Goal: Task Accomplishment & Management: Use online tool/utility

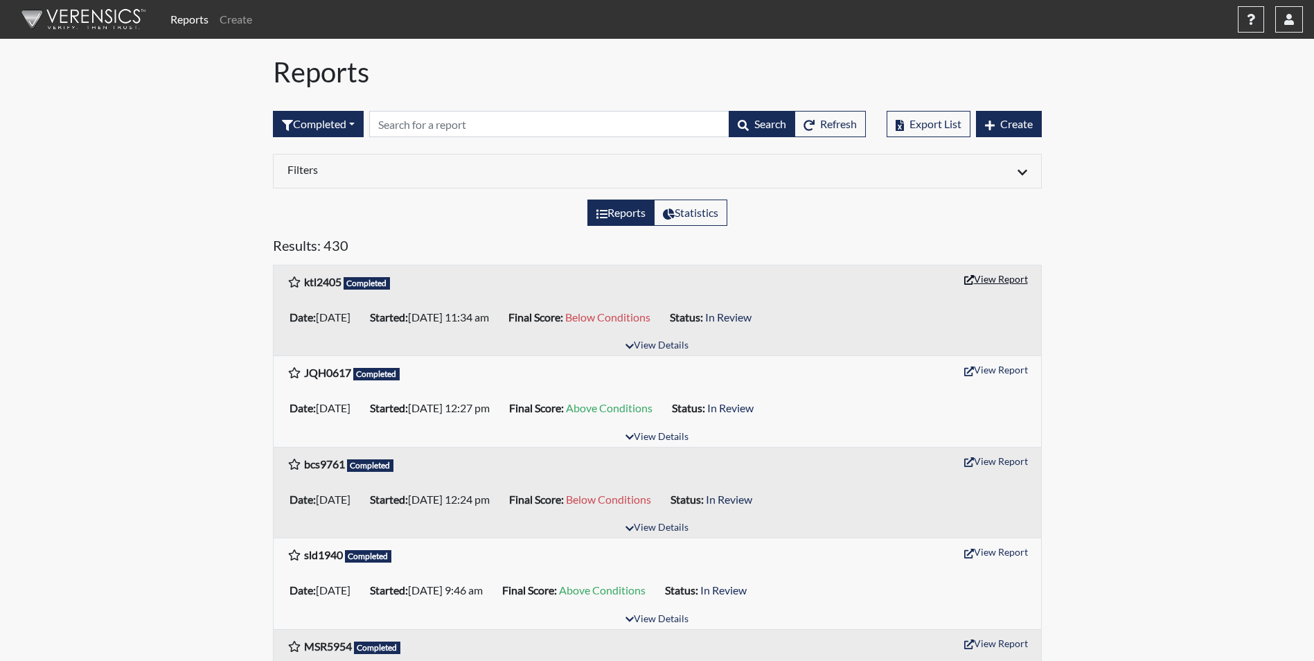
click at [983, 281] on button "View Report" at bounding box center [996, 278] width 76 height 21
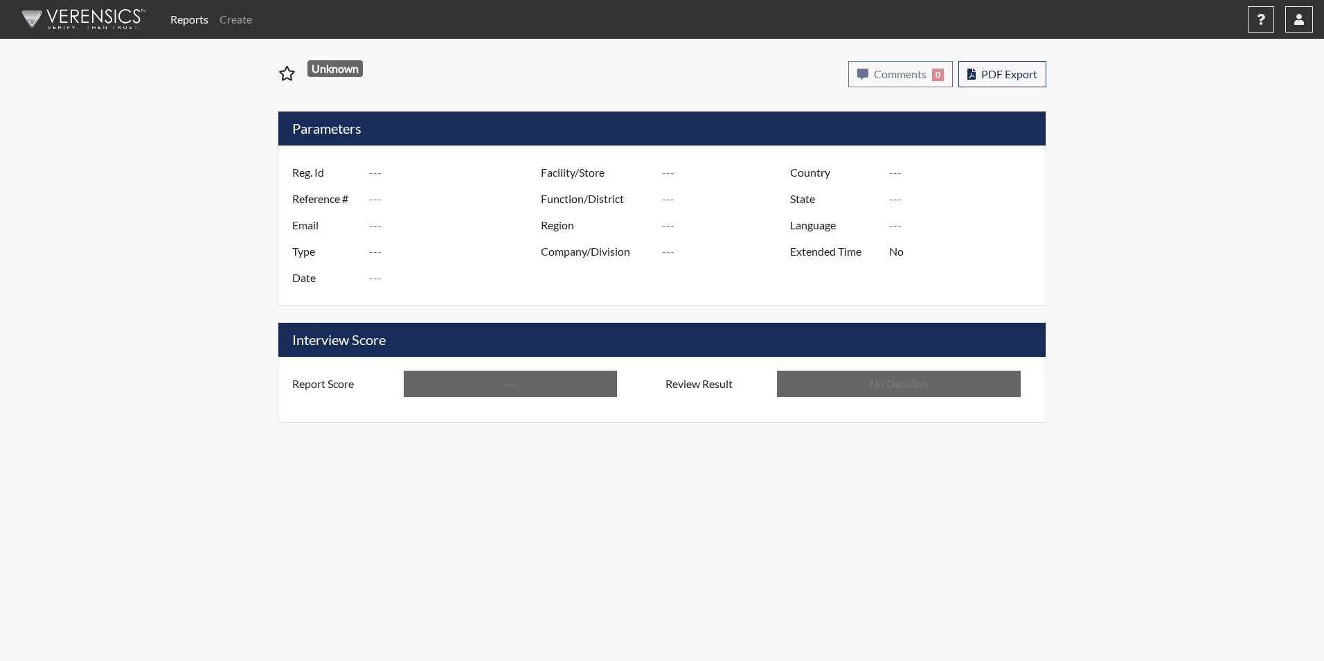
type input "ktl2405"
type input "51618"
type input "---"
type input "Corrections Pre-Employment"
type input "[DATE]"
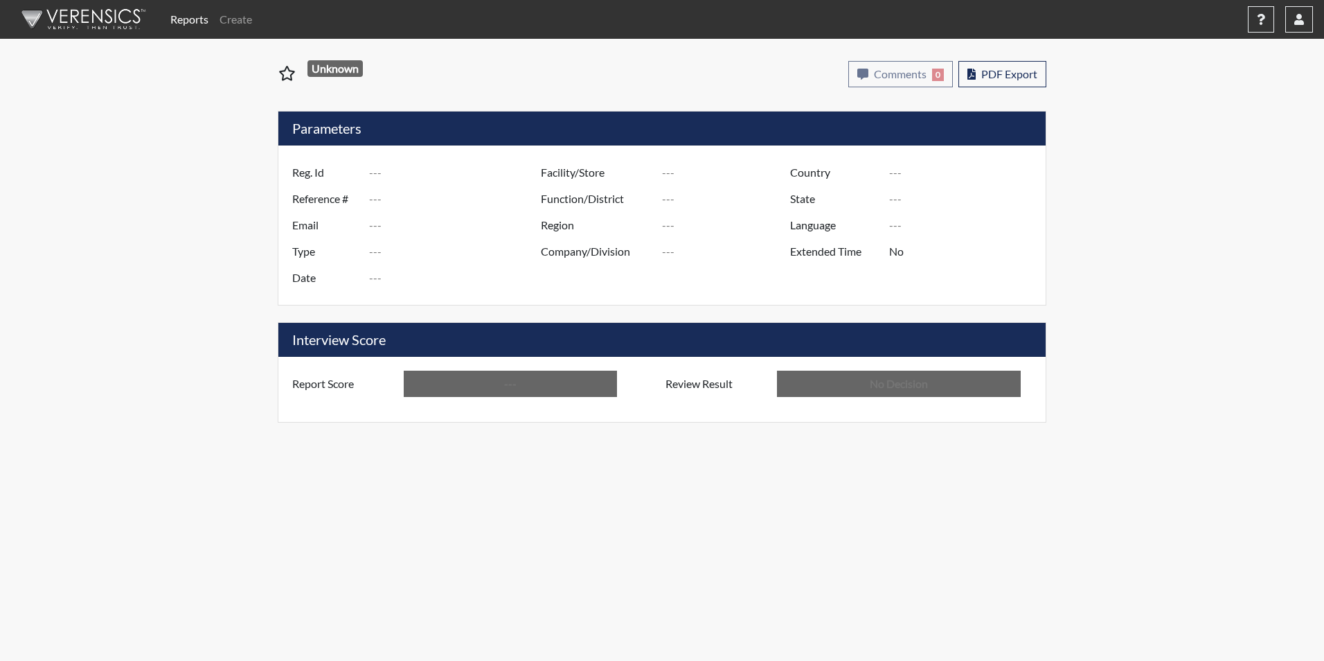
type input "Macon SP"
type input "[GEOGRAPHIC_DATA]"
type input "[US_STATE]"
type input "English"
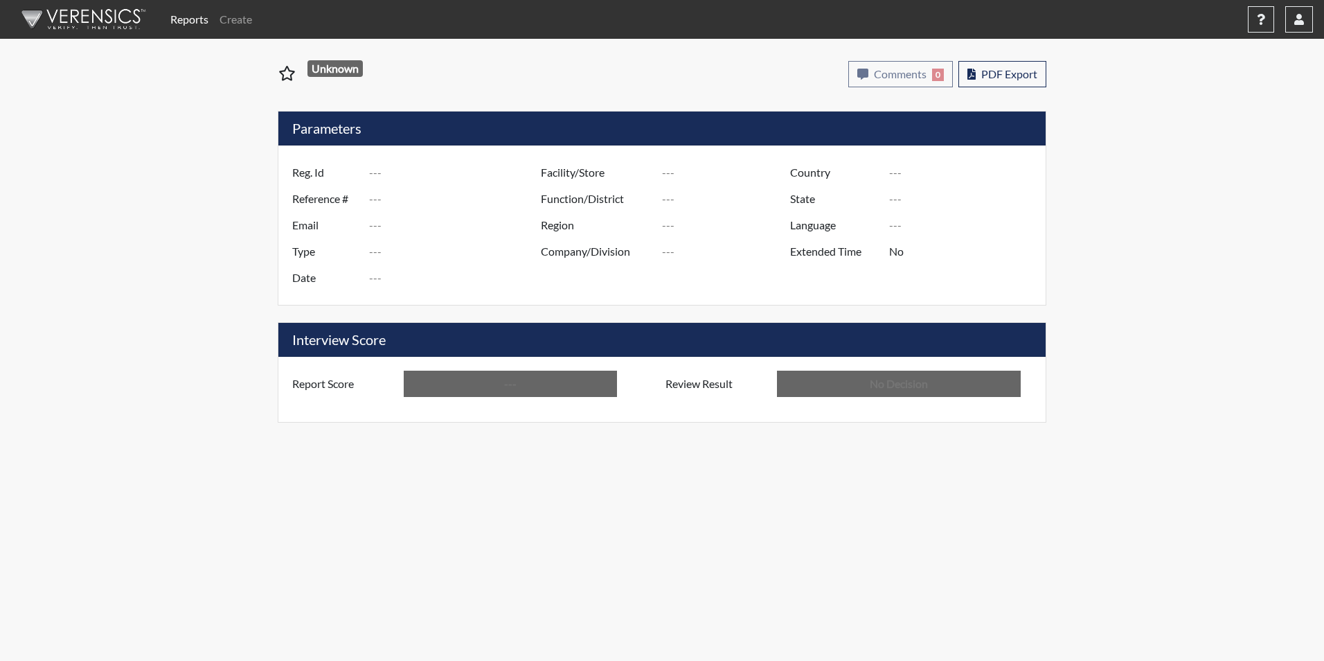
type input "Below Conditions"
type input "In Review"
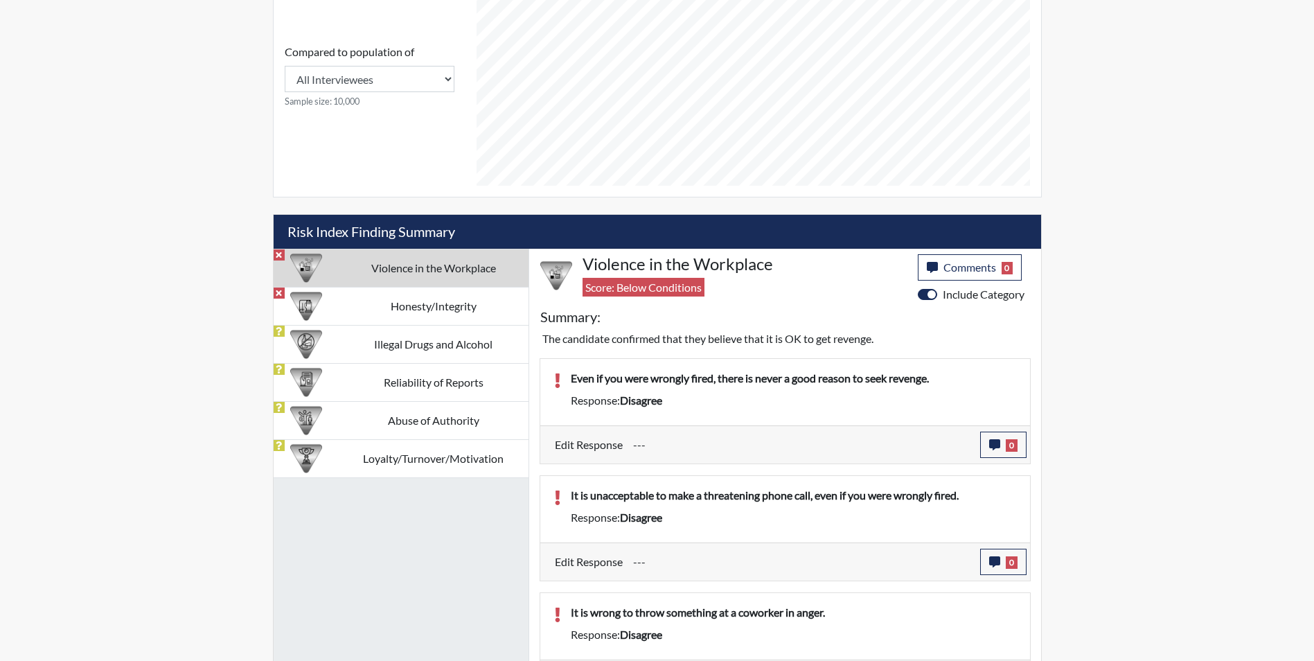
scroll to position [648, 0]
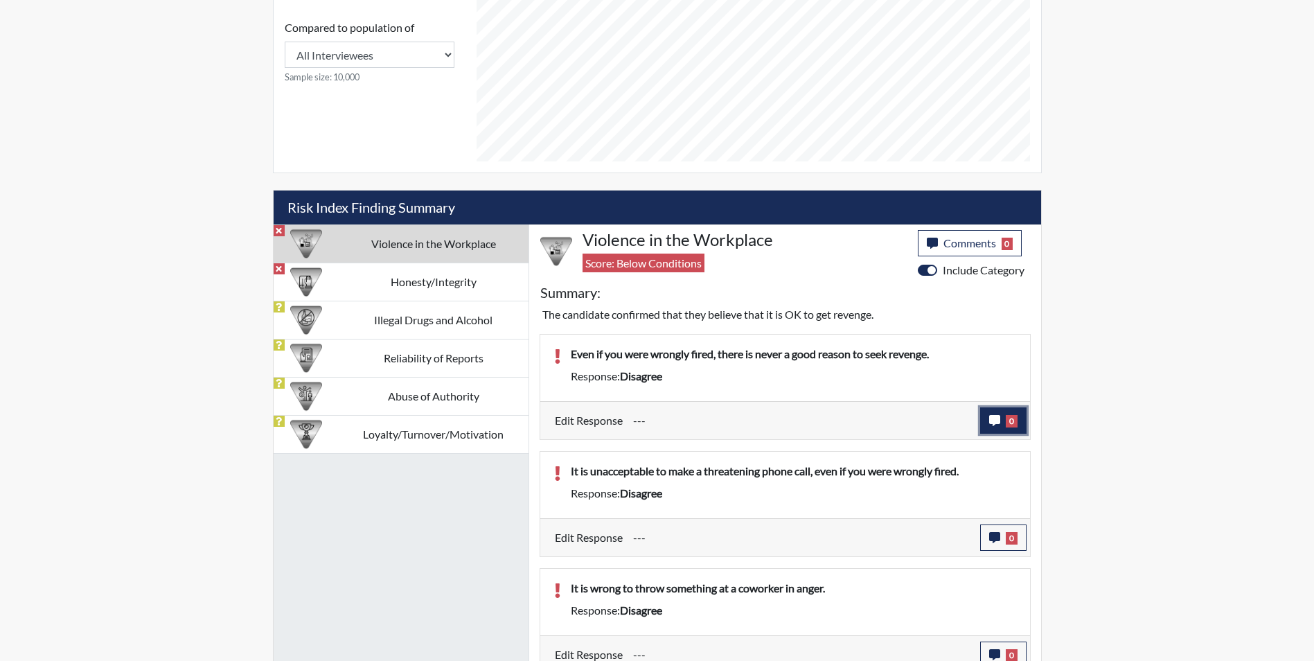
click at [1011, 419] on span "0" at bounding box center [1012, 421] width 12 height 12
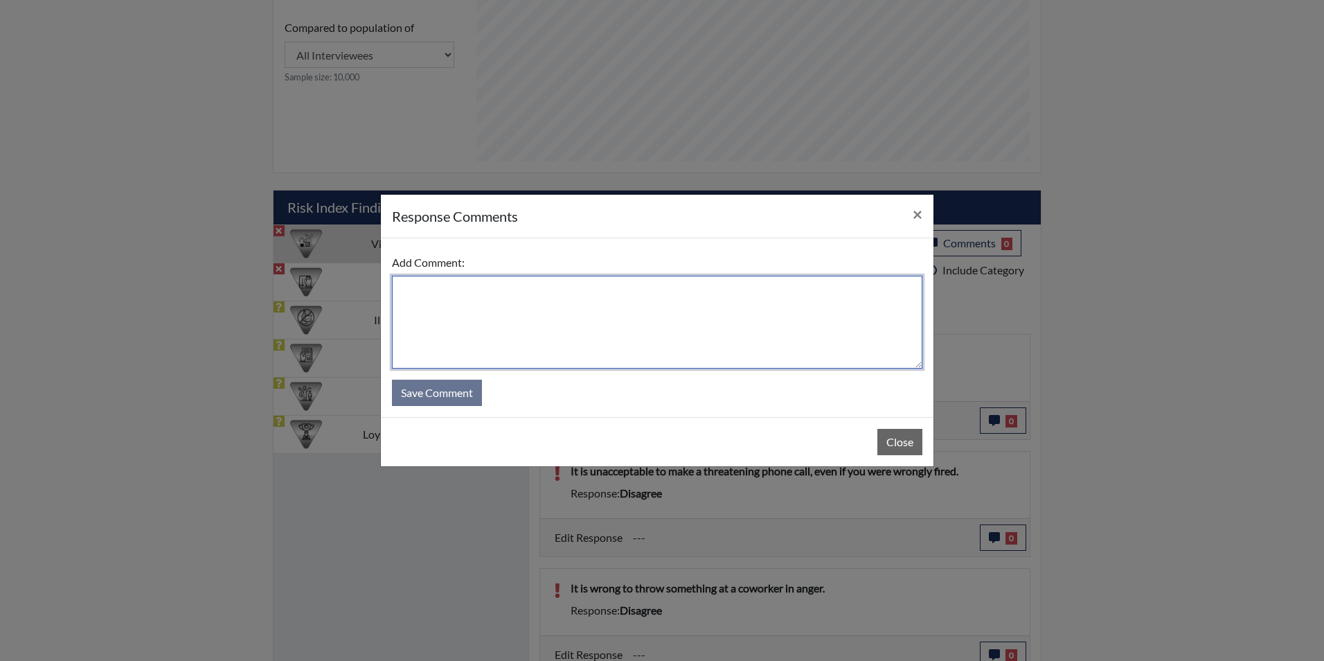
click at [602, 331] on textarea at bounding box center [657, 322] width 531 height 93
type textarea "Applicant stated he would not take revenge on anyone"
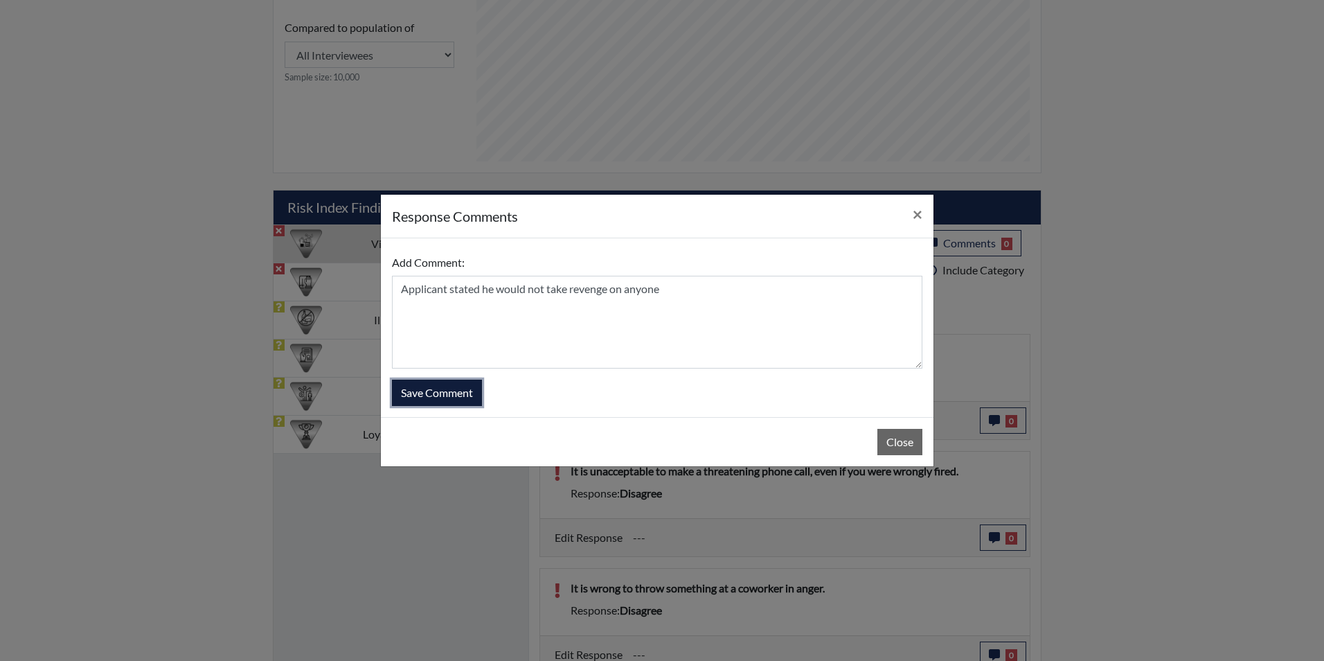
click at [428, 396] on button "Save Comment" at bounding box center [437, 393] width 90 height 26
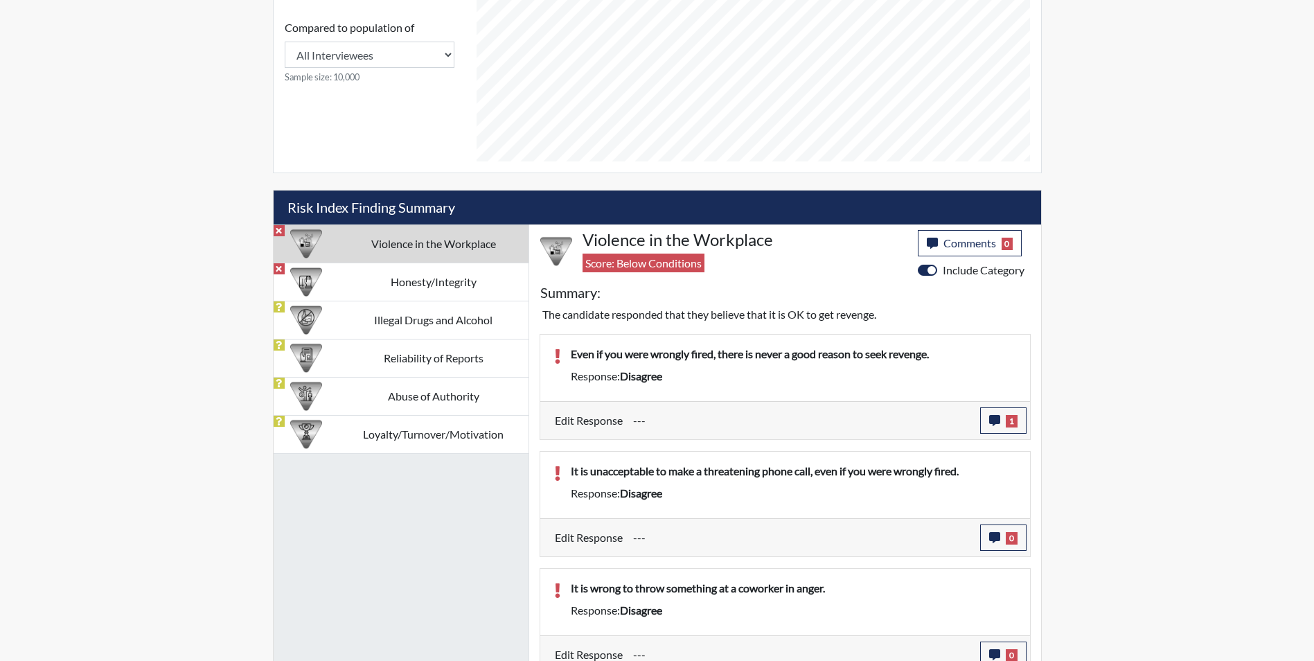
scroll to position [230, 576]
click at [1004, 535] on button "0" at bounding box center [1003, 537] width 46 height 26
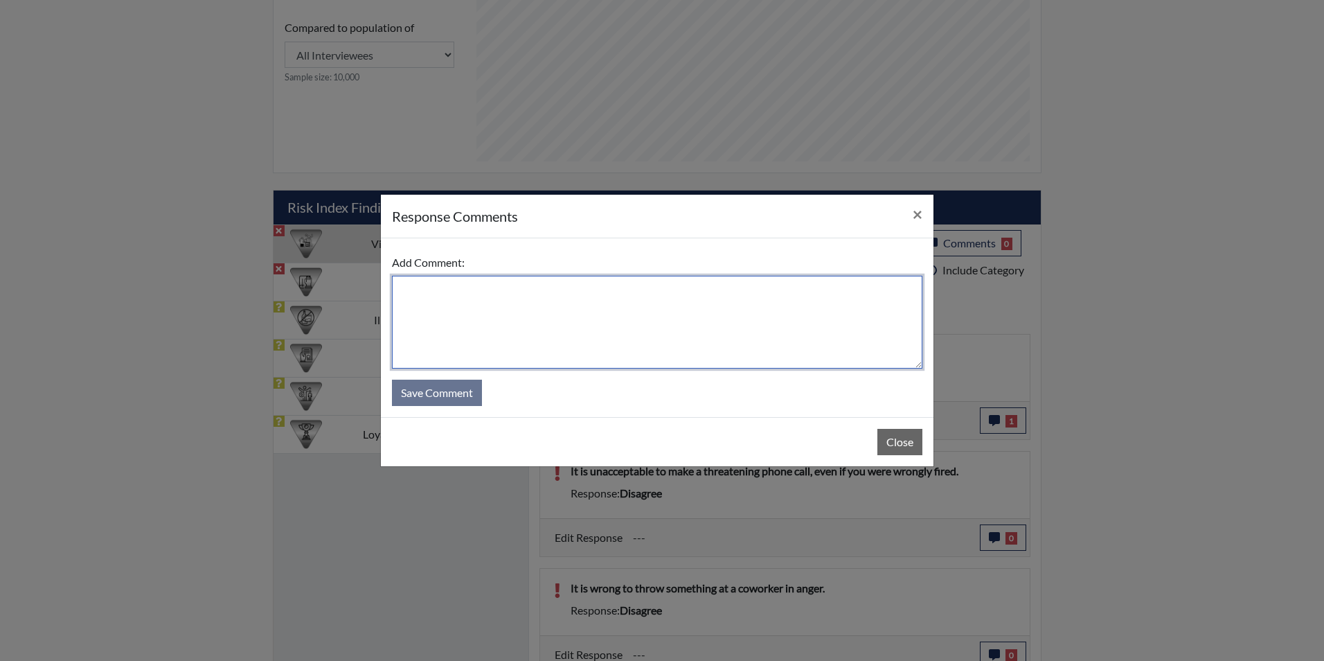
click at [559, 310] on textarea at bounding box center [657, 322] width 531 height 93
type textarea "Applicant stated he would not make any threatening phone calls"
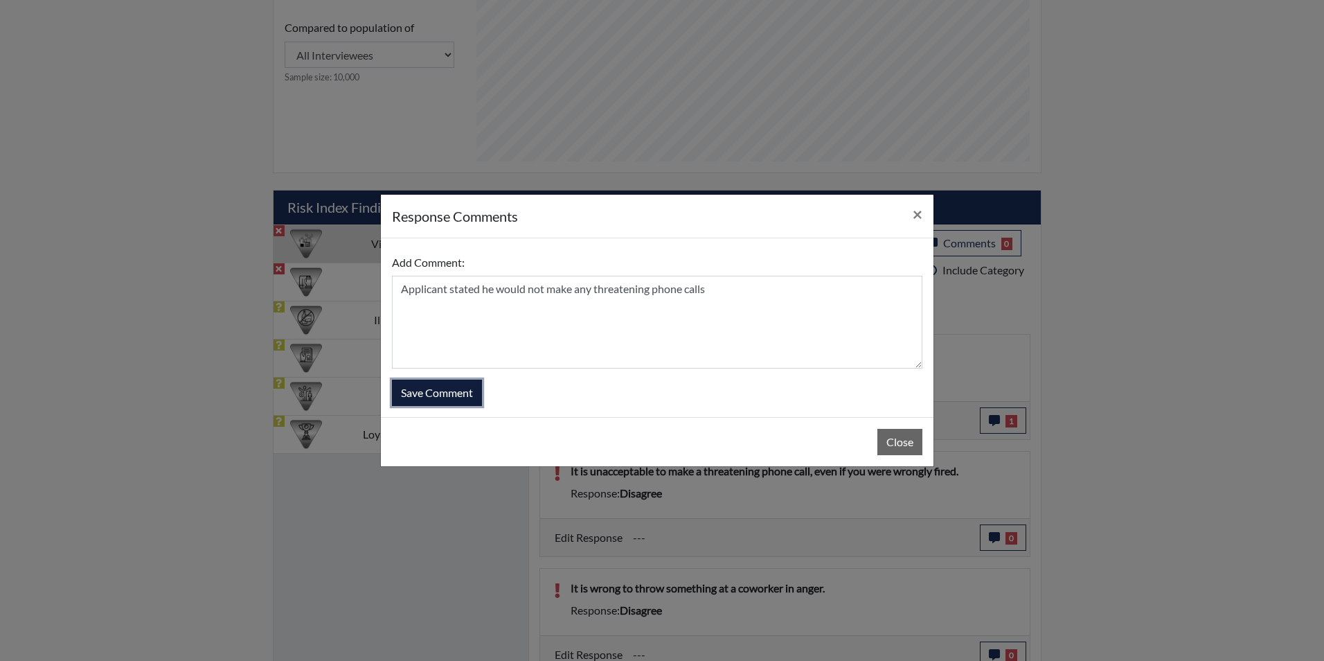
click at [451, 386] on button "Save Comment" at bounding box center [437, 393] width 90 height 26
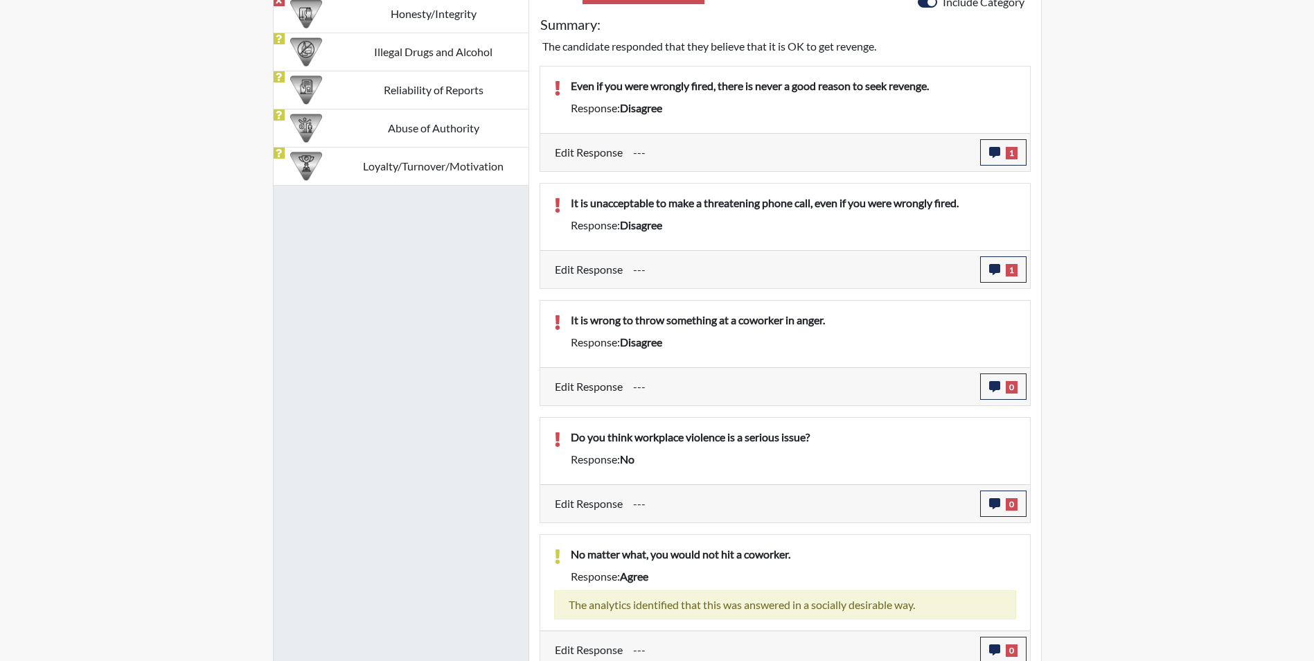
scroll to position [925, 0]
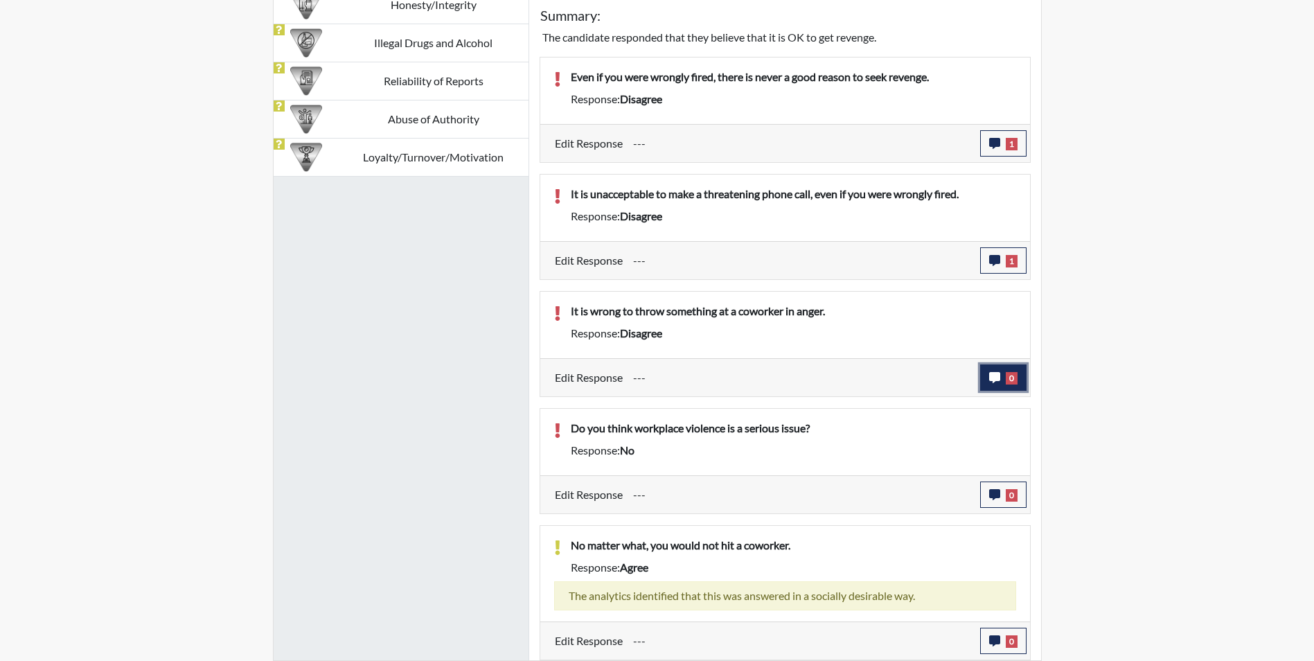
click at [1004, 381] on button "0" at bounding box center [1003, 377] width 46 height 26
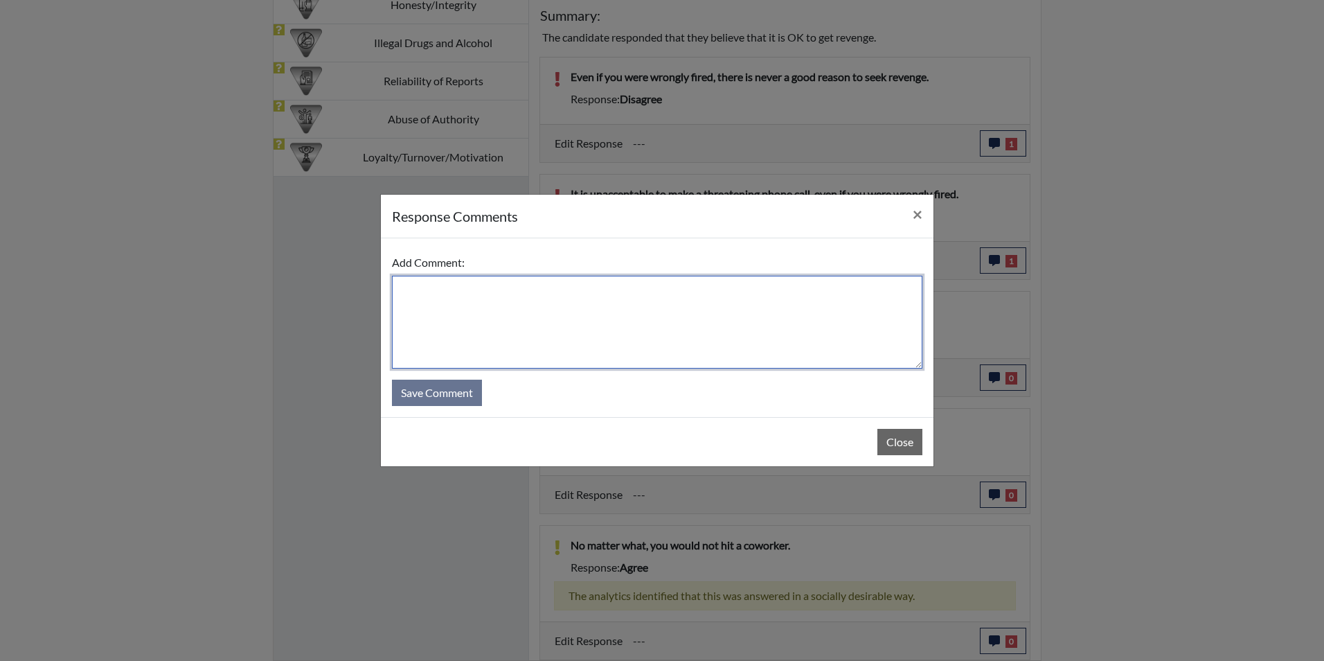
click at [527, 322] on textarea at bounding box center [657, 322] width 531 height 93
type textarea "Applicant stated he agree it is wrong to throw something at anyone"
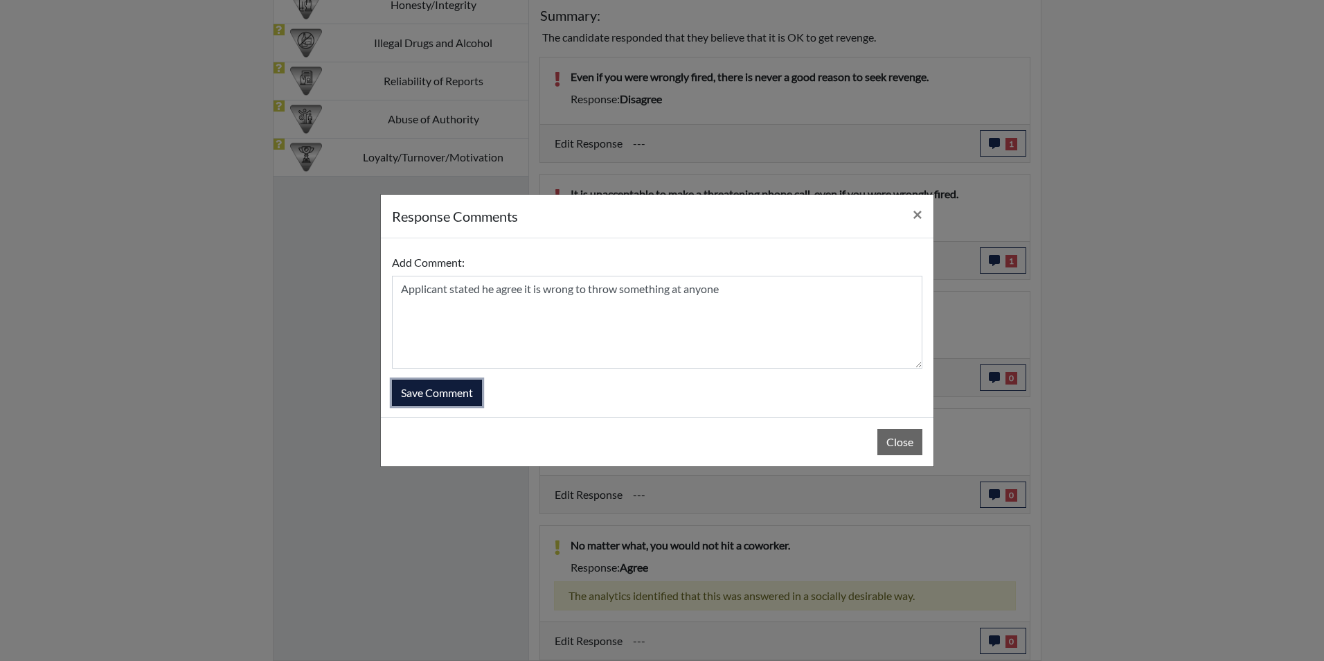
click at [453, 394] on button "Save Comment" at bounding box center [437, 393] width 90 height 26
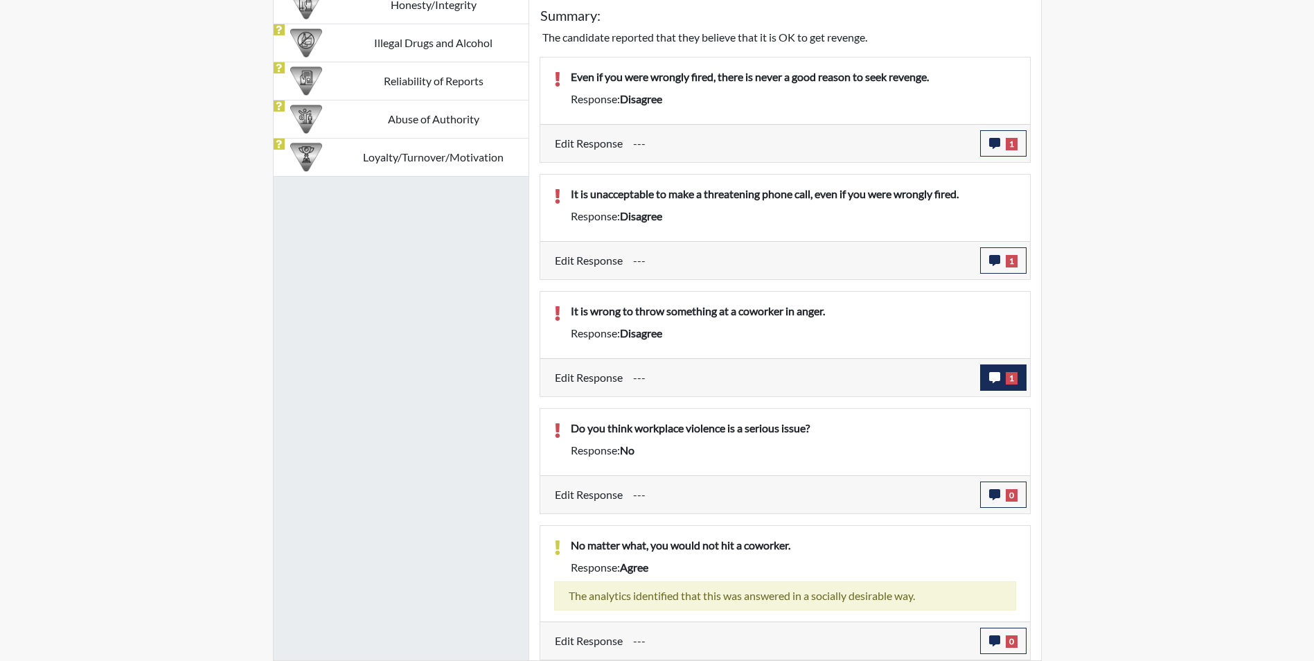
scroll to position [230, 576]
click at [995, 498] on icon "button" at bounding box center [994, 494] width 11 height 11
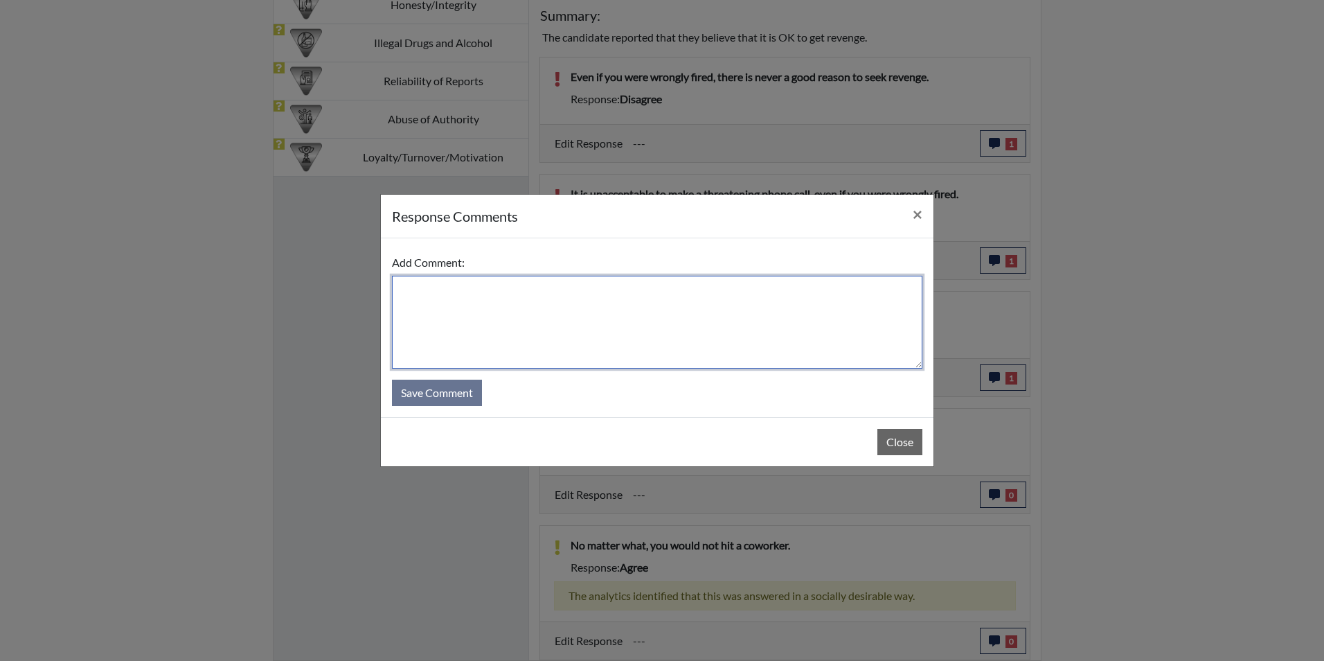
click at [691, 352] on textarea at bounding box center [657, 322] width 531 height 93
type textarea "Applicant stated maybe in some places"
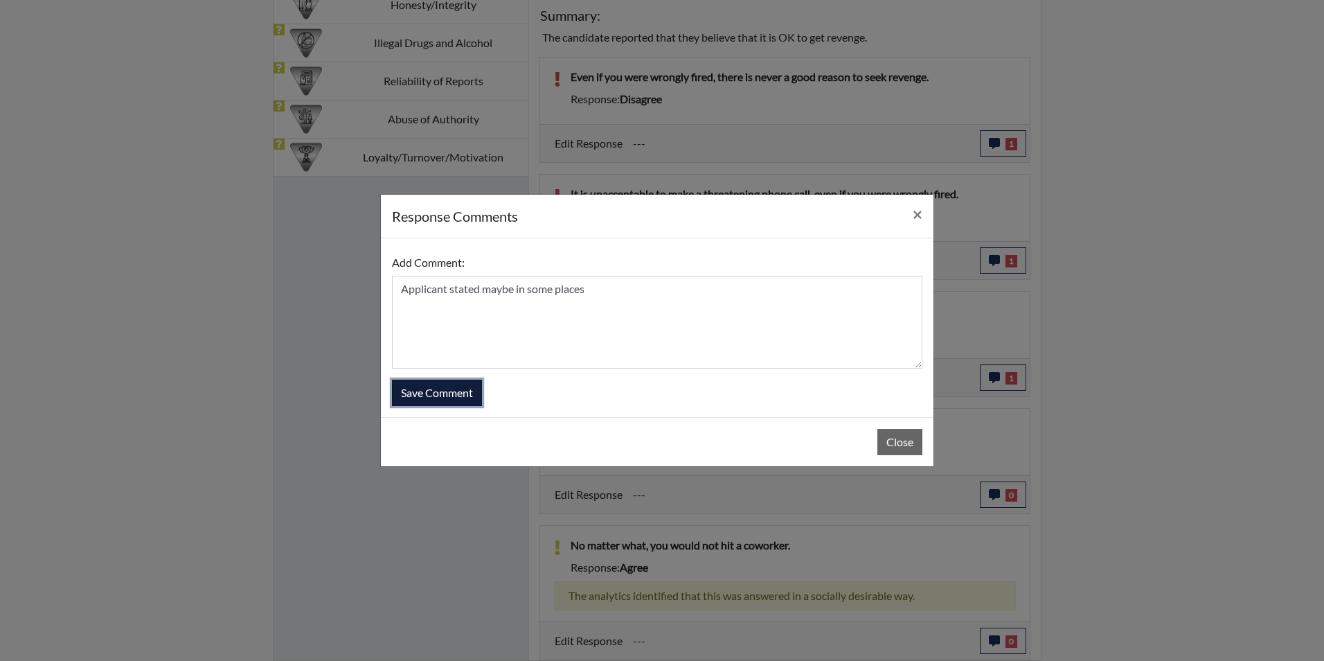
click at [452, 394] on button "Save Comment" at bounding box center [437, 393] width 90 height 26
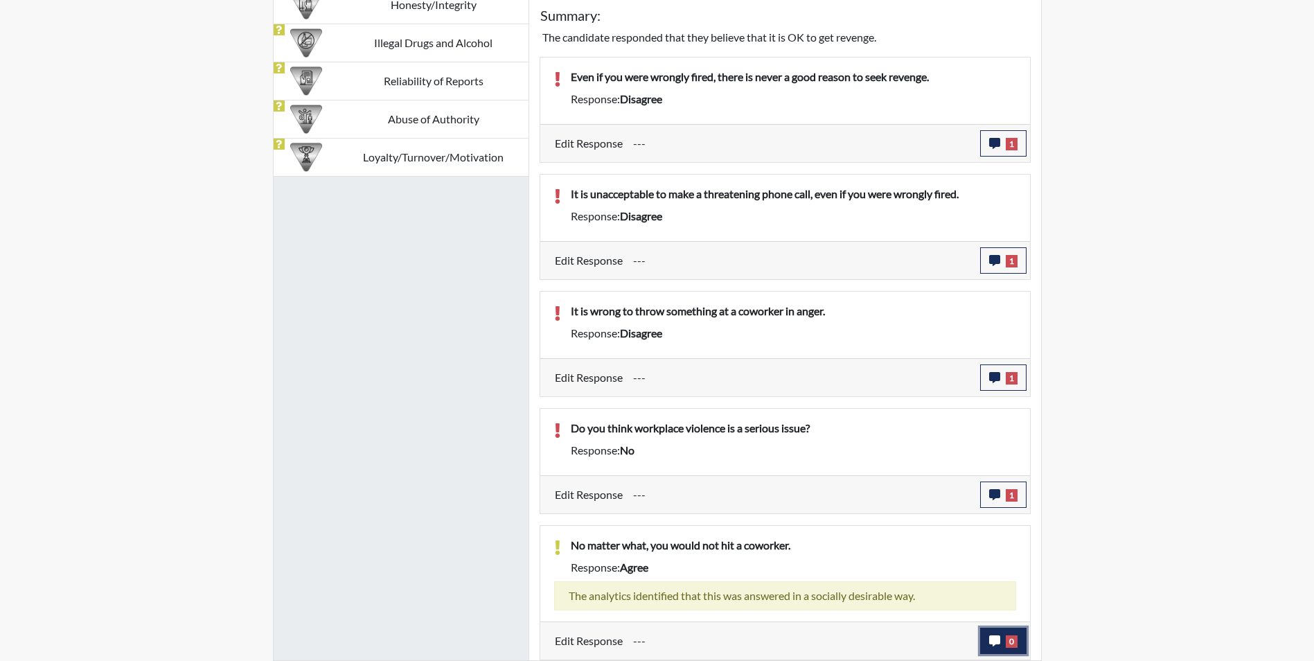
click at [997, 634] on button "0" at bounding box center [1003, 641] width 46 height 26
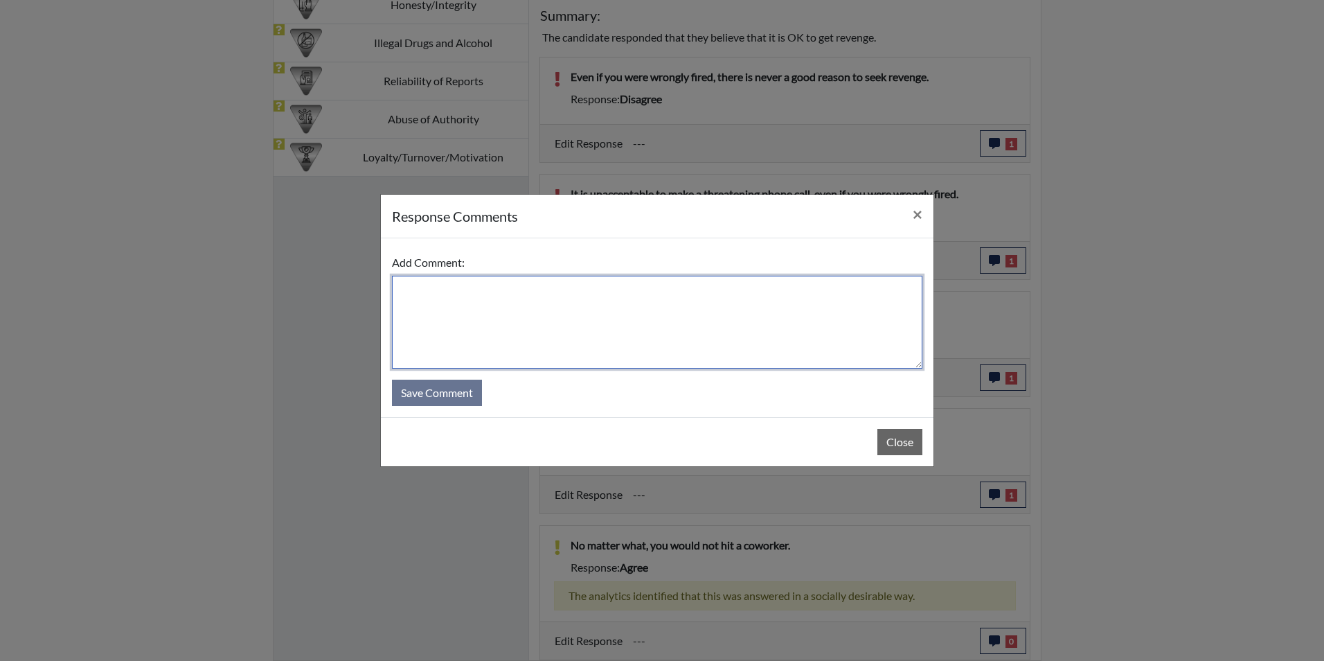
click at [589, 328] on textarea at bounding box center [657, 322] width 531 height 93
type textarea "Applicant stated he would never hit a coworker"
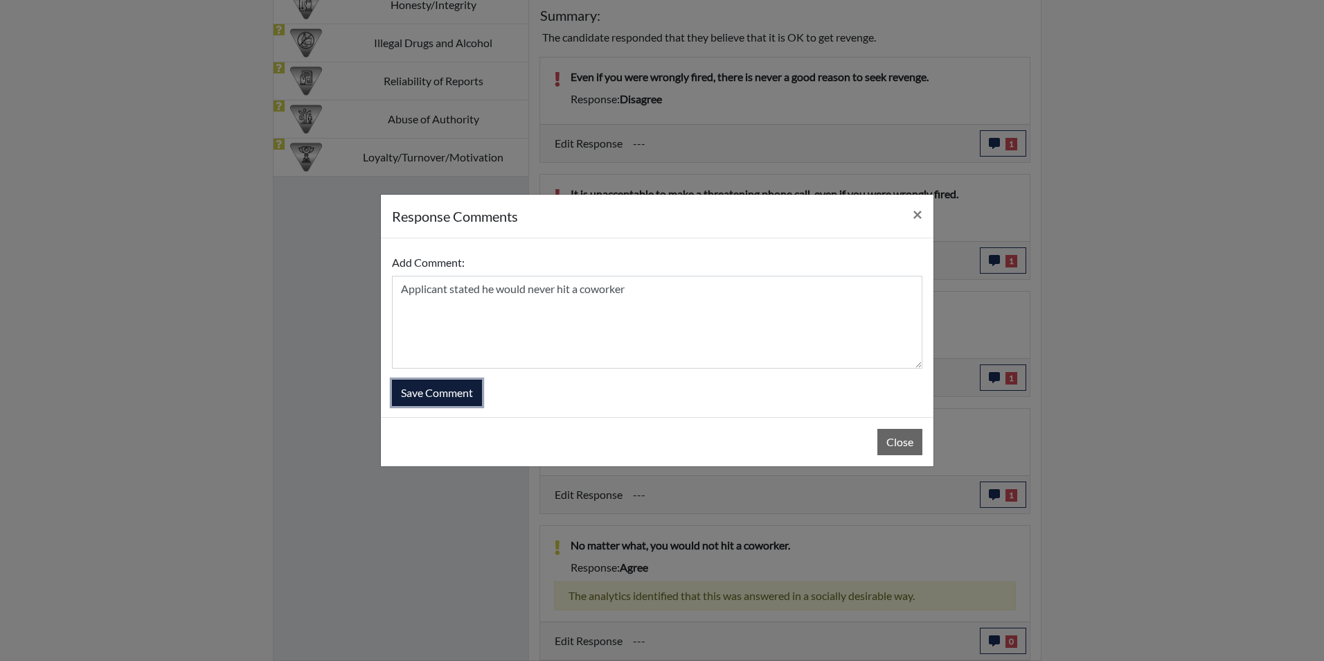
click at [450, 393] on button "Save Comment" at bounding box center [437, 393] width 90 height 26
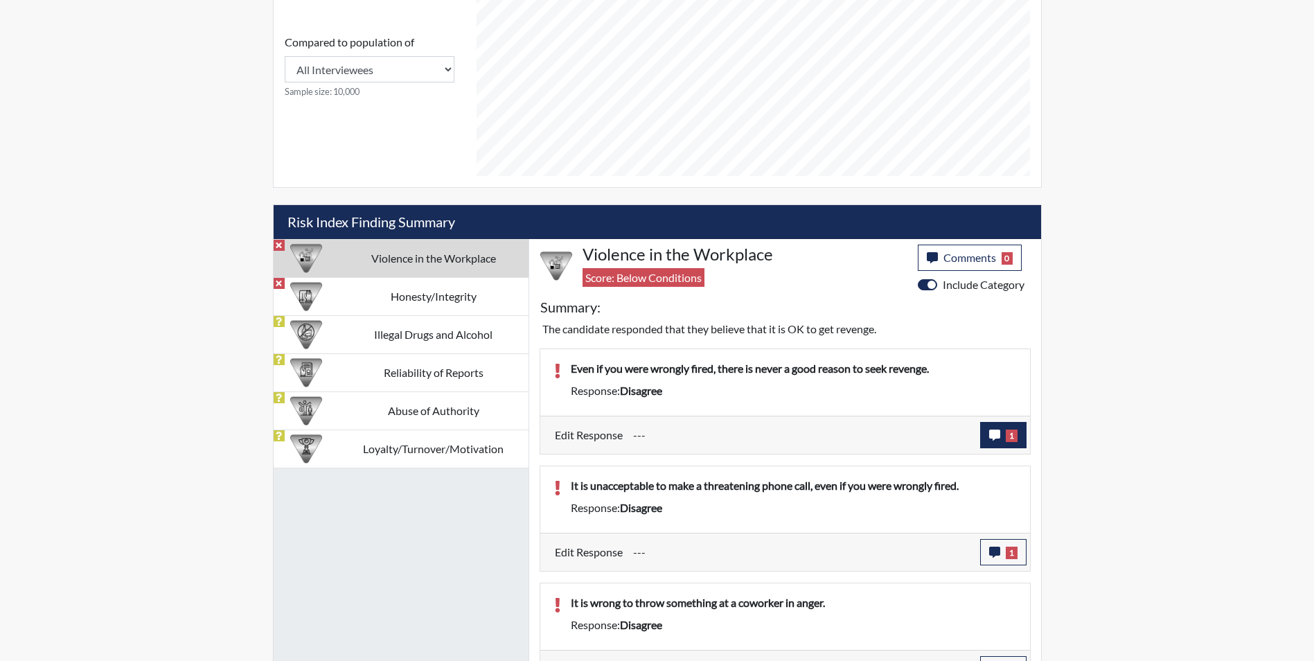
scroll to position [648, 0]
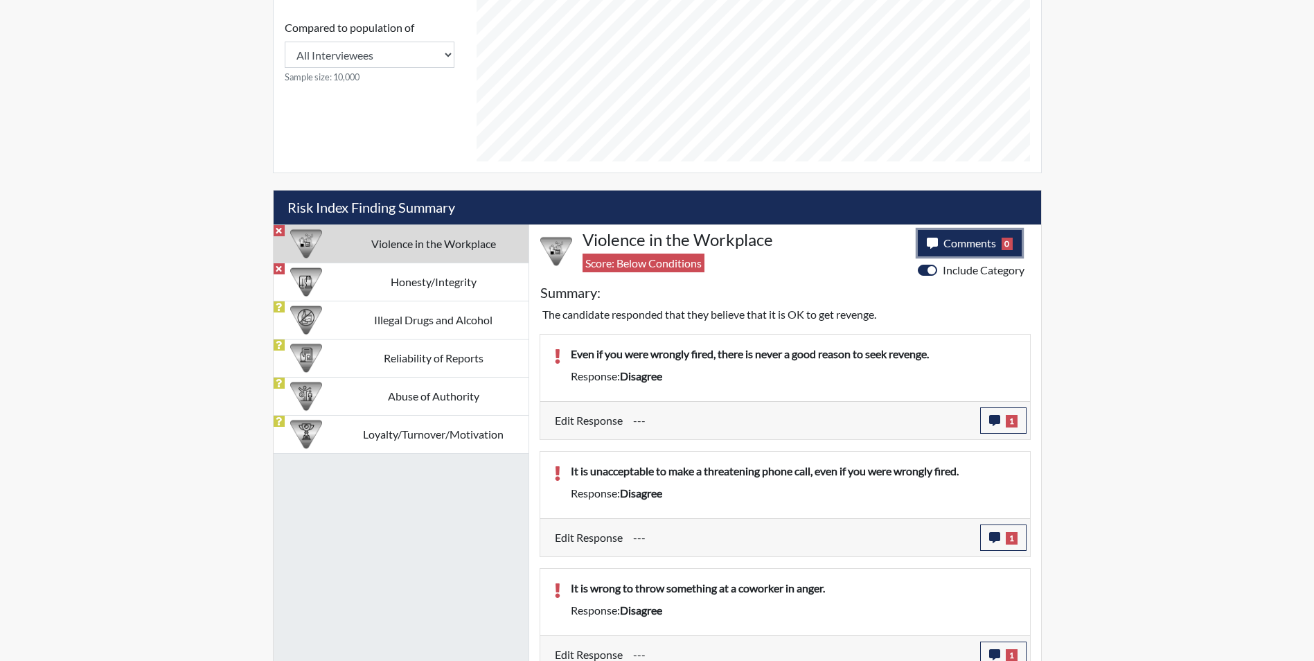
click at [974, 241] on span "Comments" at bounding box center [969, 242] width 53 height 13
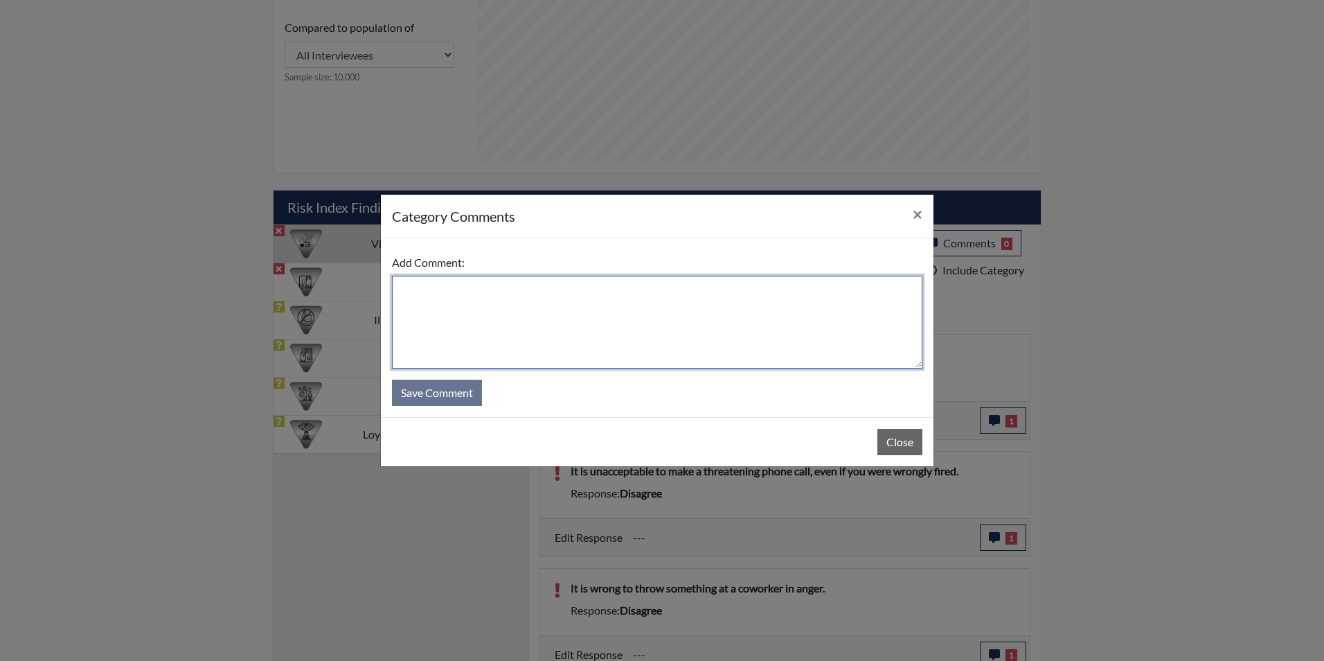
click at [651, 310] on textarea at bounding box center [657, 322] width 531 height 93
type textarea "Applicant stated it is never okay to take revenge"
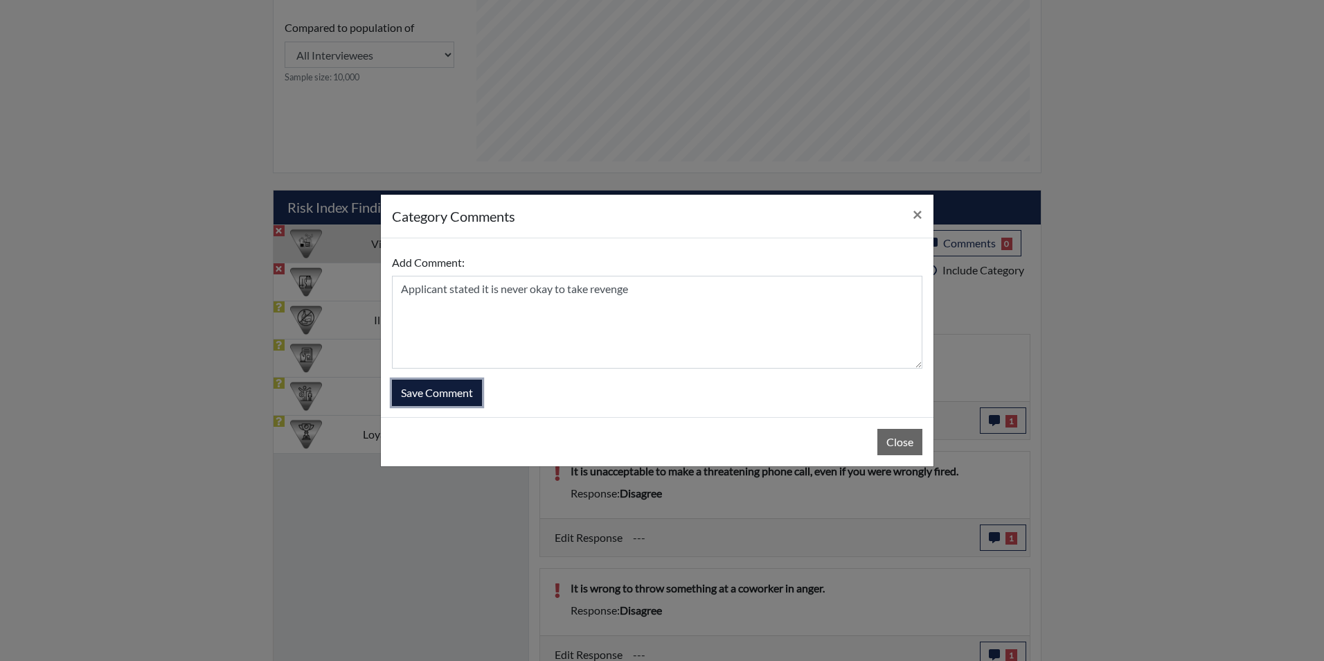
click at [447, 396] on button "Save Comment" at bounding box center [437, 393] width 90 height 26
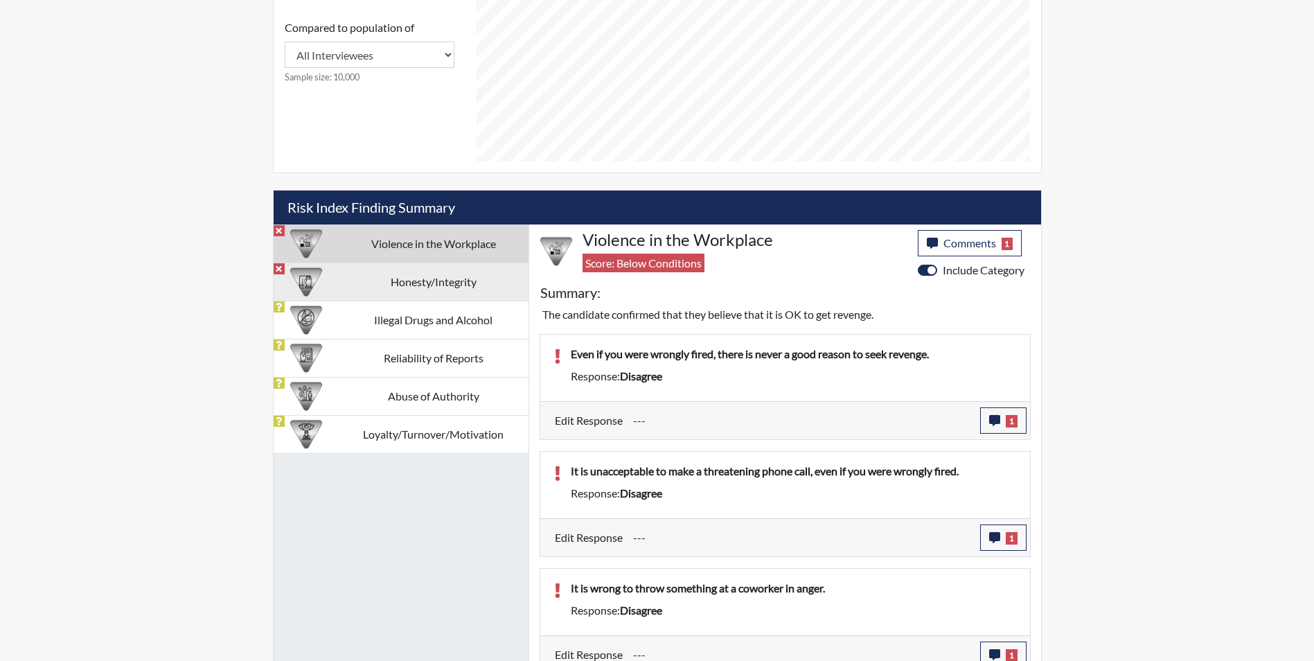
scroll to position [230, 576]
click at [358, 287] on td "Honesty/Integrity" at bounding box center [434, 282] width 190 height 38
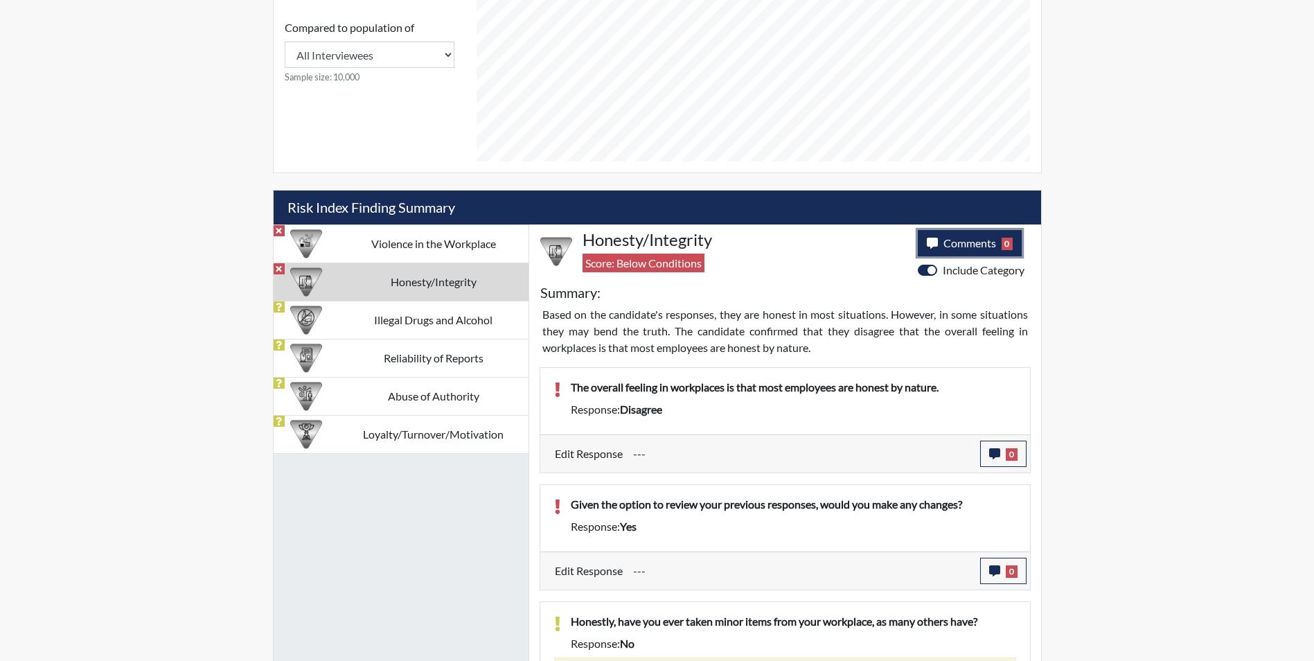
click at [959, 245] on span "Comments" at bounding box center [969, 242] width 53 height 13
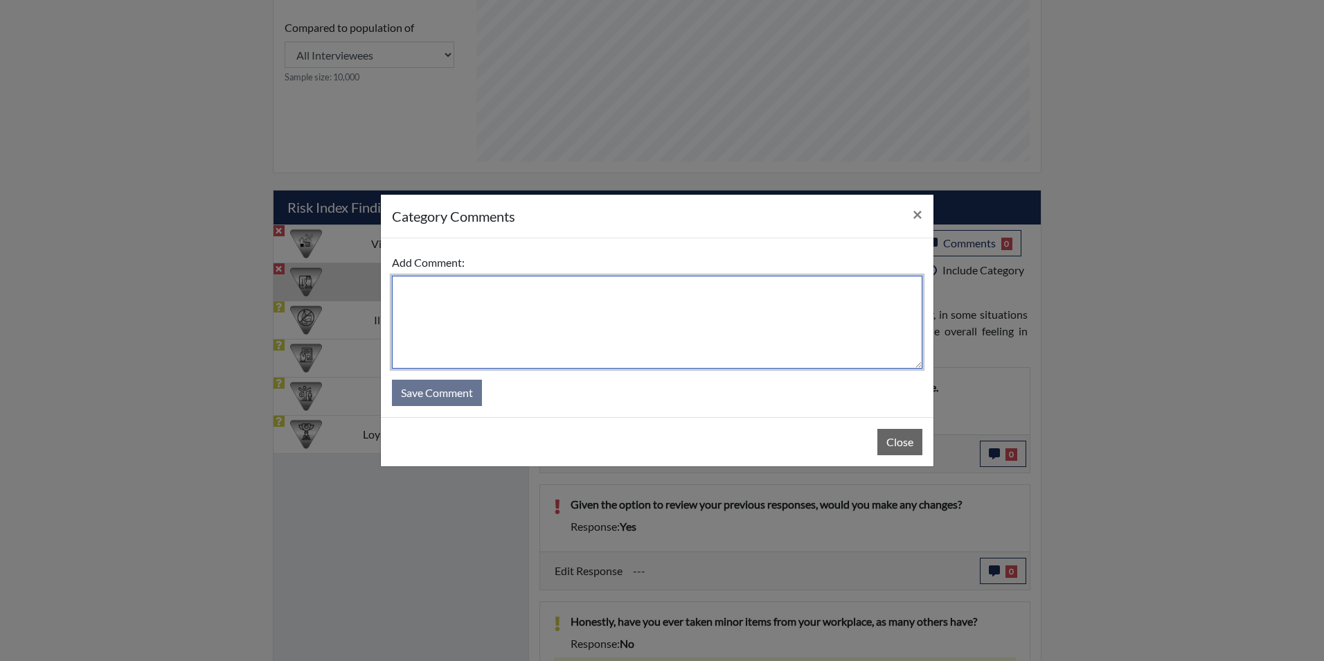
click at [608, 321] on textarea at bounding box center [657, 322] width 531 height 93
type textarea "Applicant stated it is always best to tell the truth"
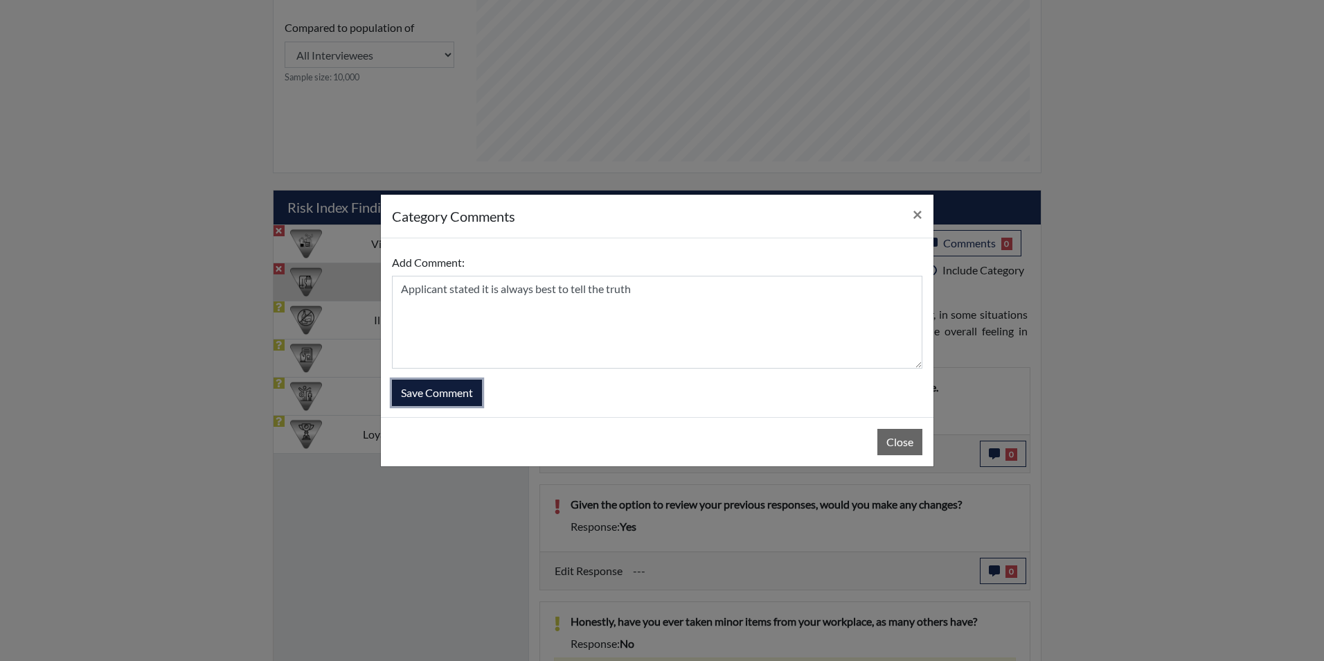
click at [435, 395] on button "Save Comment" at bounding box center [437, 393] width 90 height 26
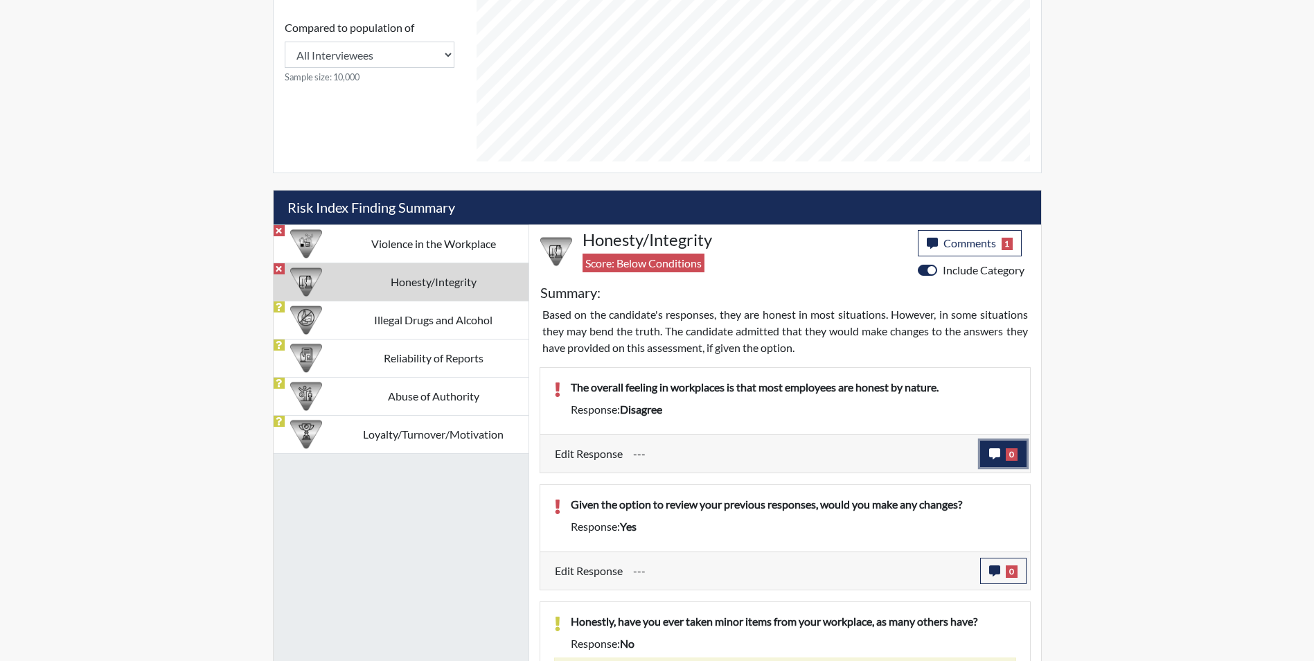
click at [1000, 456] on button "0" at bounding box center [1003, 454] width 46 height 26
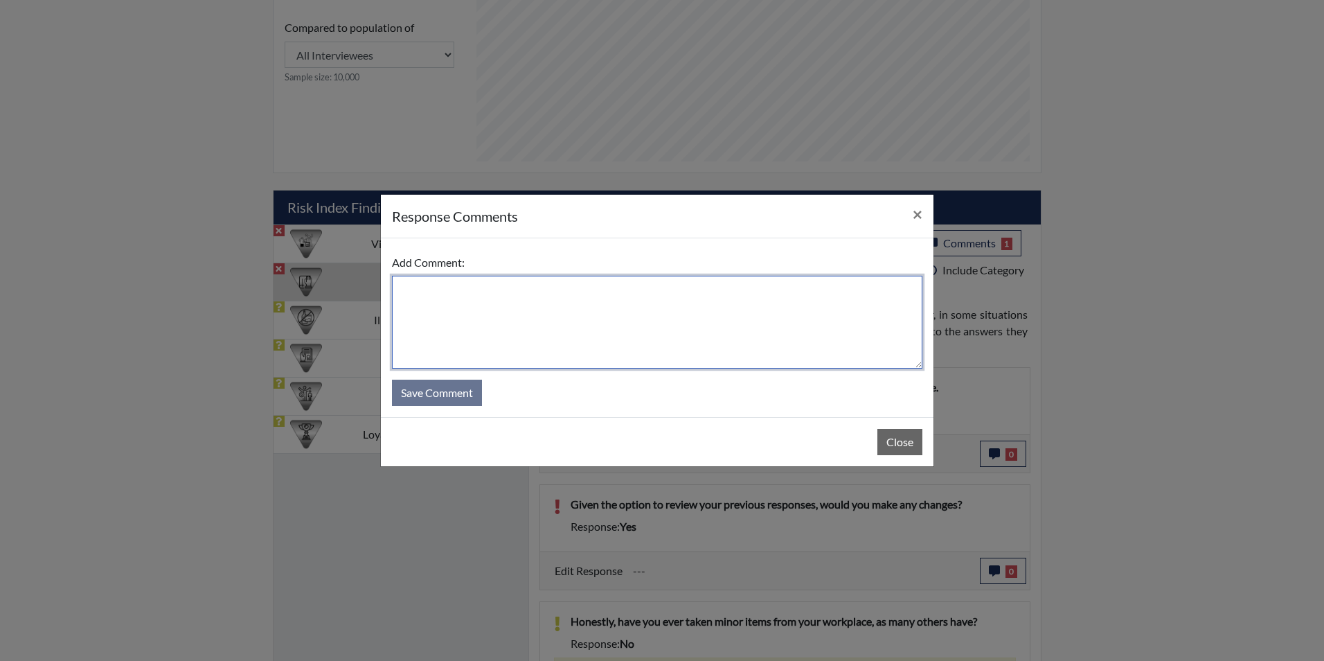
click at [605, 326] on textarea at bounding box center [657, 322] width 531 height 93
type textarea "Applicant stated yes most staff are honest by nature"
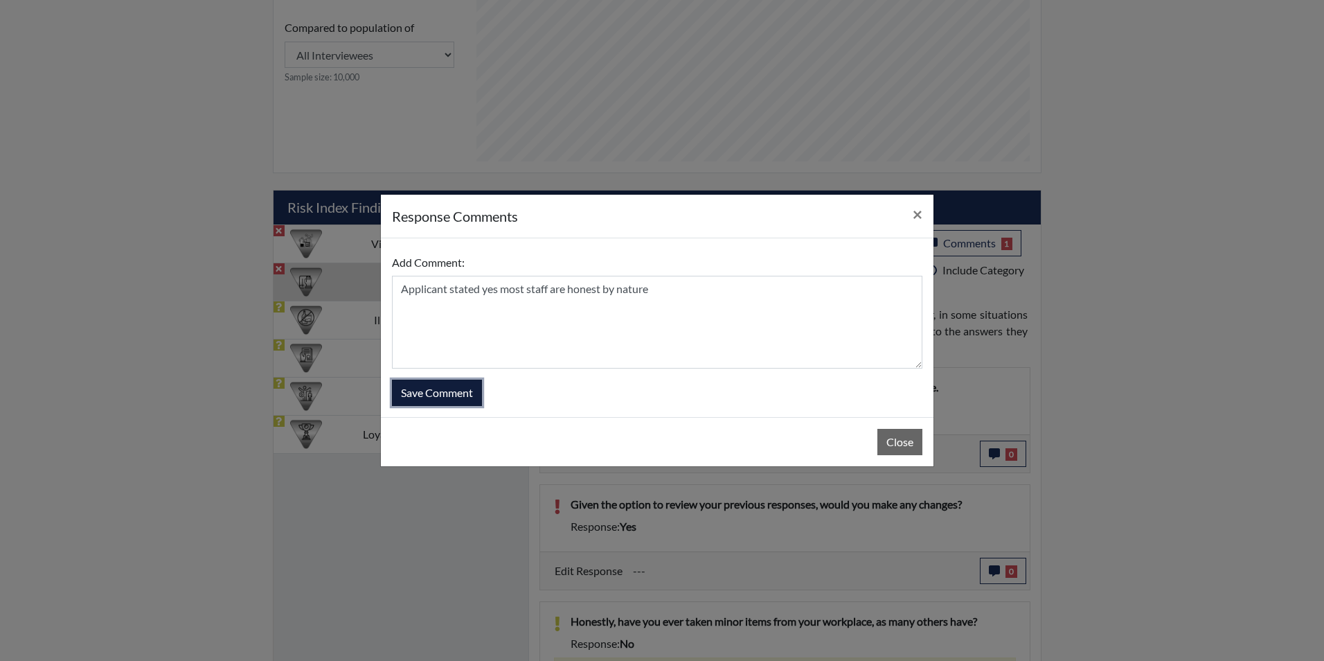
click at [447, 389] on button "Save Comment" at bounding box center [437, 393] width 90 height 26
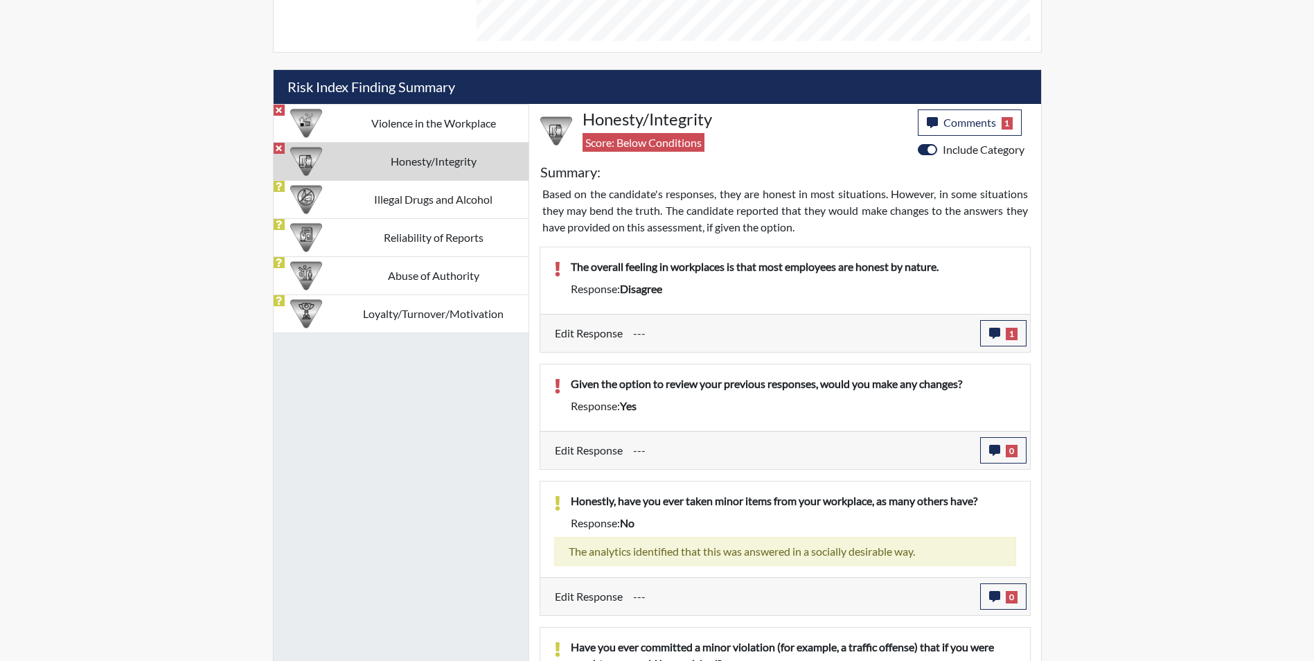
scroll to position [787, 0]
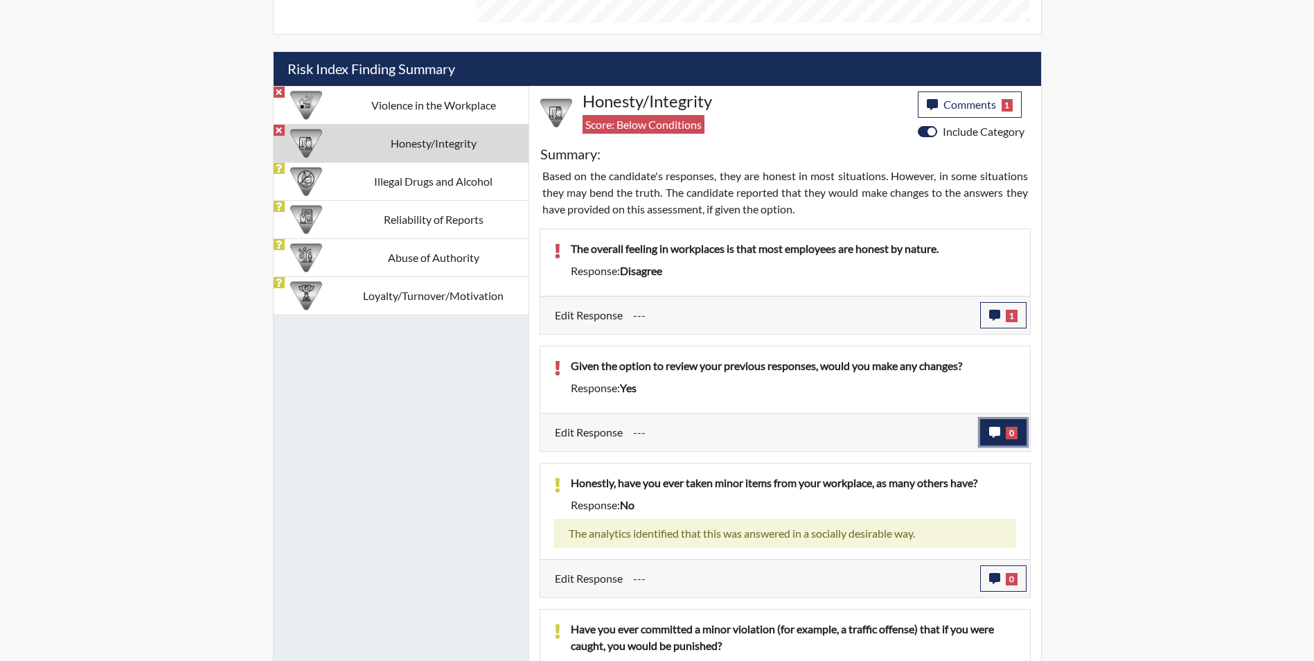
click at [988, 441] on button "0" at bounding box center [1003, 432] width 46 height 26
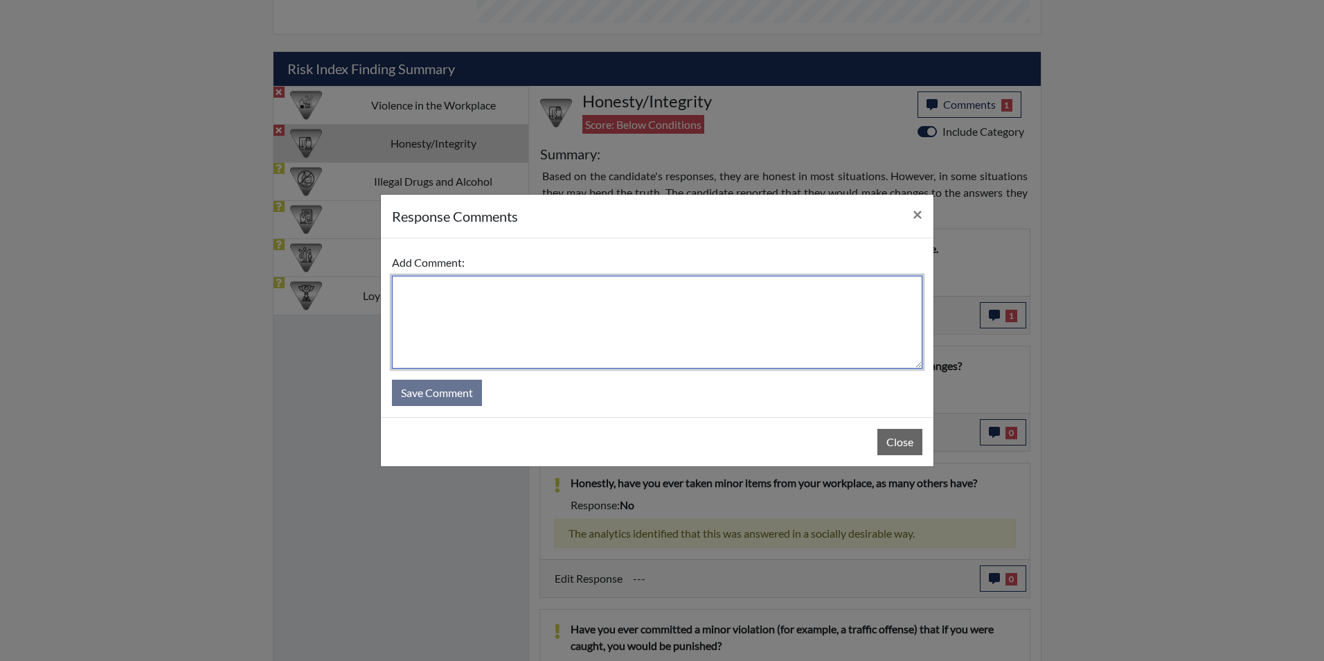
click at [591, 330] on textarea at bounding box center [657, 322] width 531 height 93
type textarea "Applicant stated yes because it was too fast to read"
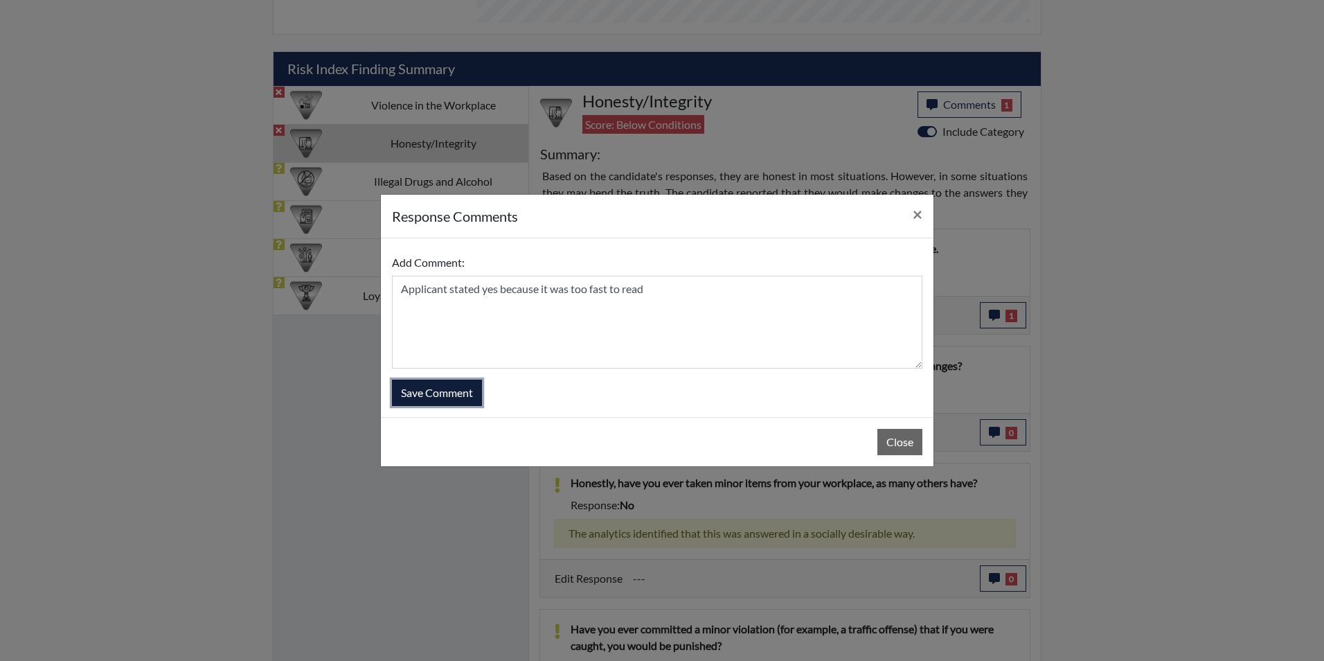
click at [447, 391] on button "Save Comment" at bounding box center [437, 393] width 90 height 26
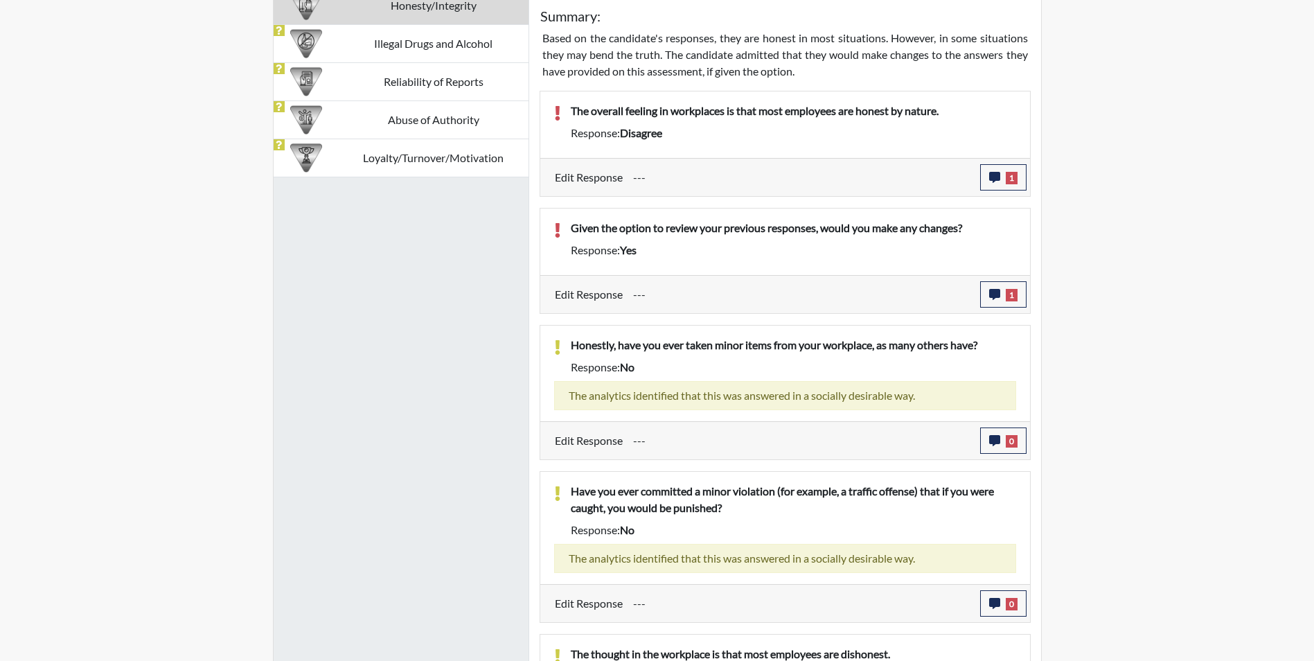
scroll to position [995, 0]
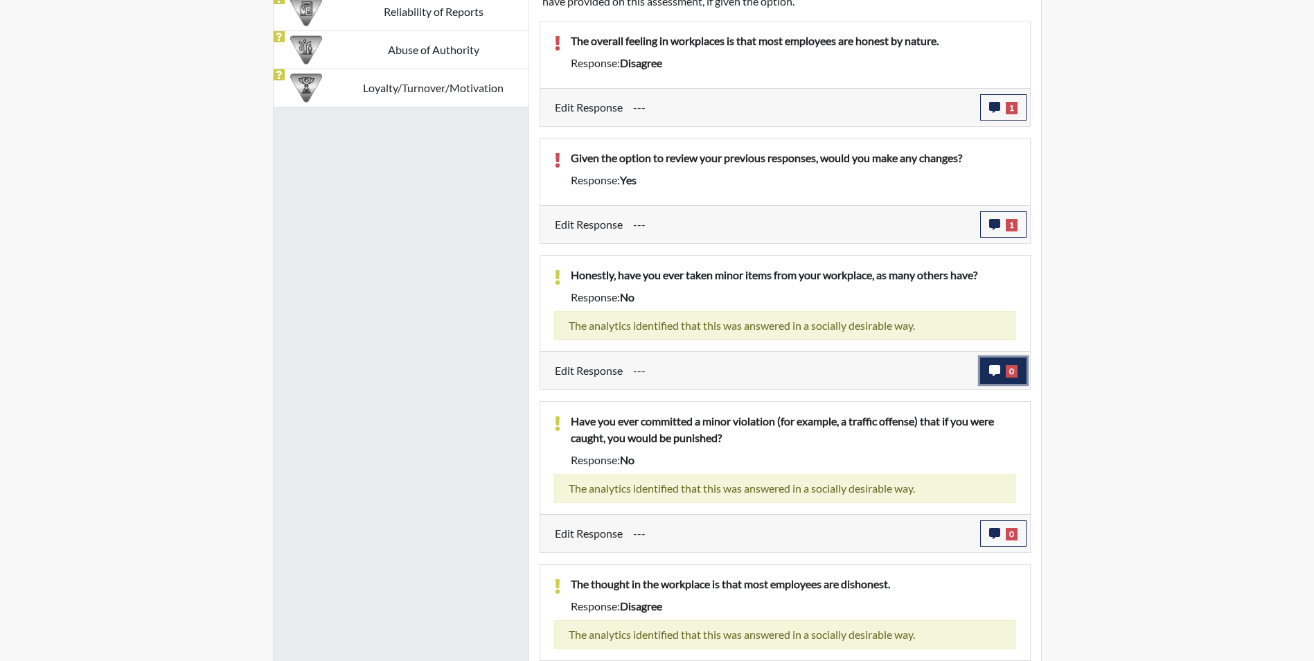
click at [996, 369] on icon "button" at bounding box center [994, 370] width 11 height 11
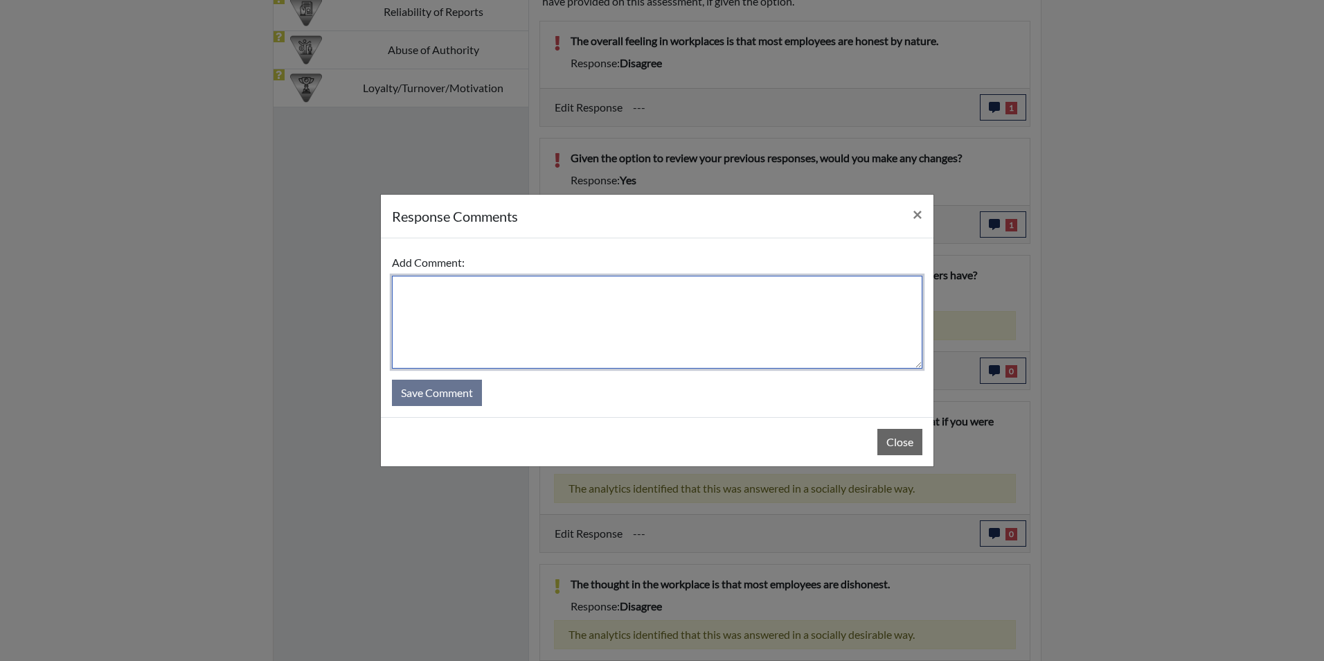
click at [551, 312] on textarea at bounding box center [657, 322] width 531 height 93
type textarea "Applicant stated he has never taken anything from a job"
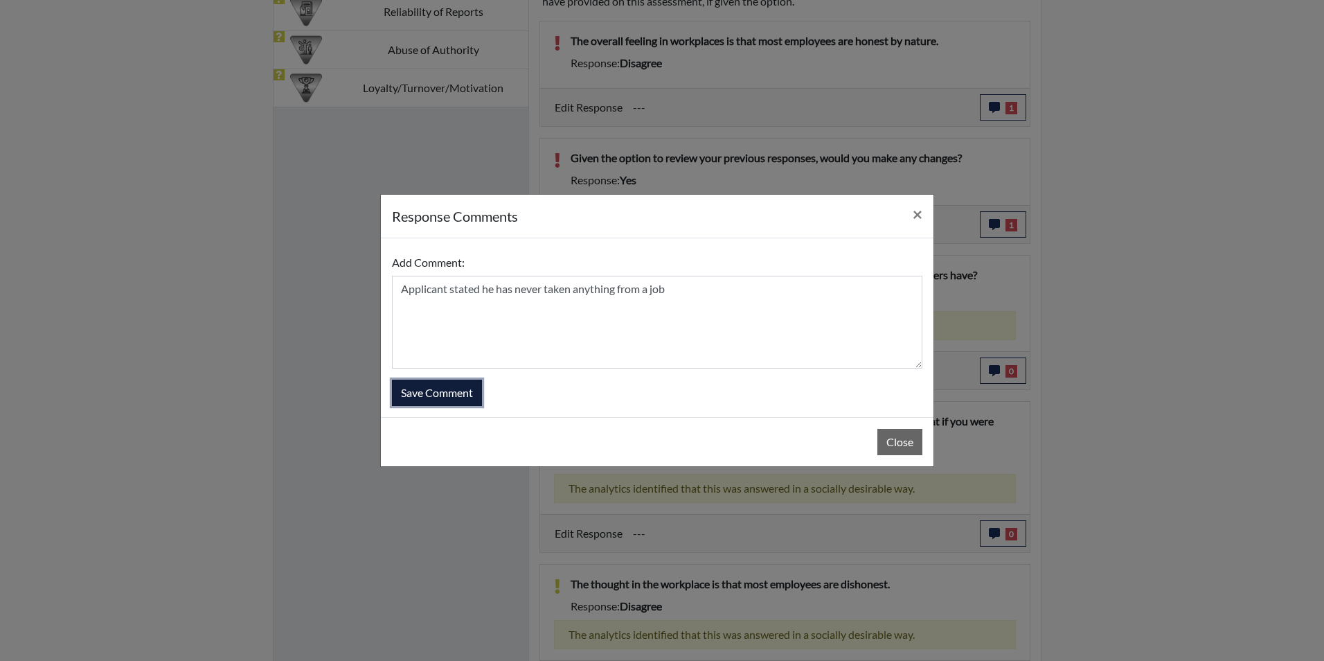
click at [468, 391] on button "Save Comment" at bounding box center [437, 393] width 90 height 26
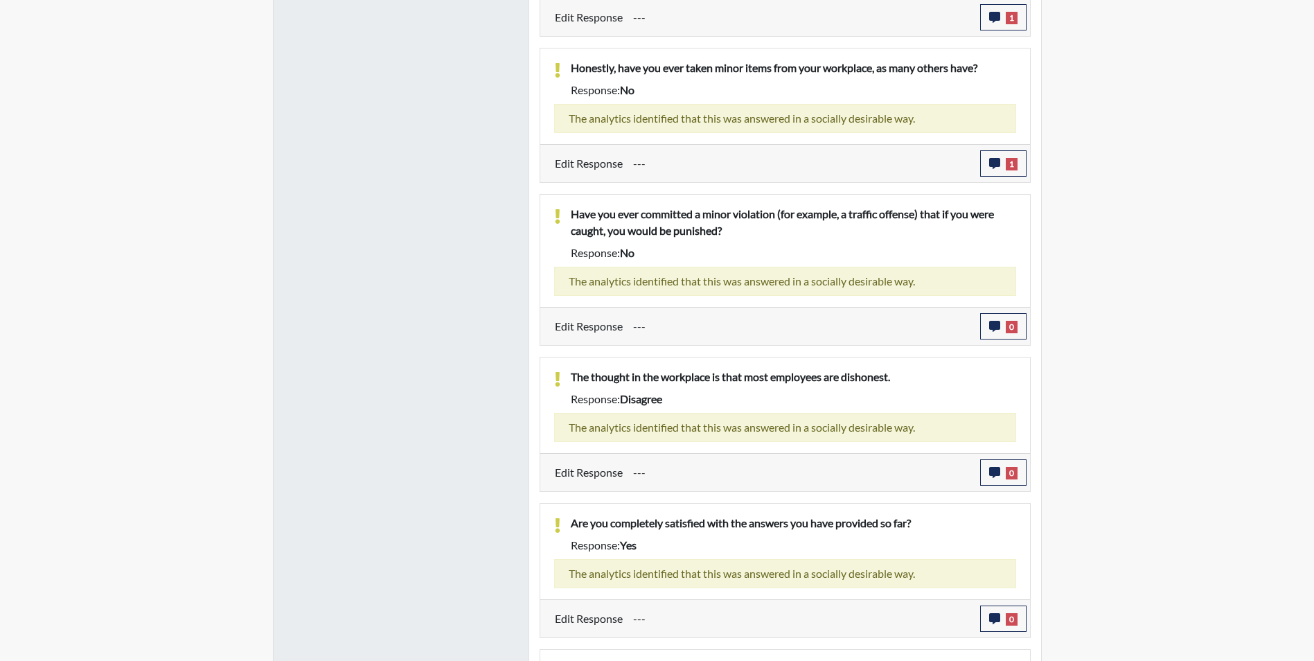
scroll to position [1203, 0]
click at [1001, 334] on button "0" at bounding box center [1003, 325] width 46 height 26
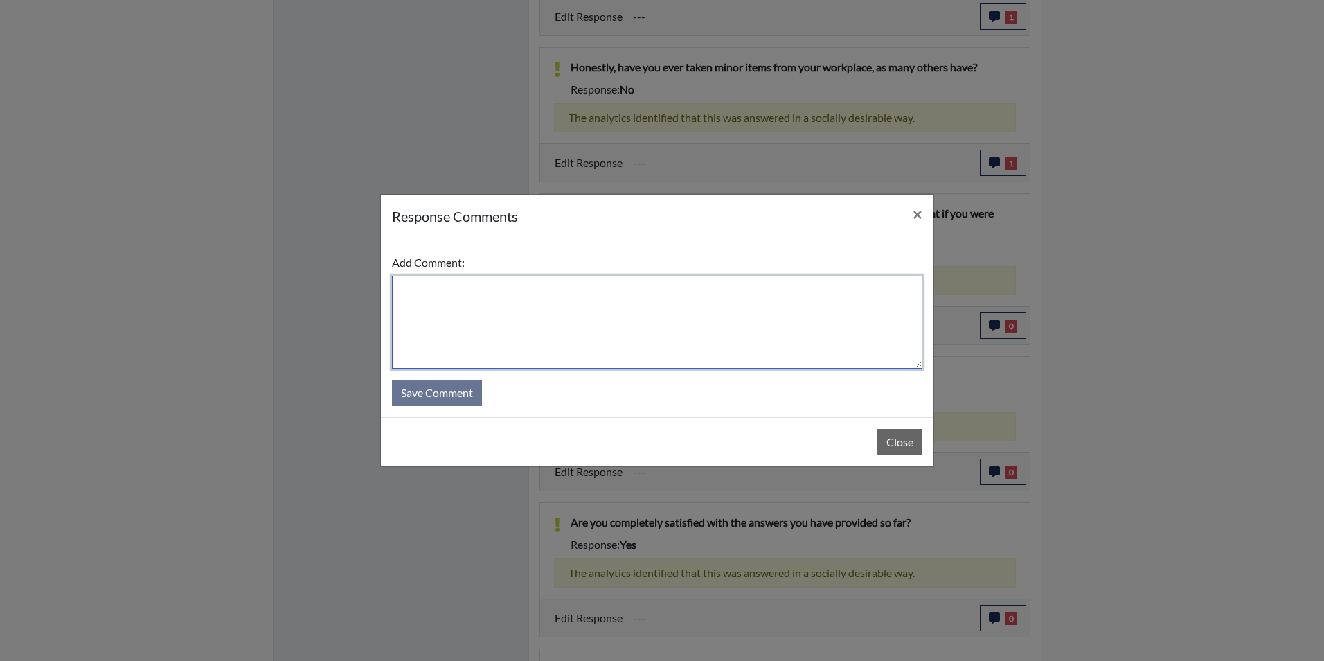
click at [550, 345] on textarea at bounding box center [657, 322] width 531 height 93
type textarea "Applicant stated he has not had a minor violation"
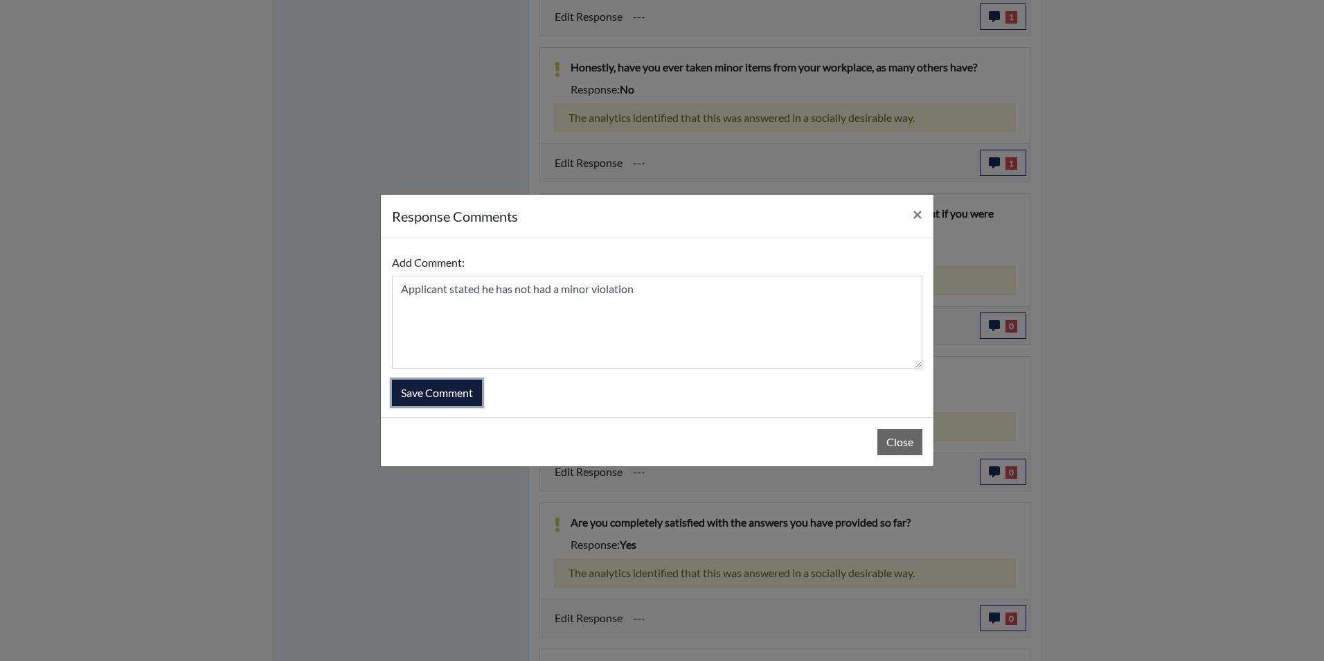
drag, startPoint x: 427, startPoint y: 399, endPoint x: 425, endPoint y: 389, distance: 9.8
click at [427, 393] on button "Save Comment" at bounding box center [437, 393] width 90 height 26
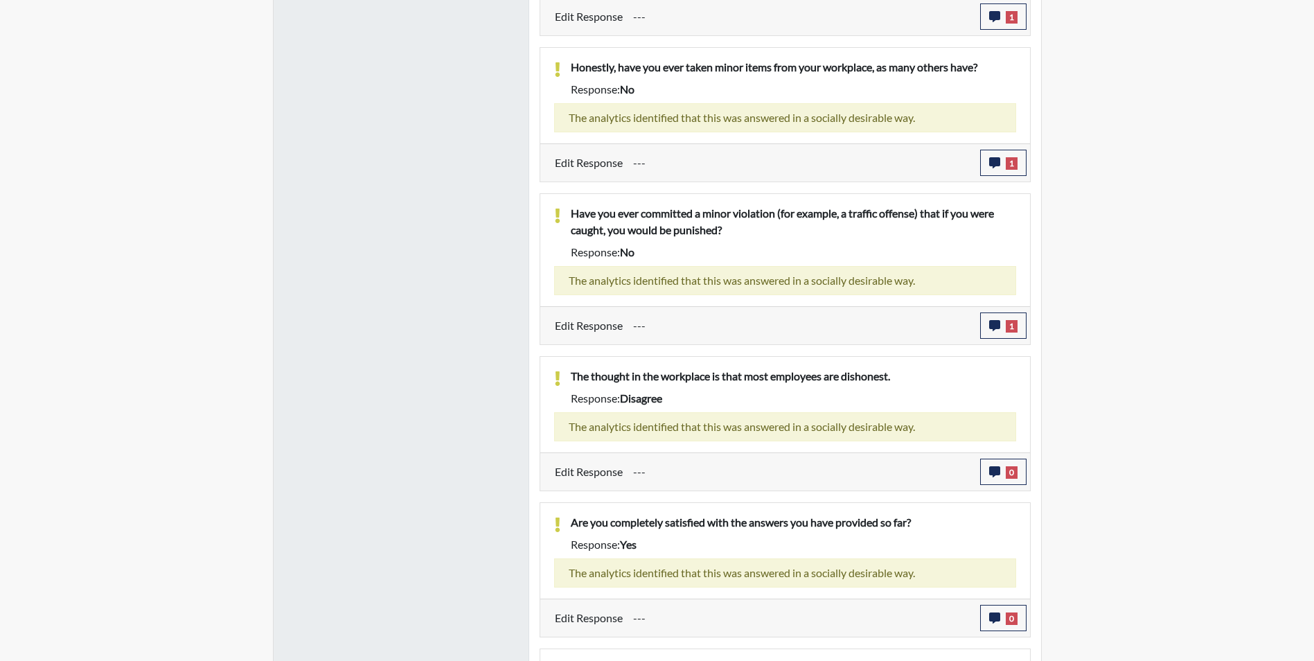
scroll to position [230, 576]
click at [996, 480] on button "0" at bounding box center [1003, 472] width 46 height 26
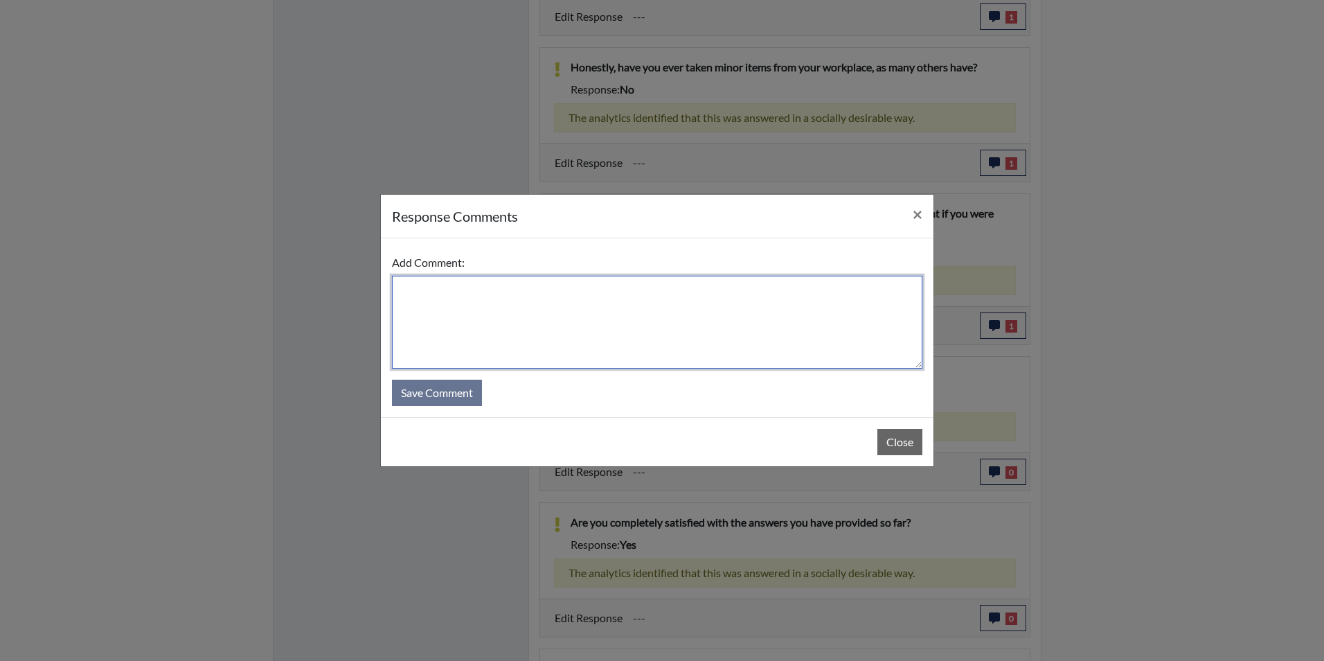
click at [545, 315] on textarea at bounding box center [657, 322] width 531 height 93
type textarea "Applicant stated most people in the workplace are honest"
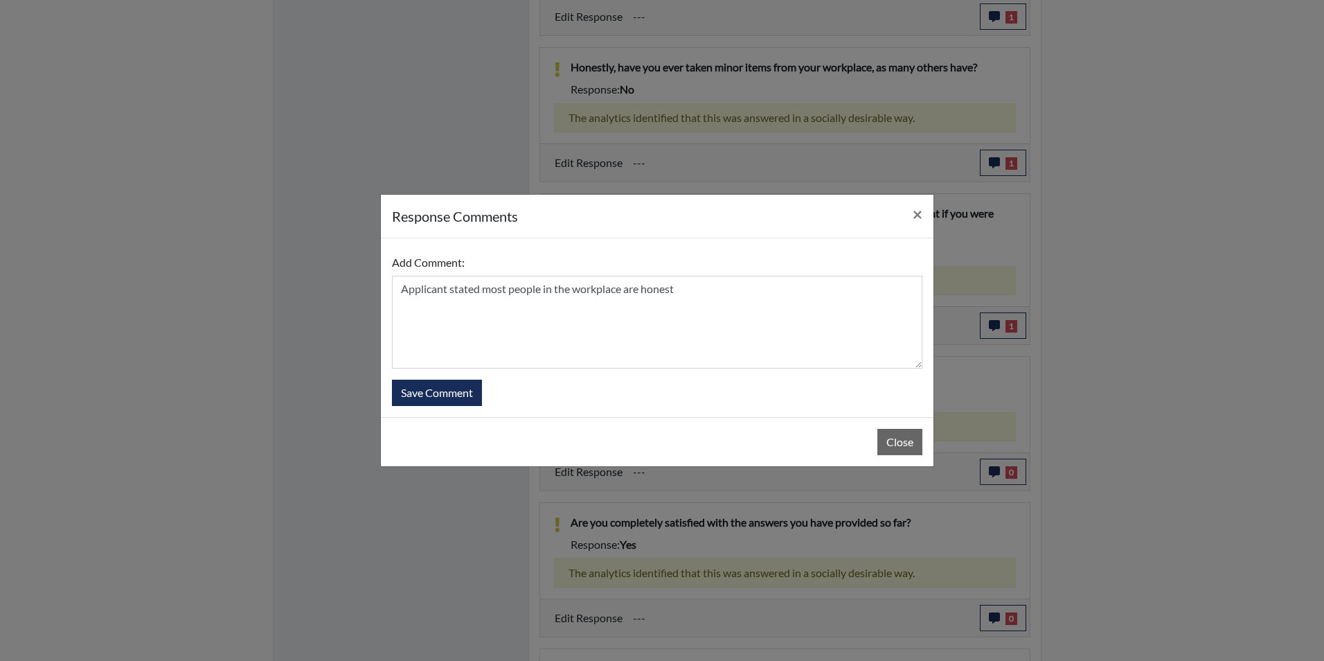
click at [441, 378] on form "Add Comment: Applicant stated most people in the workplace are honest Save Comm…" at bounding box center [657, 327] width 531 height 157
click at [452, 400] on button "Save Comment" at bounding box center [437, 393] width 90 height 26
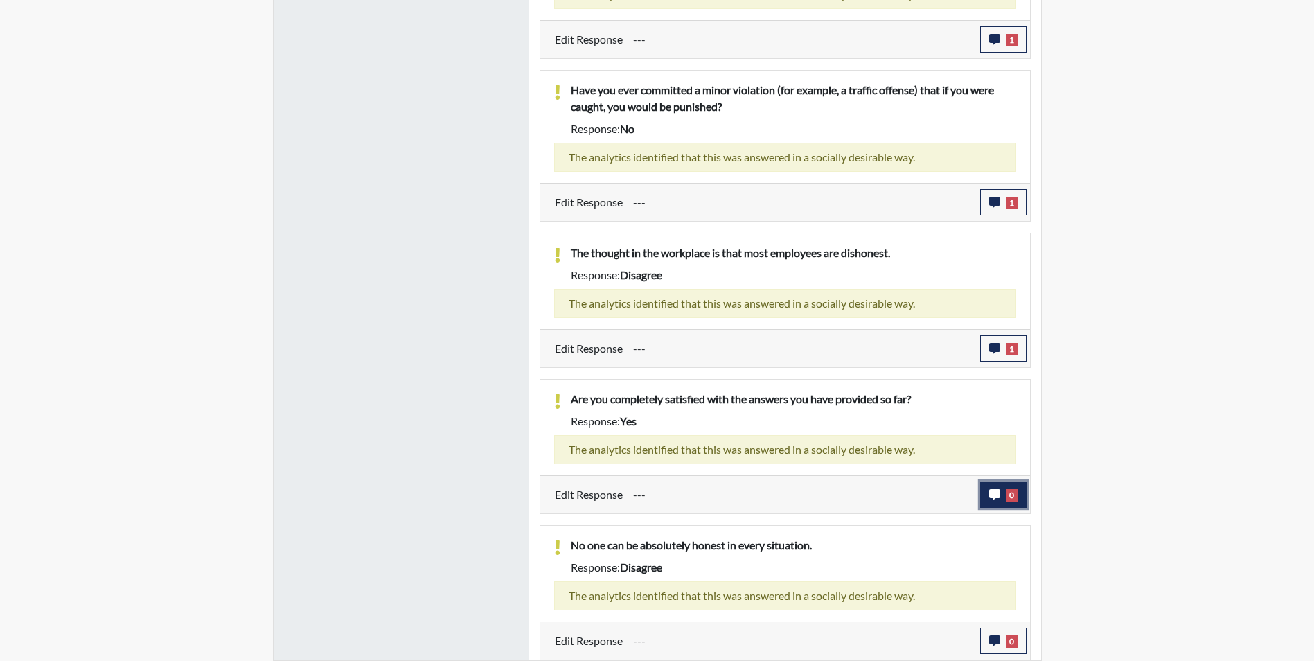
click at [1002, 489] on button "0" at bounding box center [1003, 494] width 46 height 26
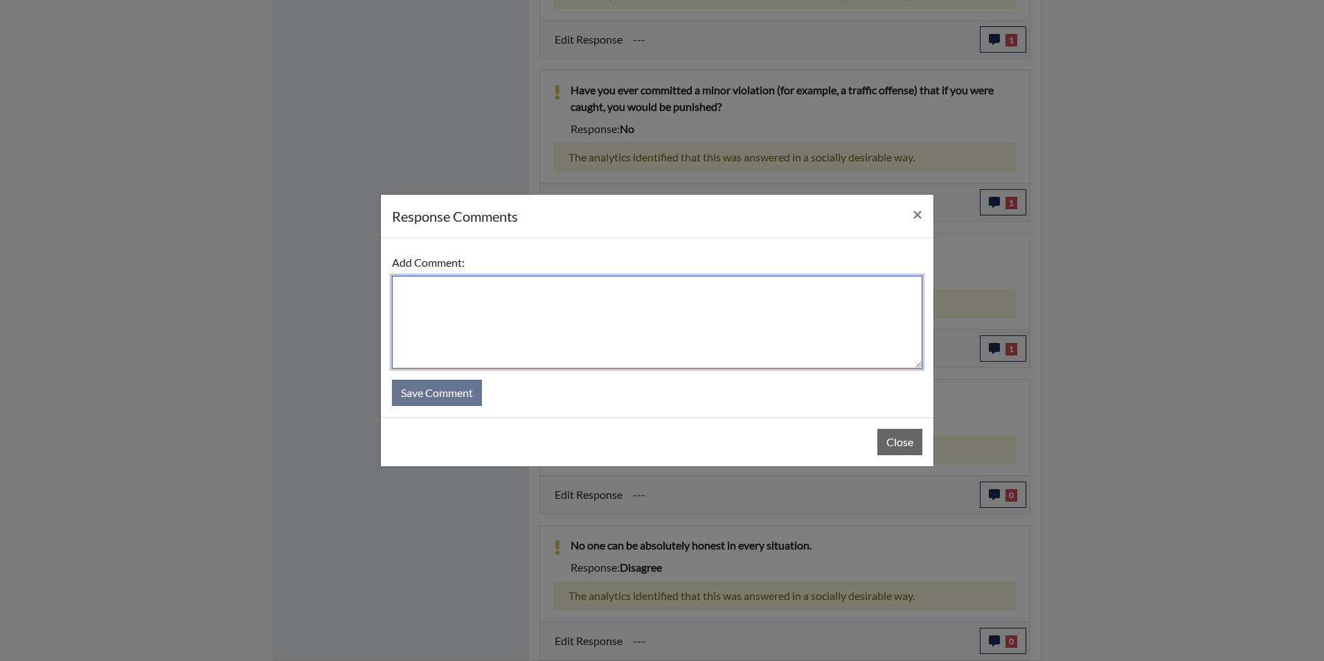
click at [569, 305] on textarea at bounding box center [657, 322] width 531 height 93
type textarea "Applicant state he would change 1 or 2 answers"
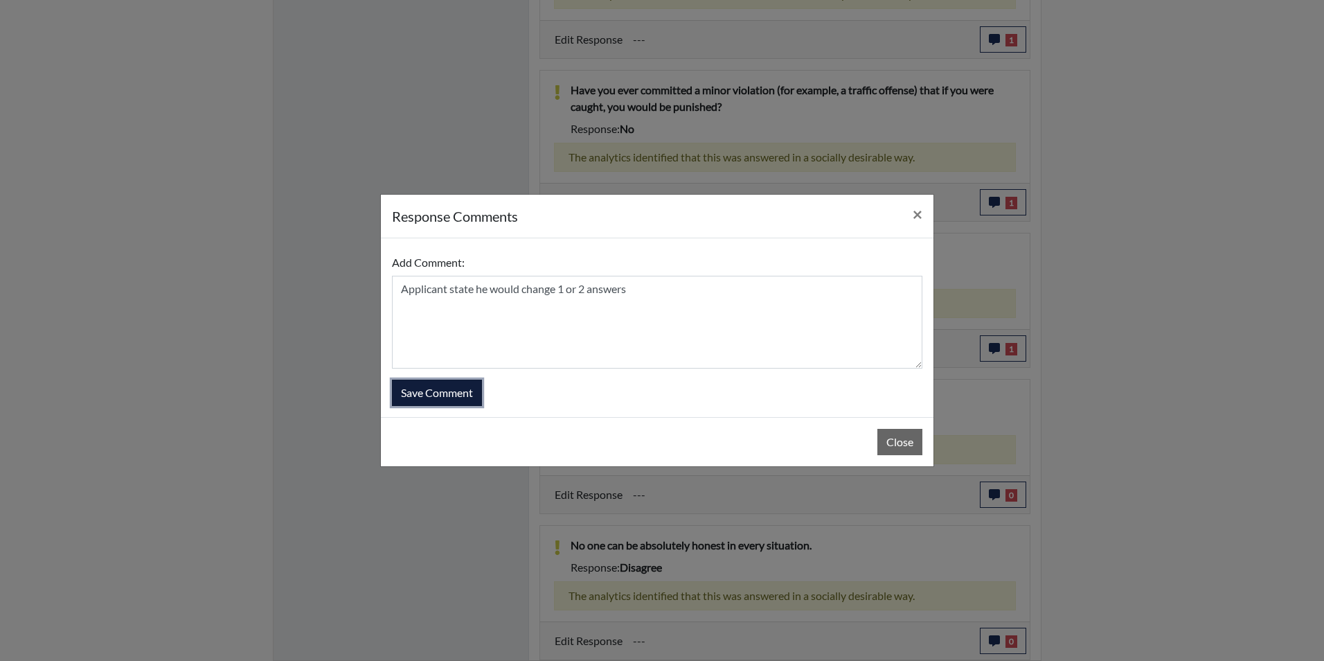
click at [441, 395] on button "Save Comment" at bounding box center [437, 393] width 90 height 26
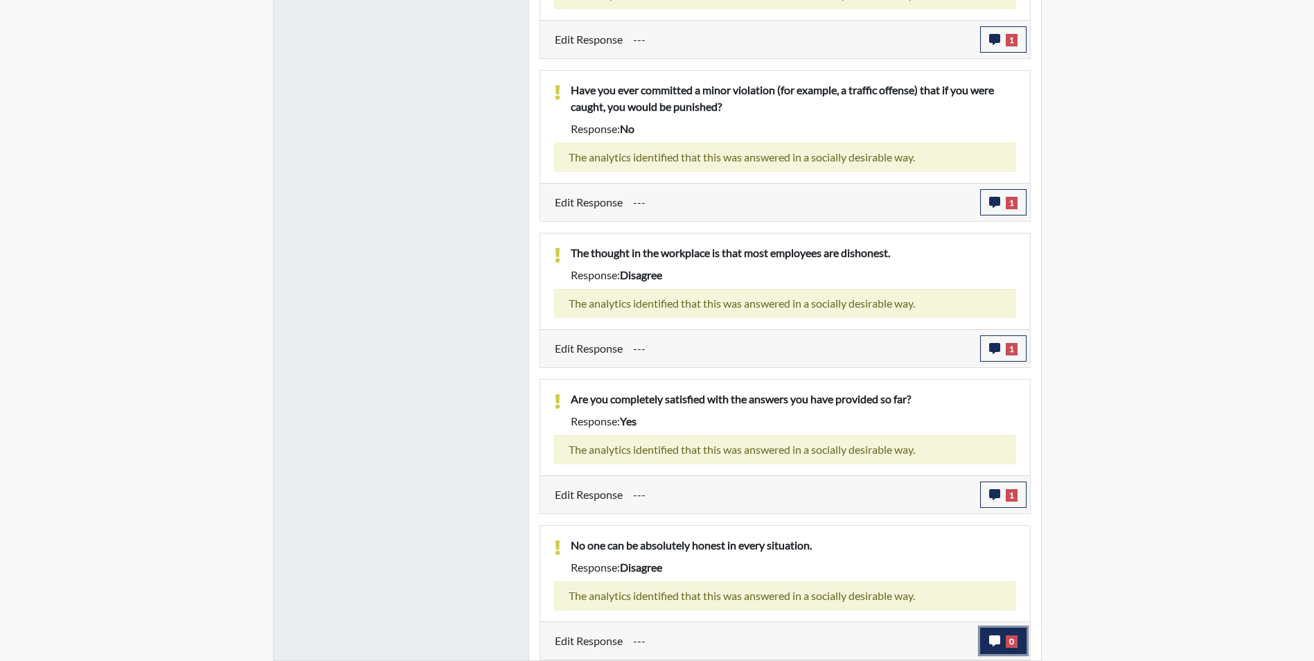
click at [1006, 642] on span "0" at bounding box center [1012, 641] width 12 height 12
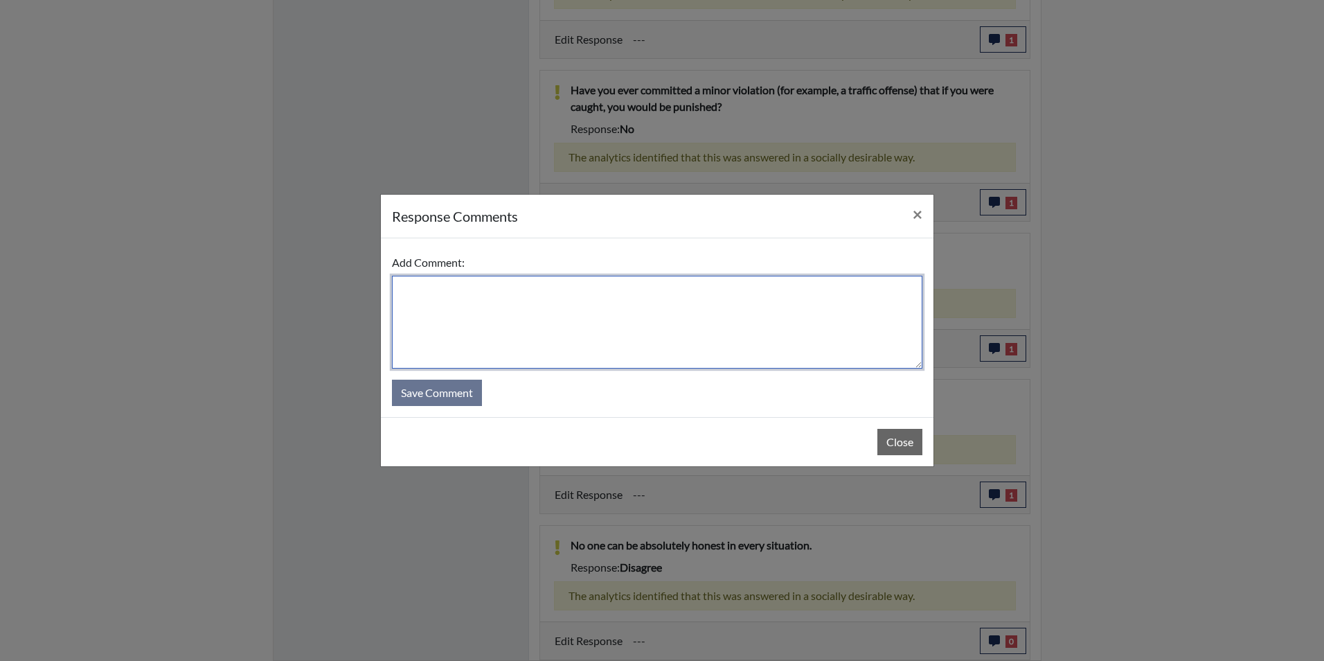
click at [630, 337] on textarea at bounding box center [657, 322] width 531 height 93
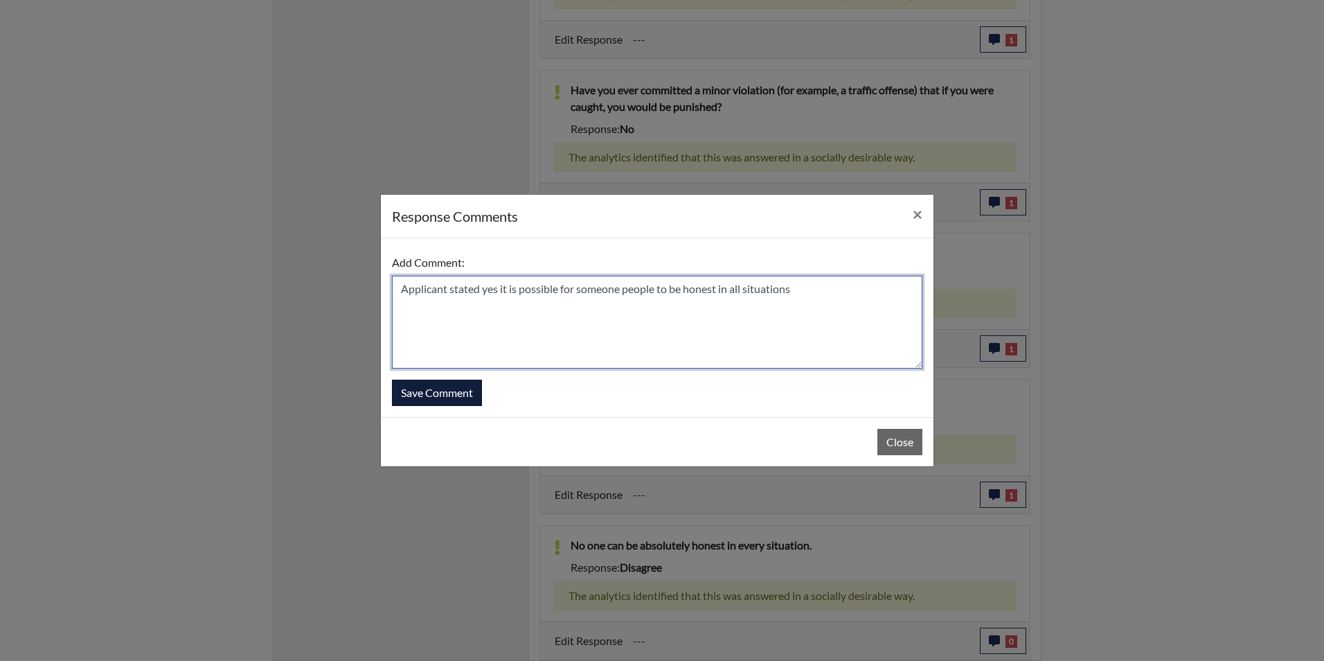
type textarea "Applicant stated yes it is possible for someone people to be honest in all situ…"
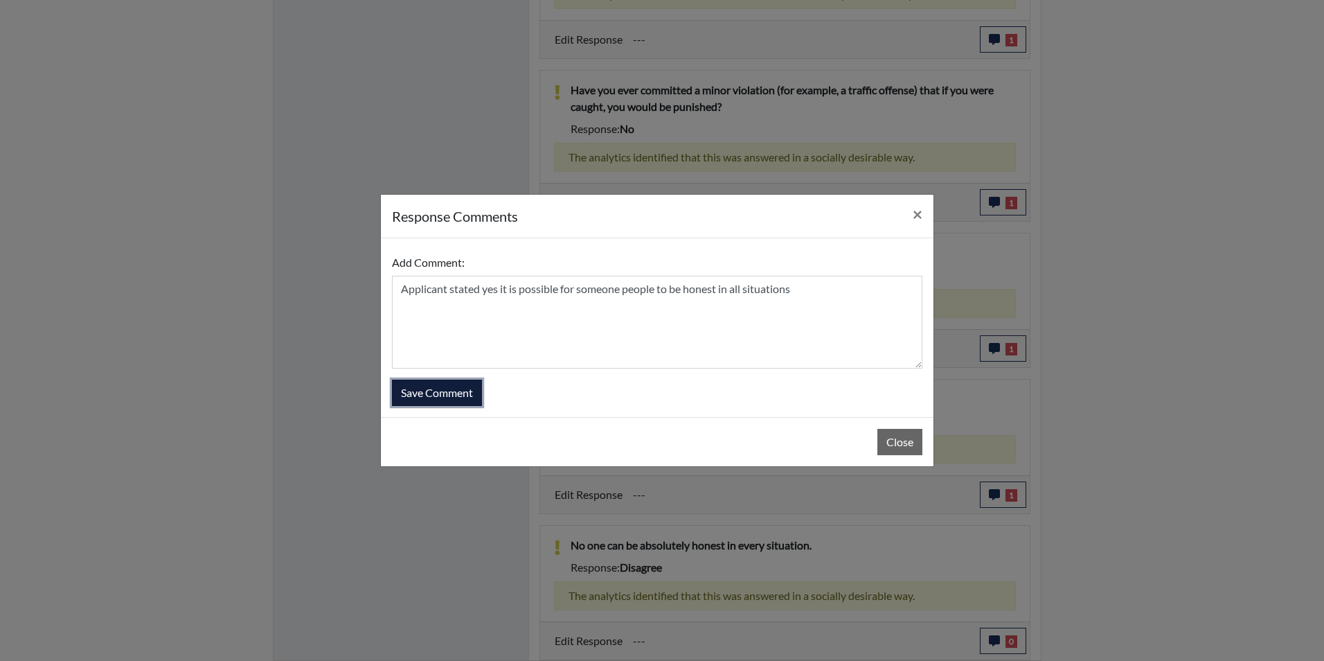
click at [414, 393] on button "Save Comment" at bounding box center [437, 393] width 90 height 26
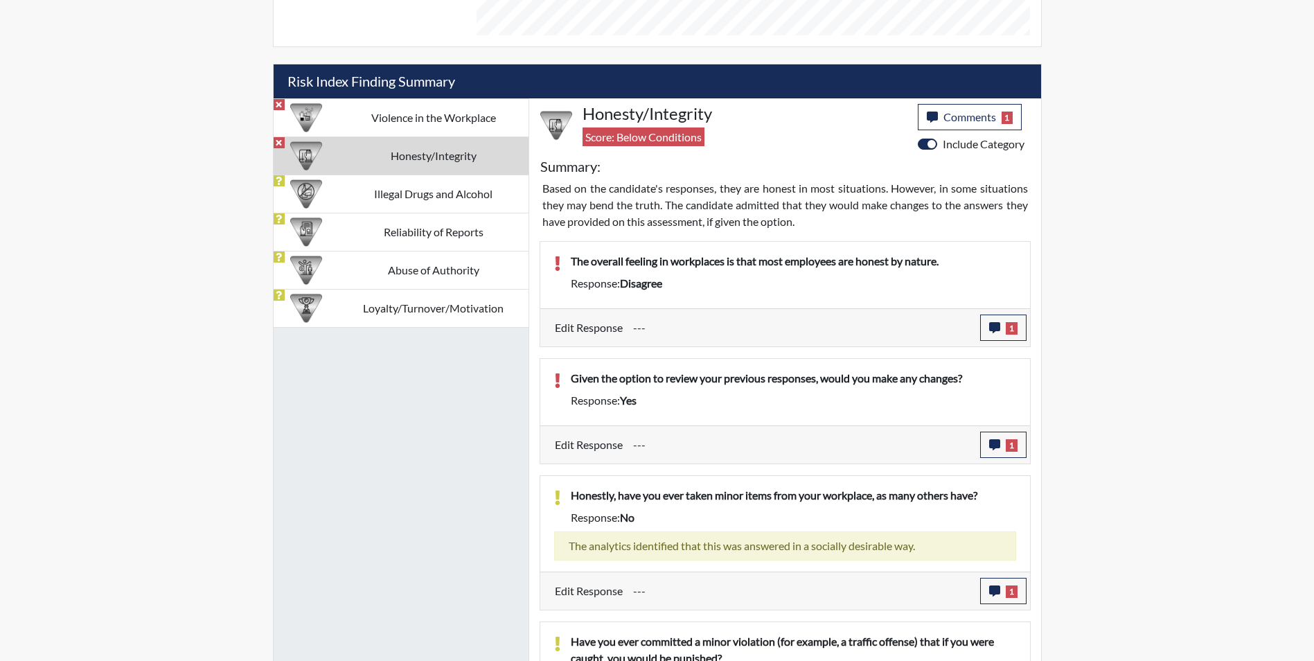
scroll to position [772, 0]
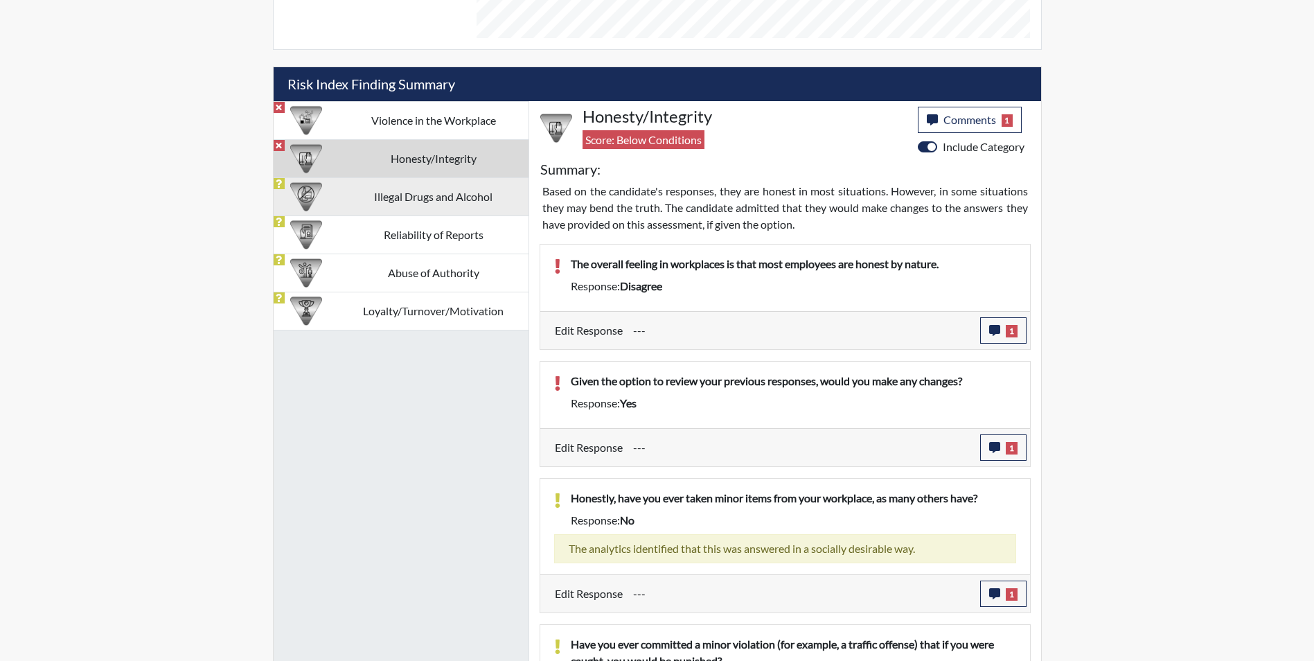
click at [420, 203] on td "Illegal Drugs and Alcohol" at bounding box center [434, 196] width 190 height 38
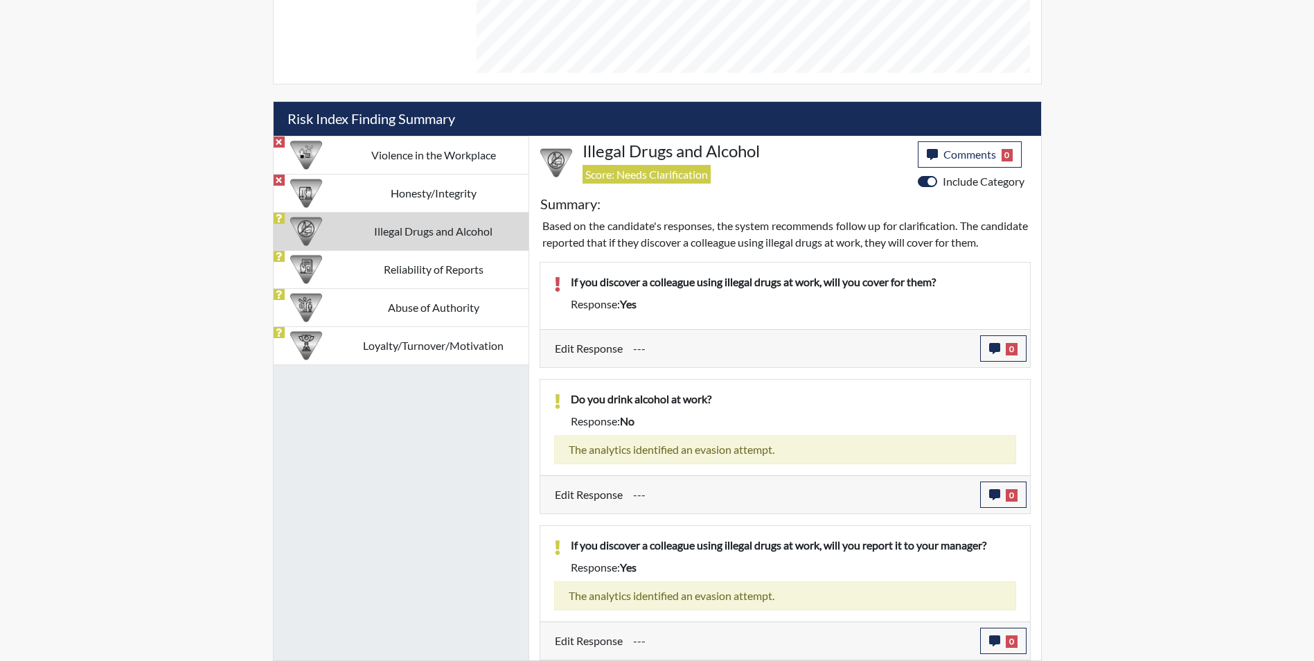
click at [413, 227] on td "Illegal Drugs and Alcohol" at bounding box center [434, 231] width 190 height 38
click at [946, 148] on span "Comments" at bounding box center [969, 154] width 53 height 13
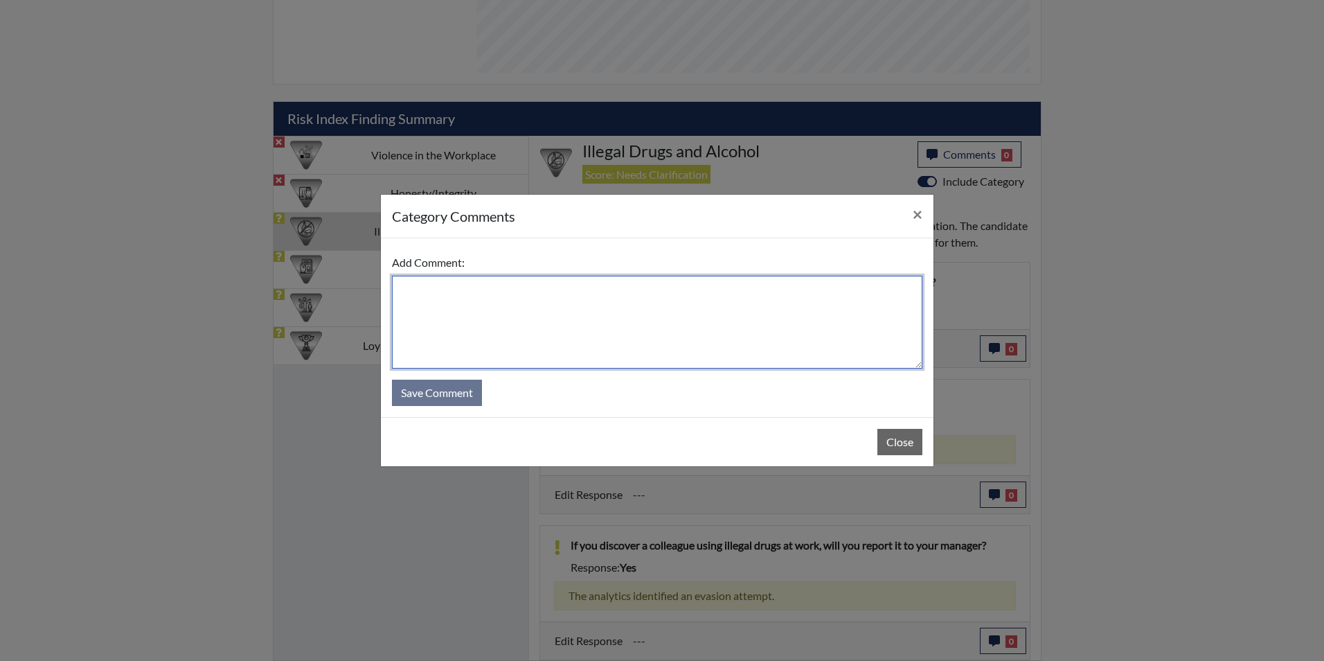
click at [635, 321] on textarea at bounding box center [657, 322] width 531 height 93
type textarea "Applicant stated he misread and would report the employee"
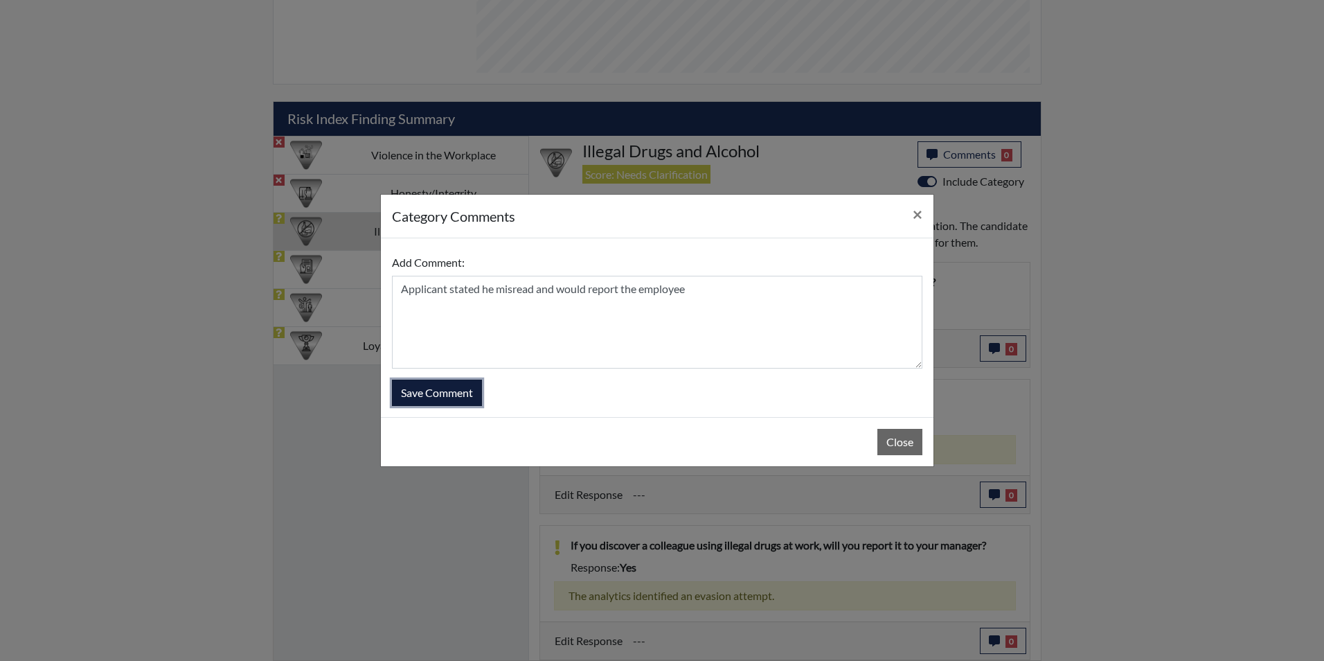
click at [445, 397] on button "Save Comment" at bounding box center [437, 393] width 90 height 26
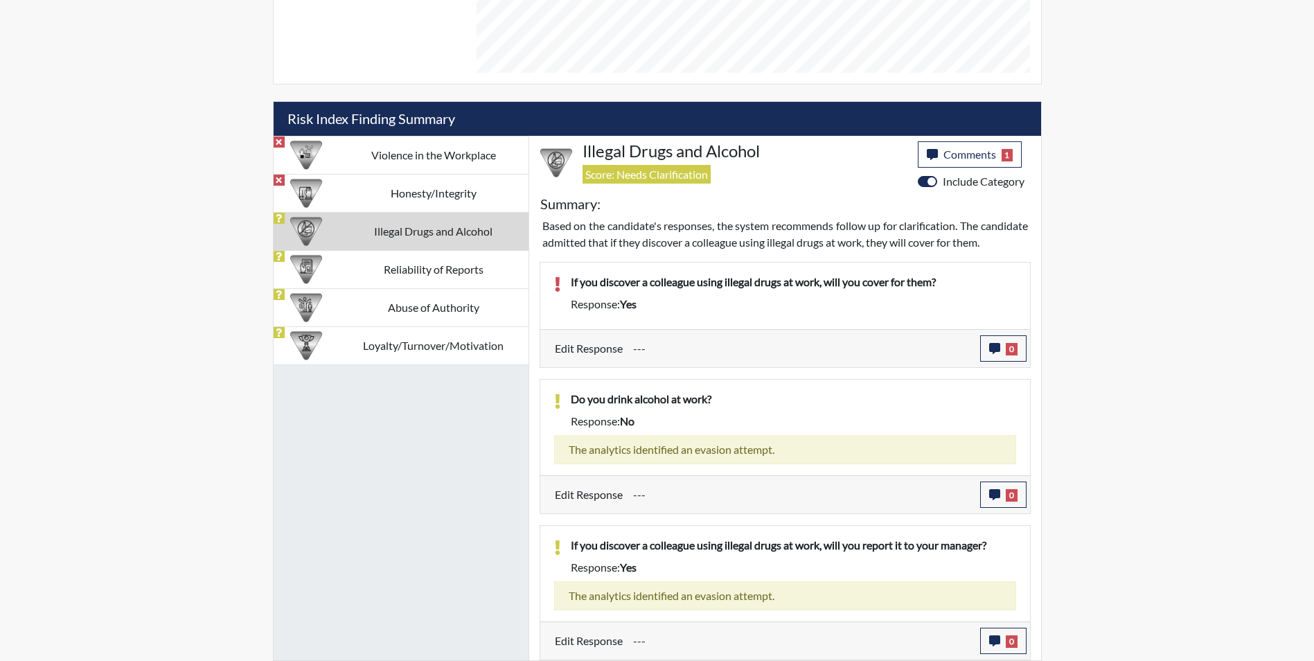
scroll to position [230, 576]
click at [997, 343] on icon "button" at bounding box center [994, 348] width 11 height 11
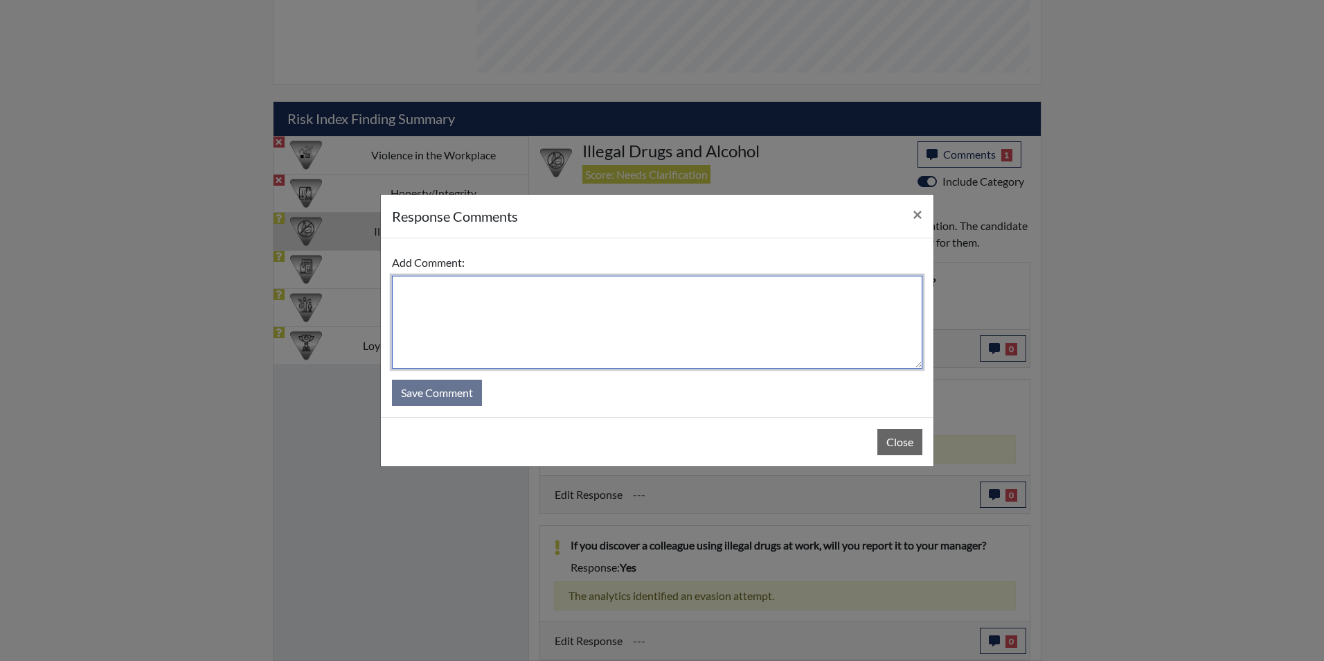
click at [668, 312] on textarea at bounding box center [657, 322] width 531 height 93
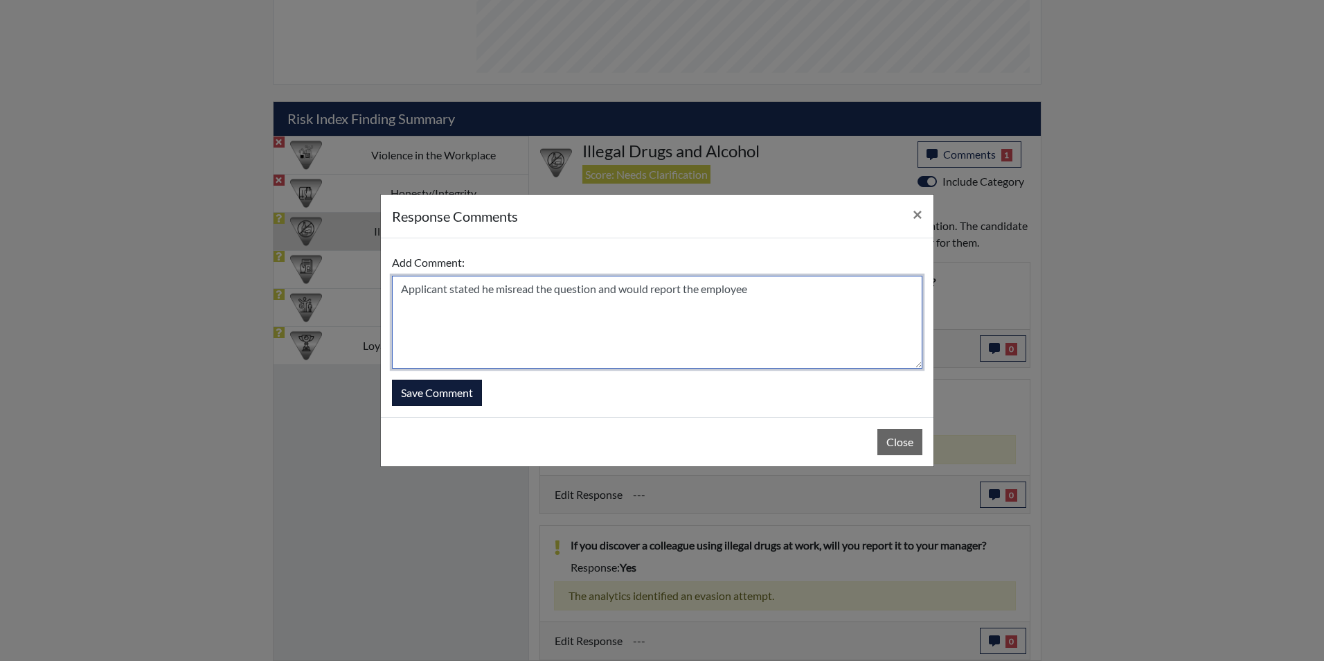
type textarea "Applicant stated he misread the question and would report the employee"
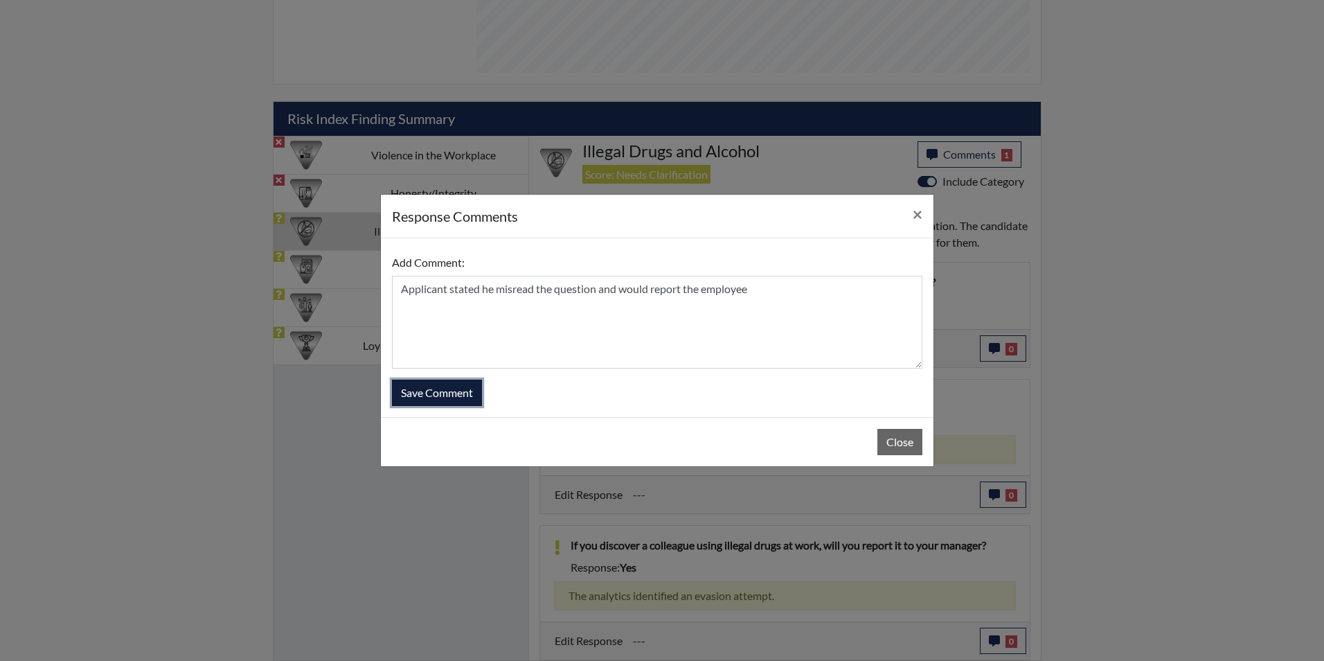
click at [454, 391] on button "Save Comment" at bounding box center [437, 393] width 90 height 26
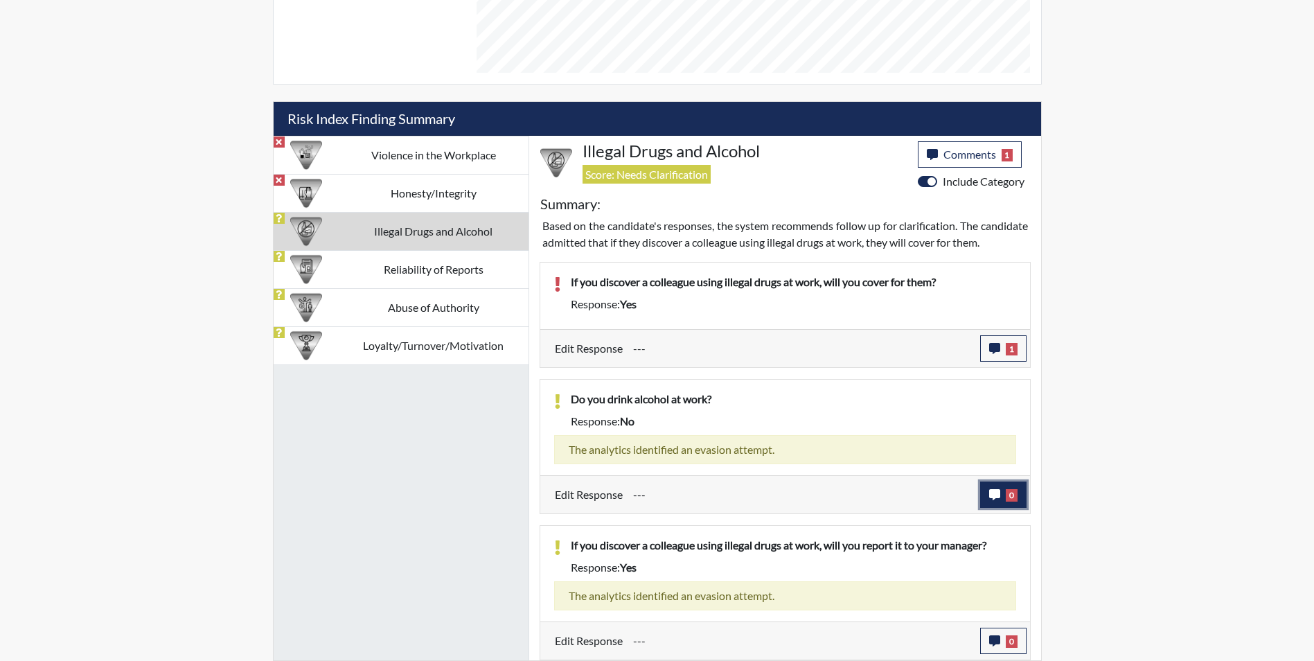
click at [998, 495] on icon "button" at bounding box center [994, 494] width 11 height 11
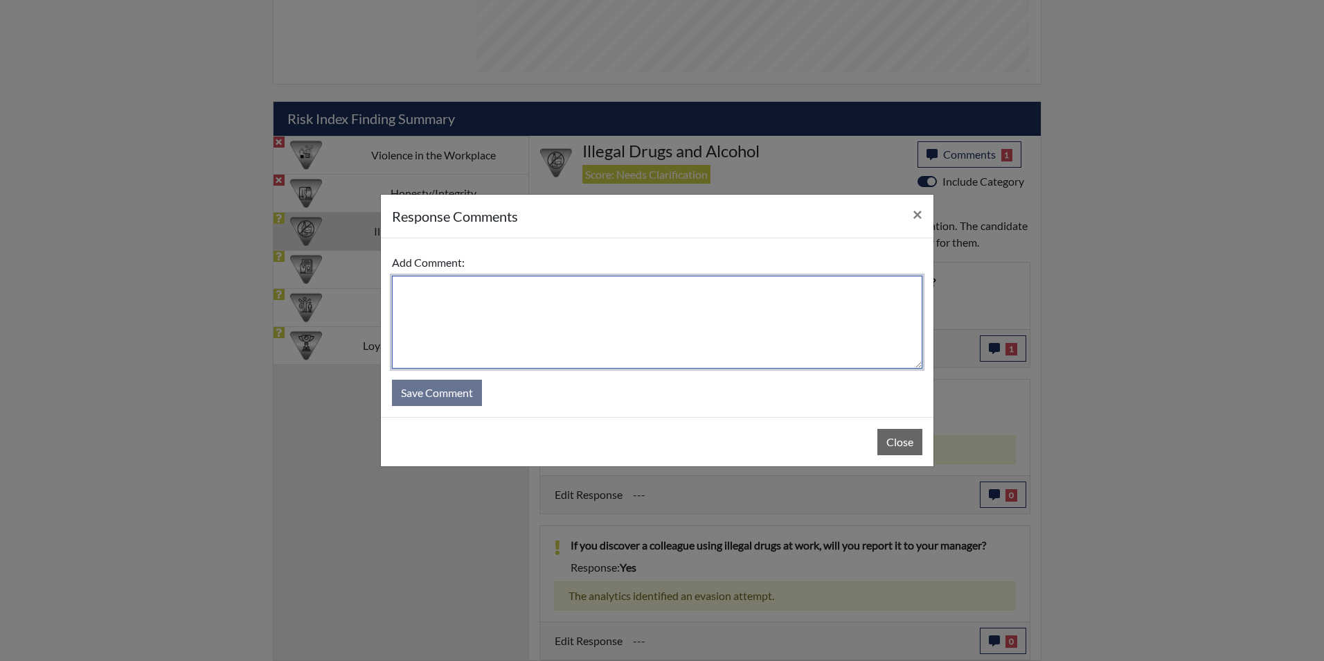
click at [680, 334] on textarea at bounding box center [657, 322] width 531 height 93
type textarea "Applicant state he does not drink alcohol at work"
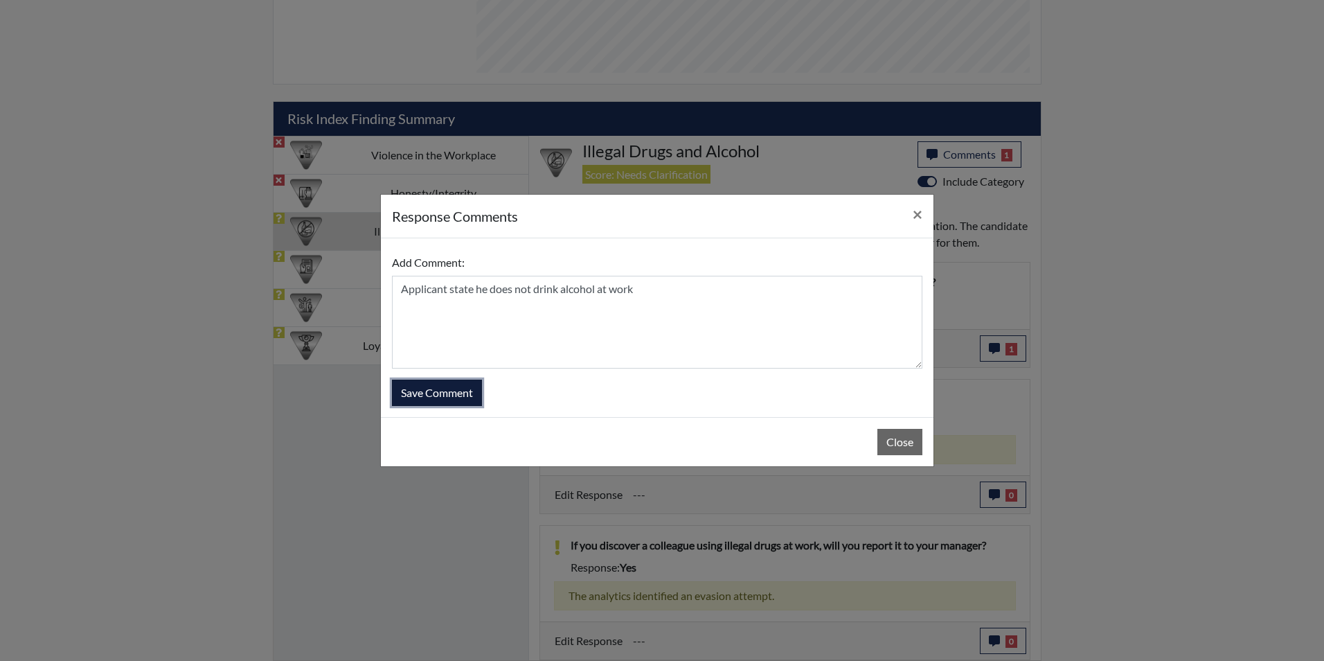
click at [452, 393] on button "Save Comment" at bounding box center [437, 393] width 90 height 26
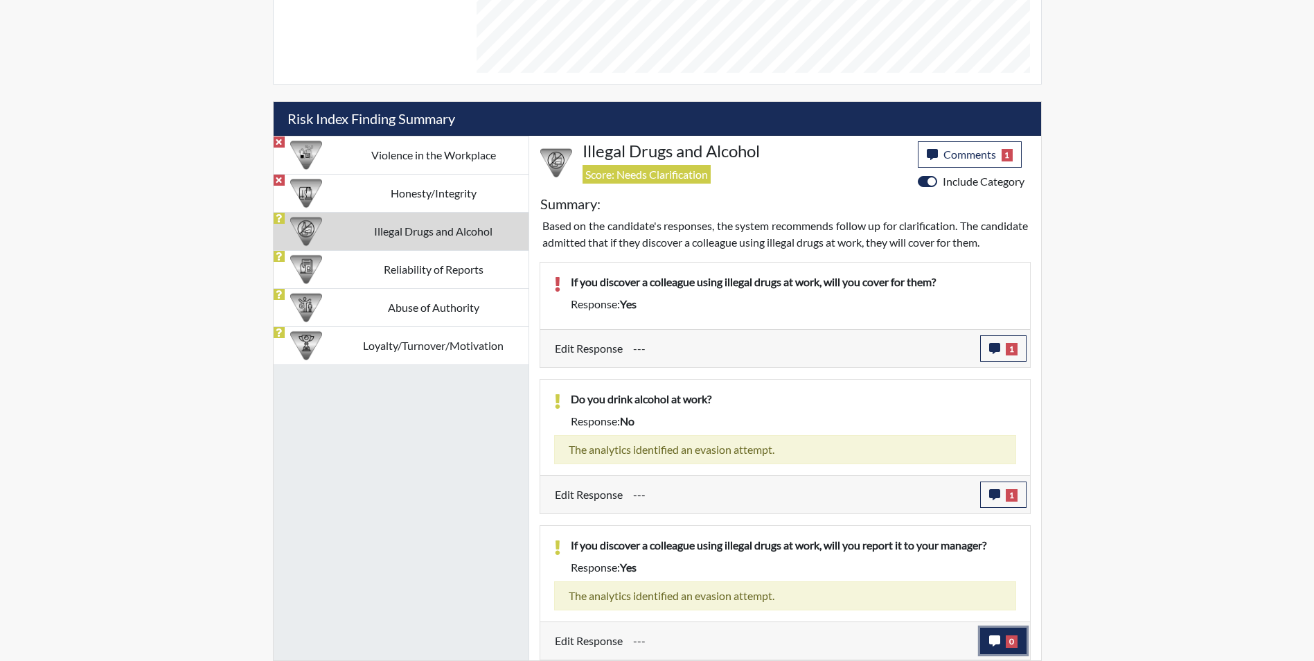
click at [1002, 644] on button "0" at bounding box center [1003, 641] width 46 height 26
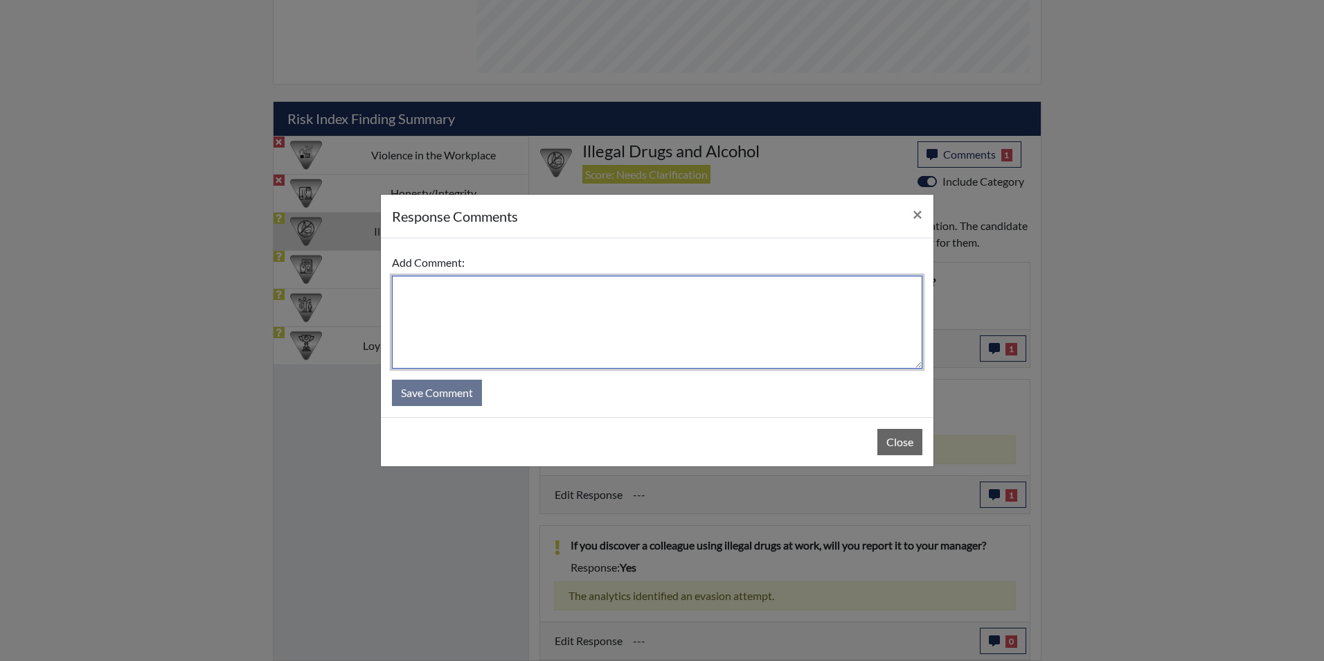
click at [617, 317] on textarea at bounding box center [657, 322] width 531 height 93
type textarea "Applicant stated yes he would report it to the manager"
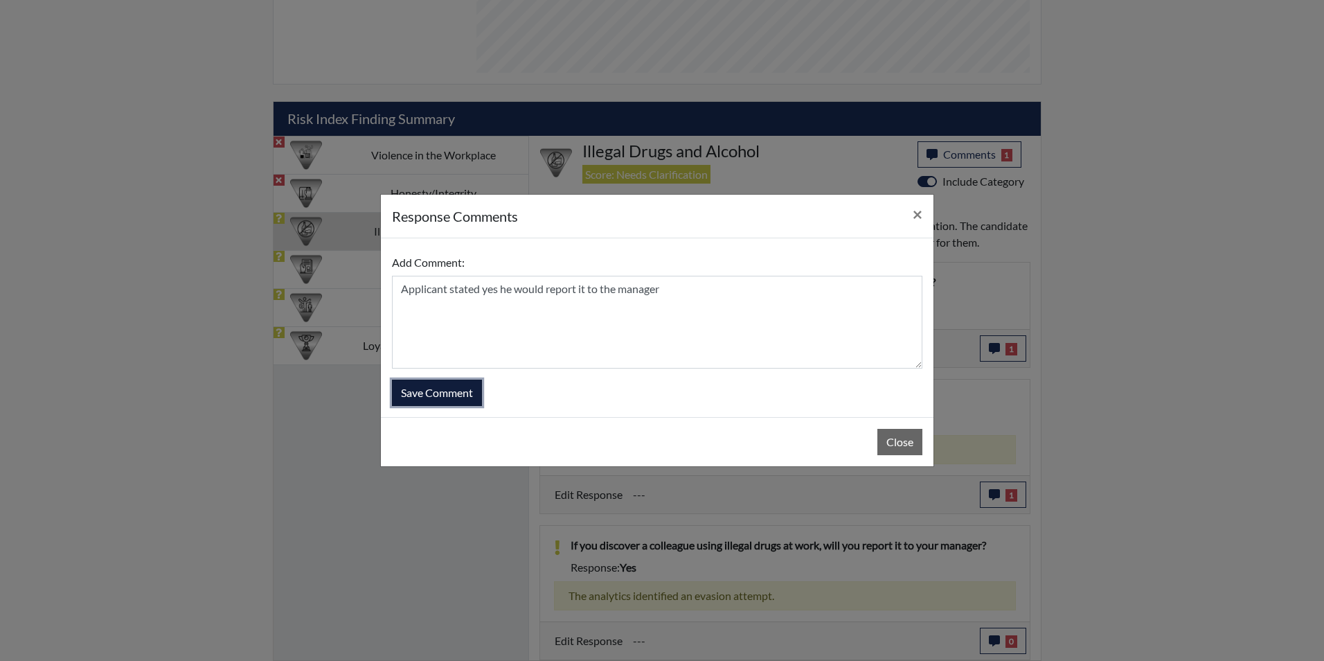
drag, startPoint x: 416, startPoint y: 387, endPoint x: 564, endPoint y: 415, distance: 150.3
click at [417, 387] on button "Save Comment" at bounding box center [437, 393] width 90 height 26
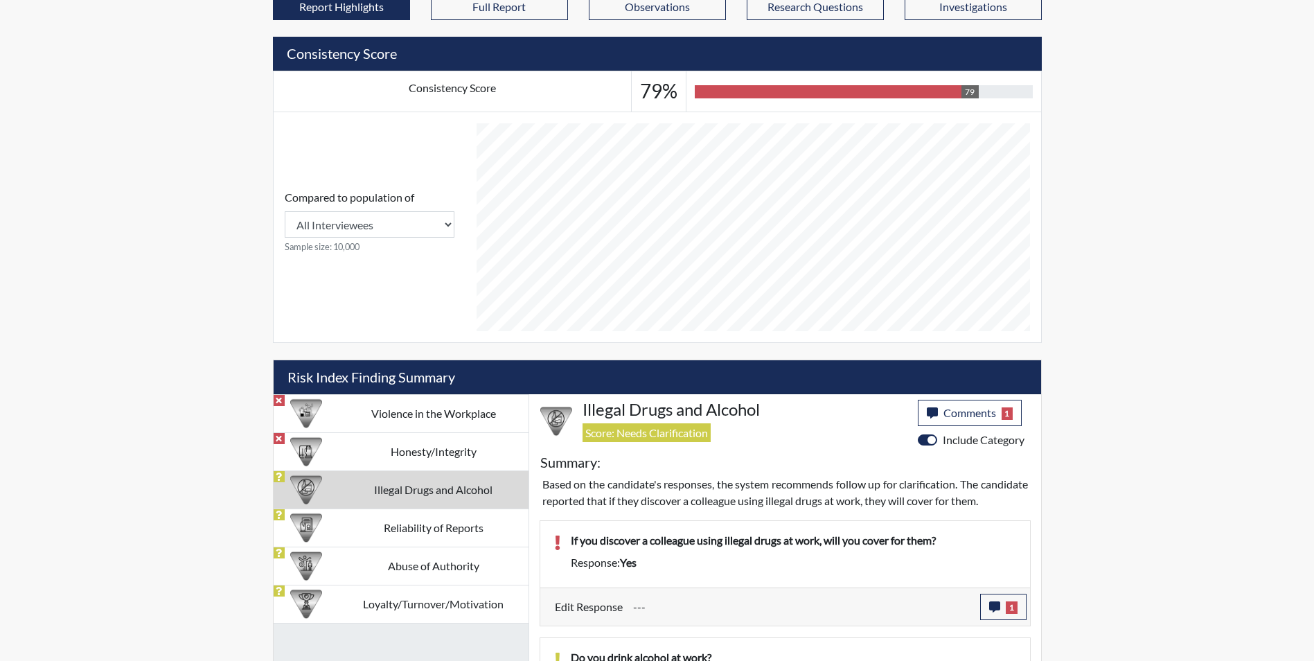
scroll to position [754, 0]
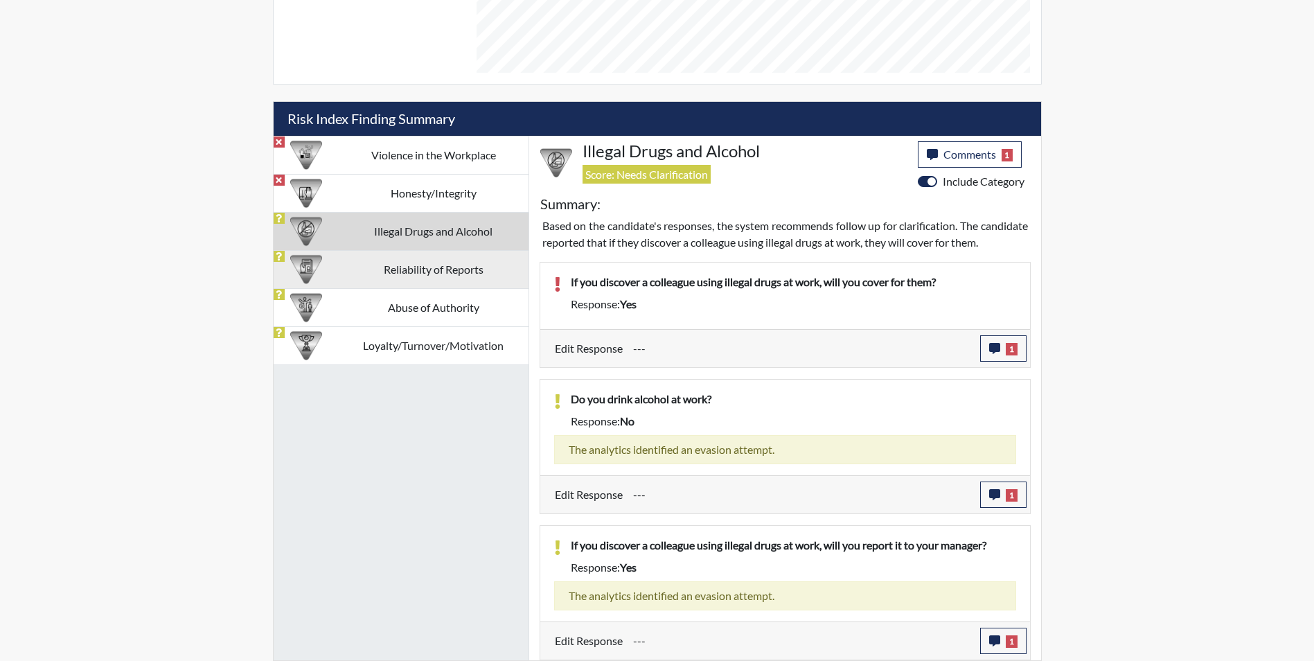
click at [369, 255] on td "Reliability of Reports" at bounding box center [434, 269] width 190 height 38
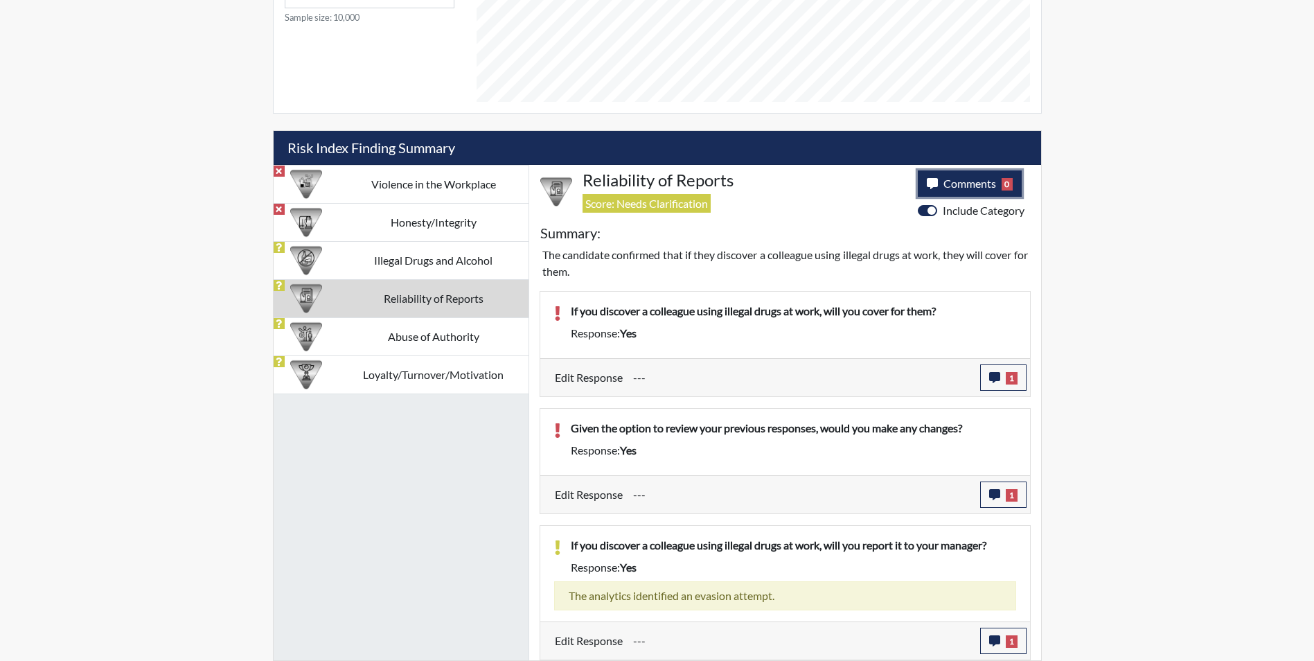
click at [971, 190] on button "Comments 0" at bounding box center [970, 183] width 105 height 26
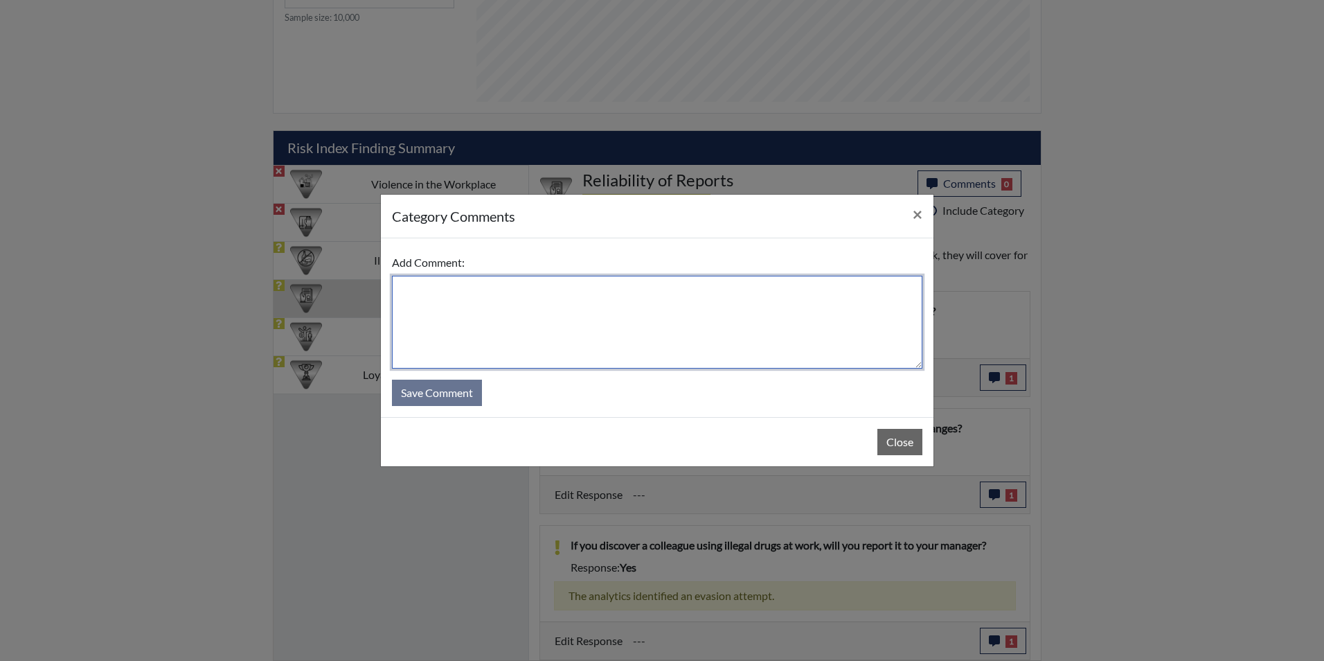
click at [627, 320] on textarea at bounding box center [657, 322] width 531 height 93
type textarea "Applicant stated he would not cover for anyone using drugs at work"
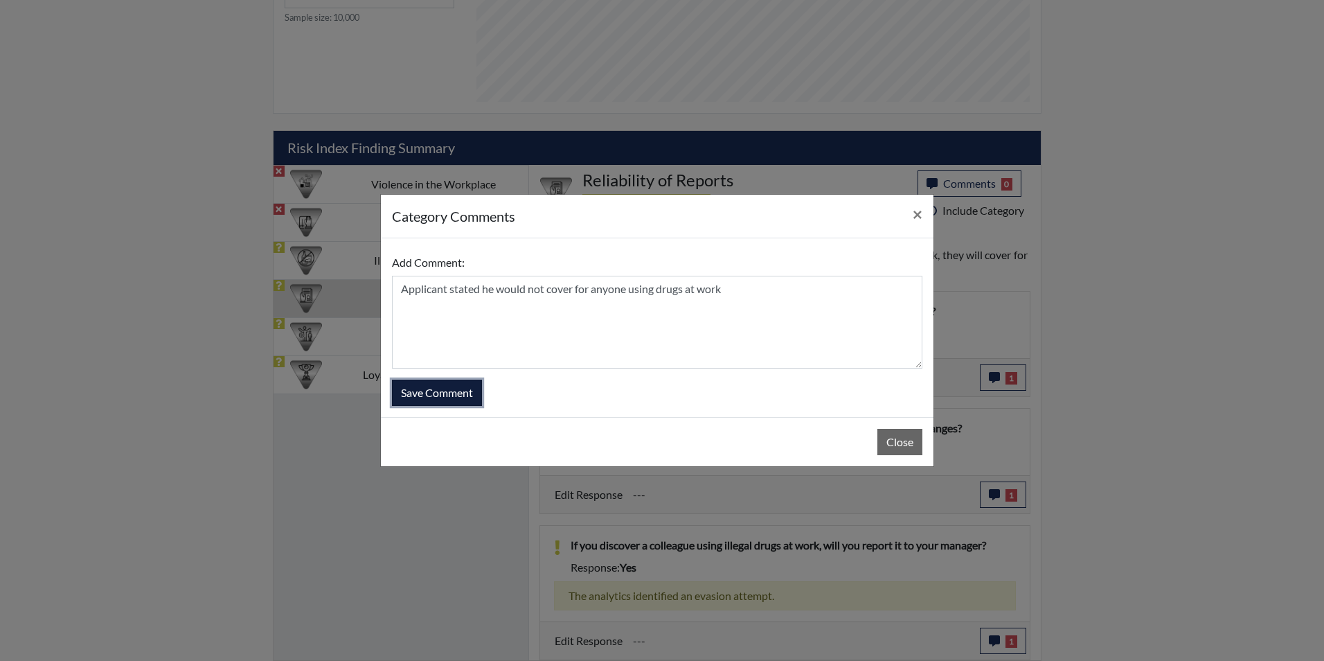
click at [443, 395] on button "Save Comment" at bounding box center [437, 393] width 90 height 26
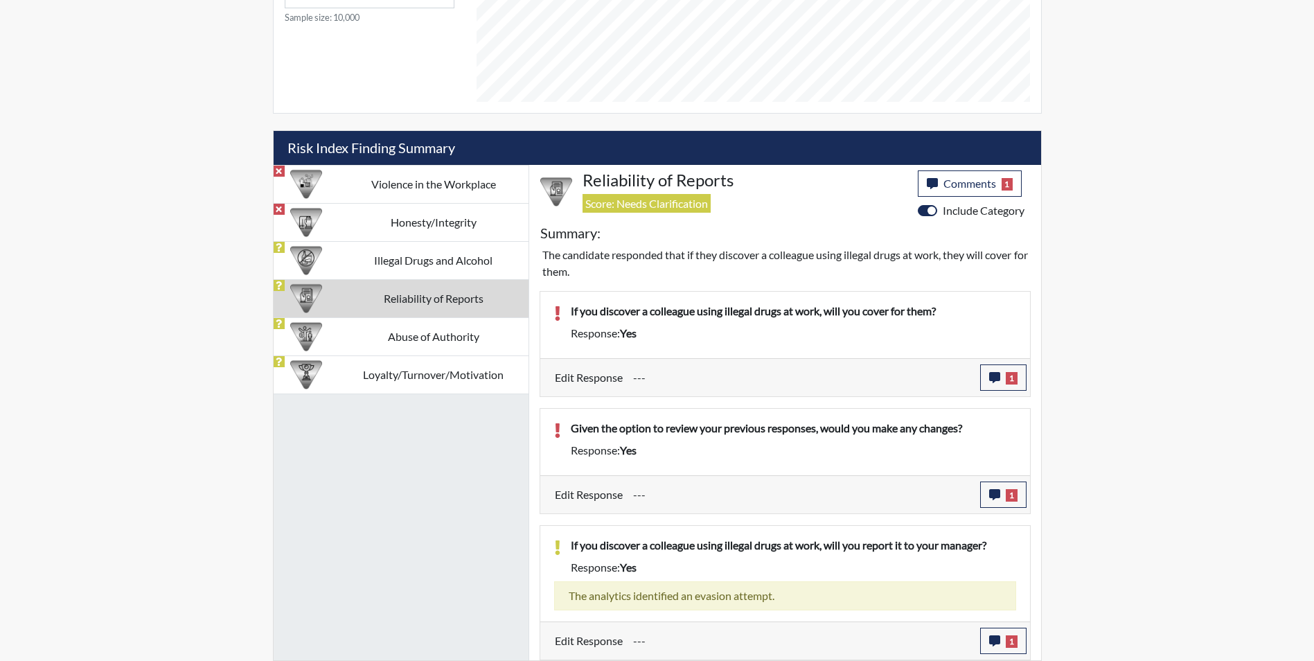
scroll to position [230, 576]
click at [415, 341] on td "Abuse of Authority" at bounding box center [434, 336] width 190 height 38
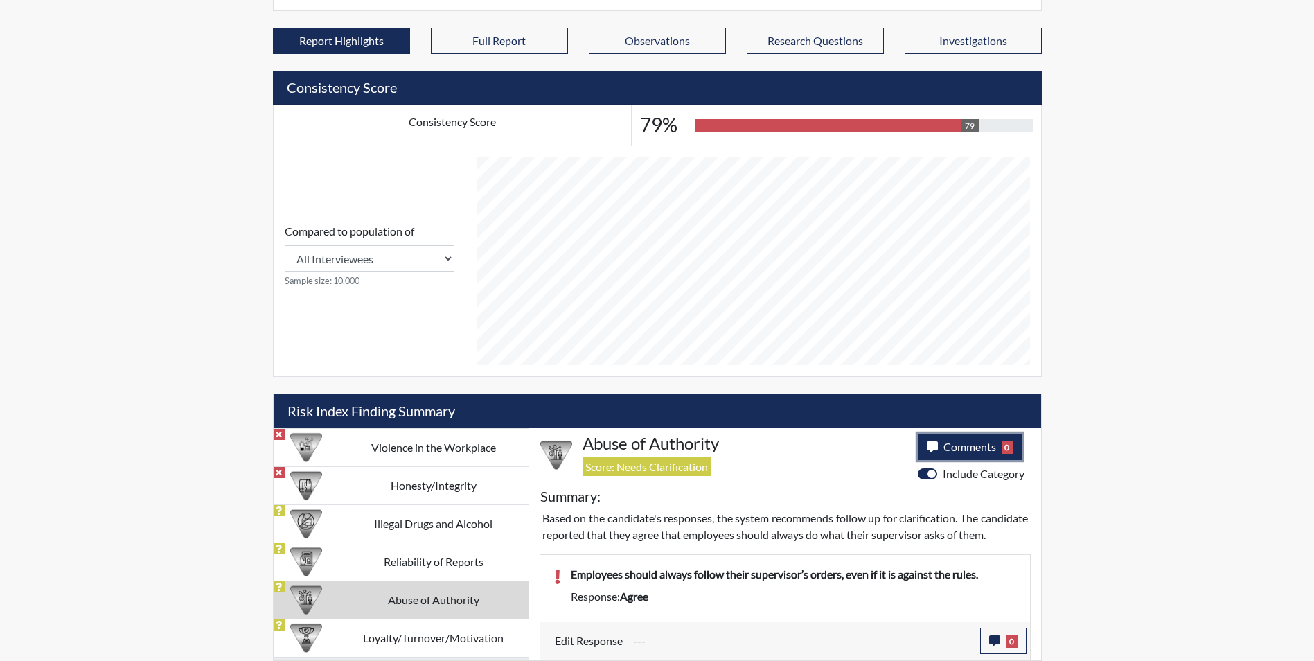
click at [949, 437] on button "Comments 0" at bounding box center [970, 447] width 105 height 26
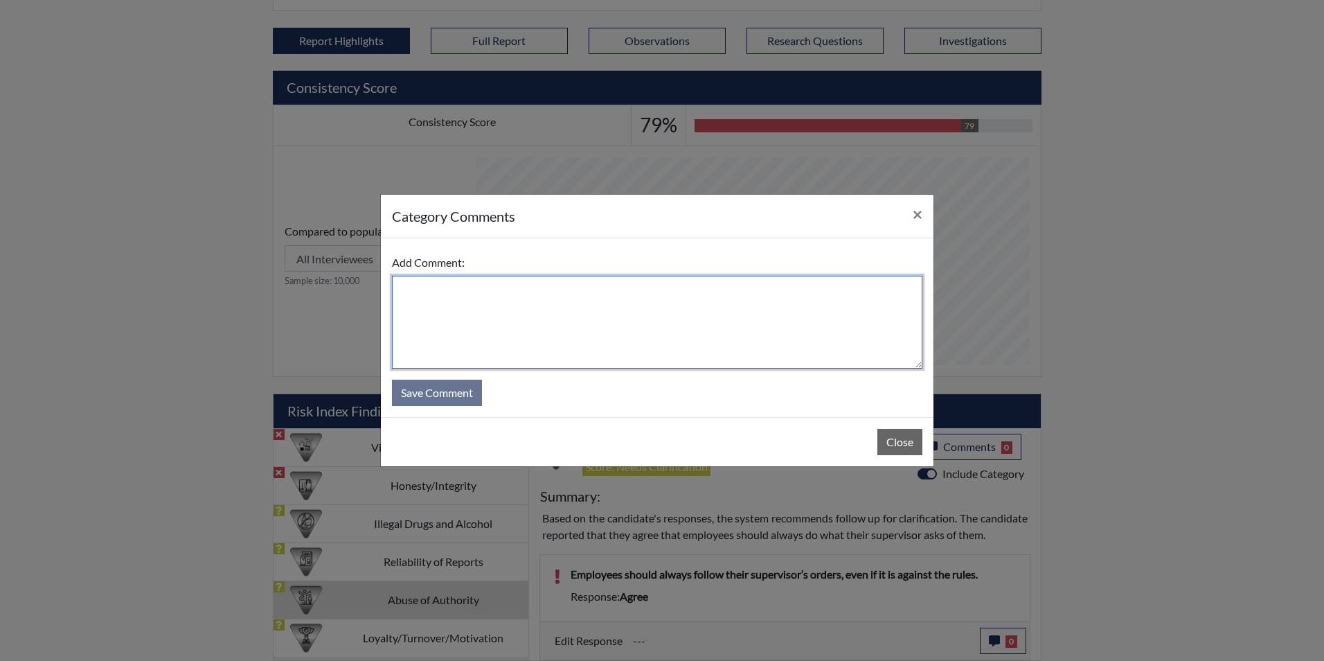
click at [599, 331] on textarea at bounding box center [657, 322] width 531 height 93
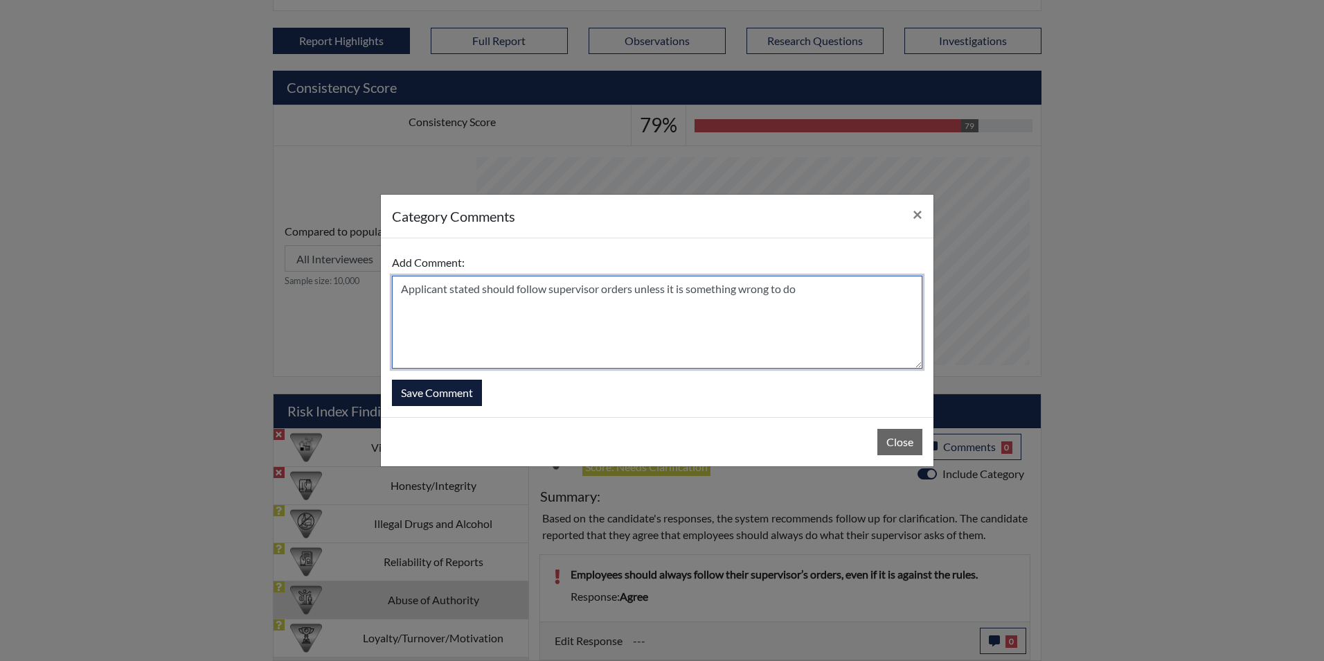
type textarea "Applicant stated should follow supervisor orders unless it is something wrong t…"
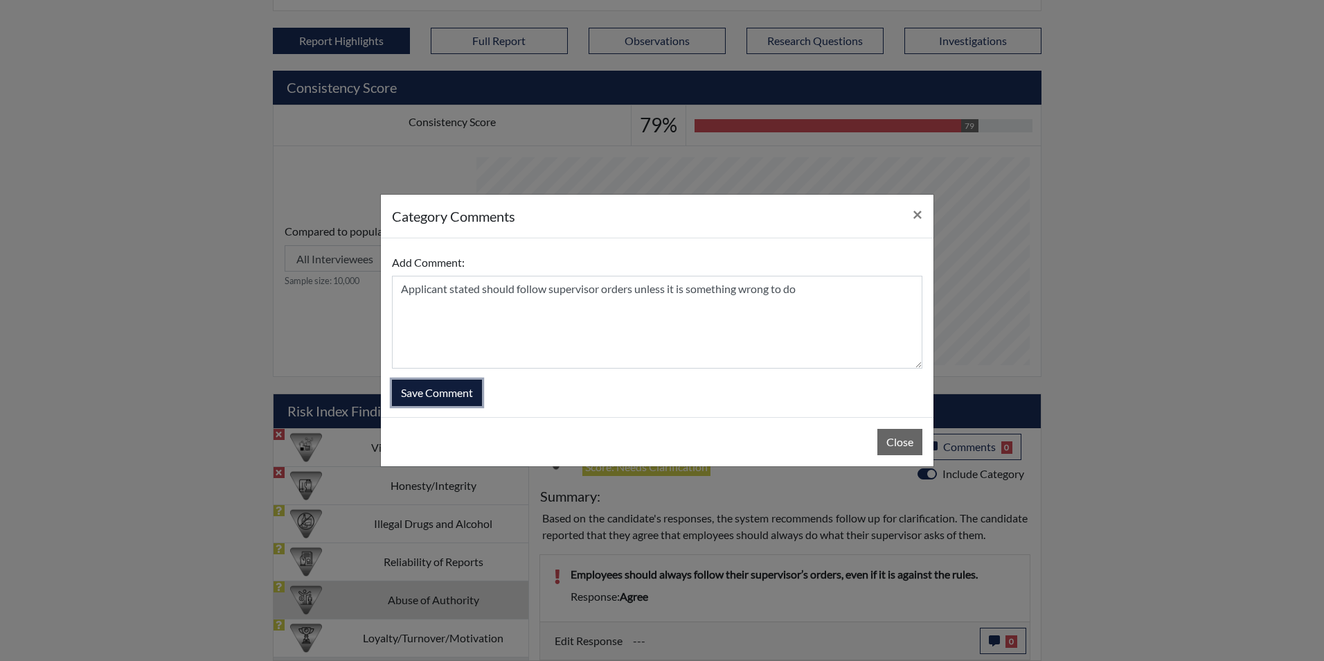
click at [434, 404] on button "Save Comment" at bounding box center [437, 393] width 90 height 26
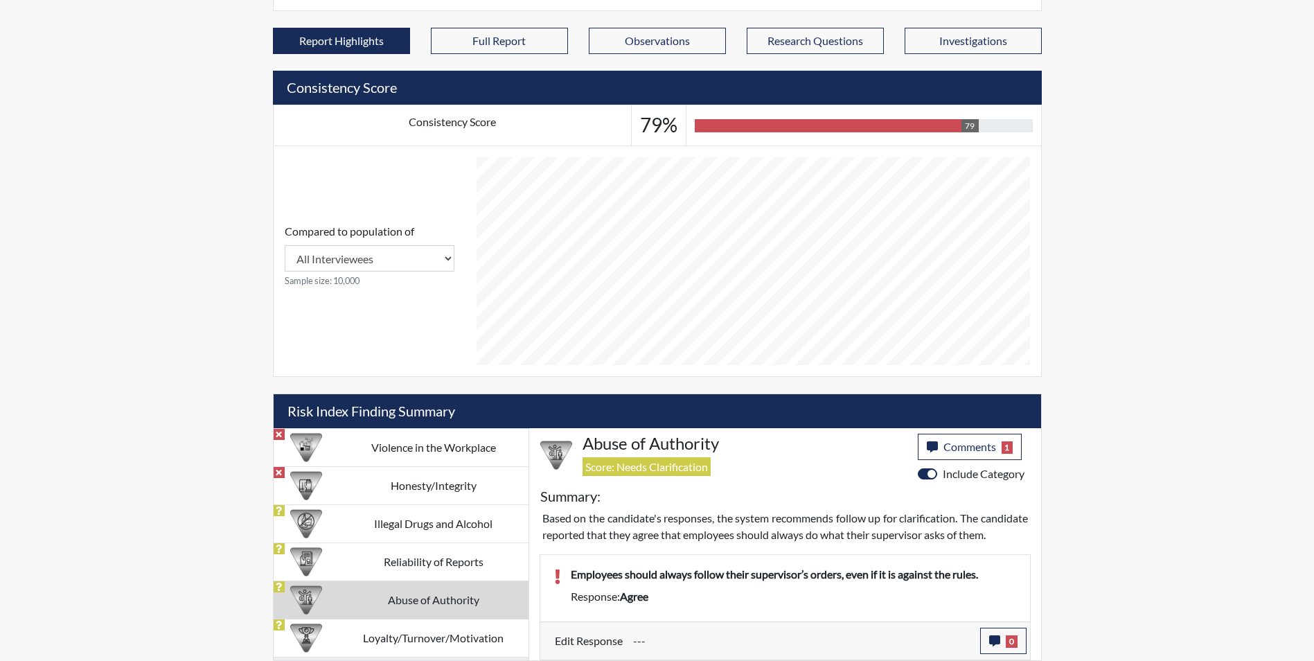
scroll to position [230, 576]
click at [998, 640] on icon "button" at bounding box center [994, 640] width 11 height 11
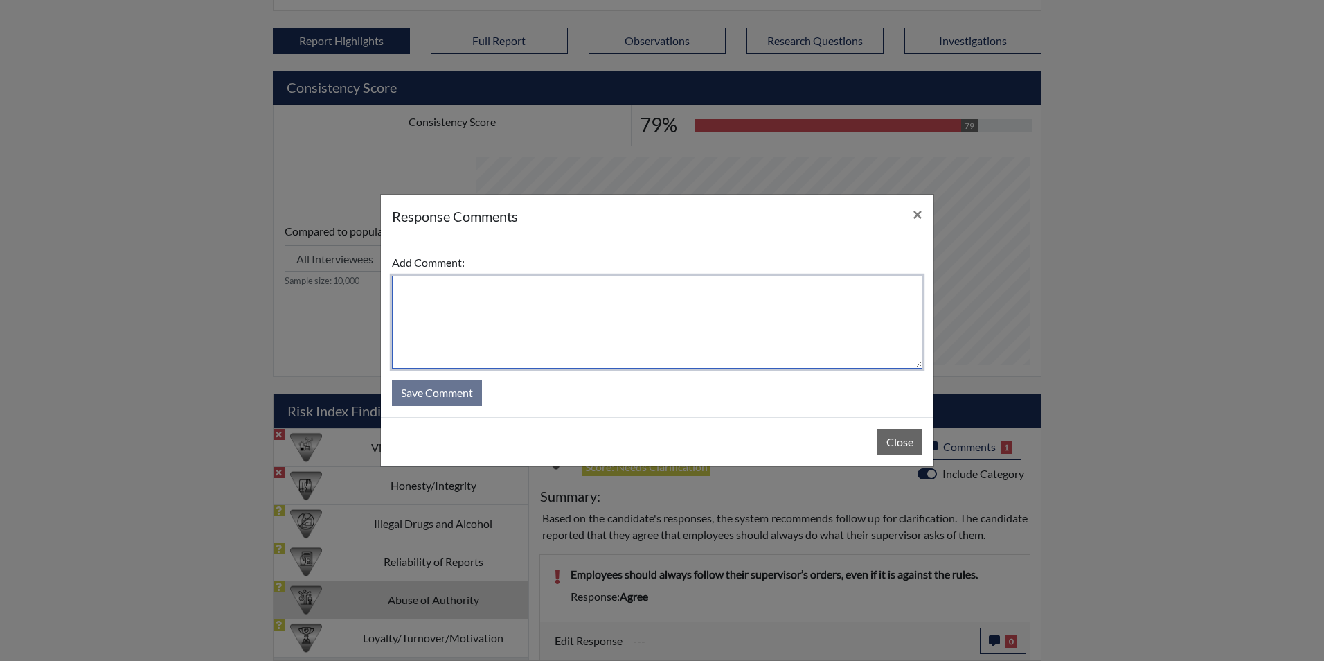
click at [560, 336] on textarea at bounding box center [657, 322] width 531 height 93
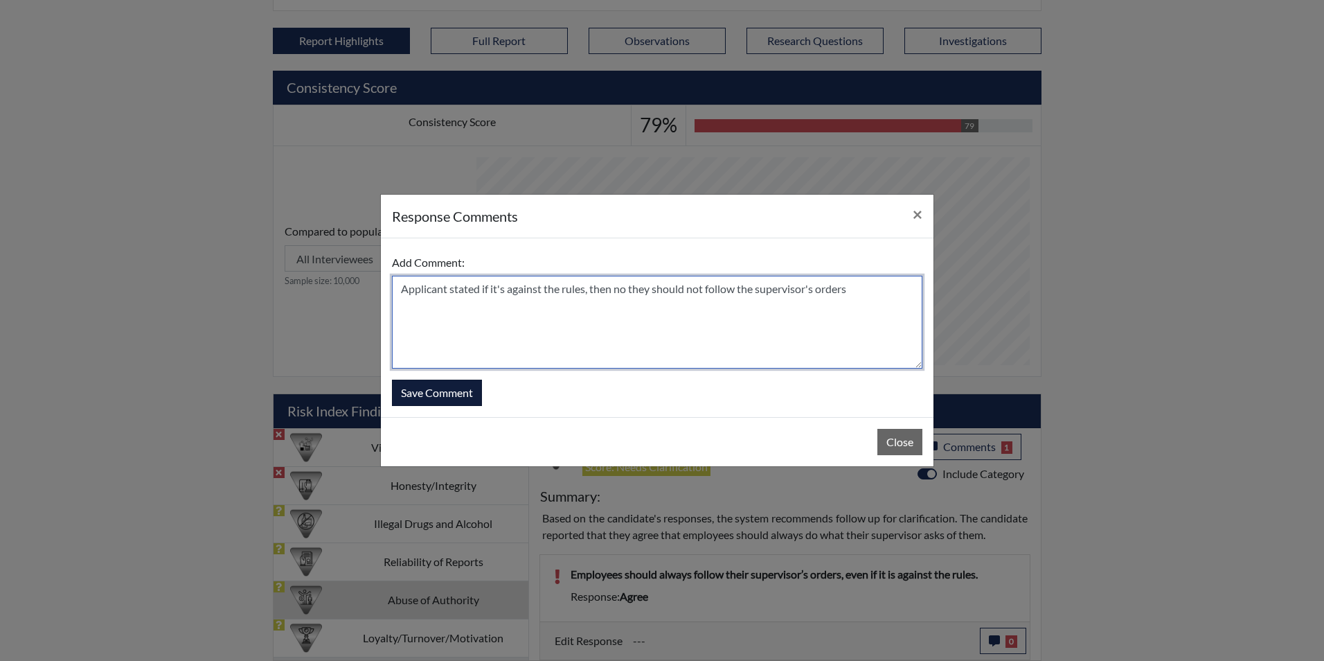
type textarea "Applicant stated if it's against the rules, then no they should not follow the …"
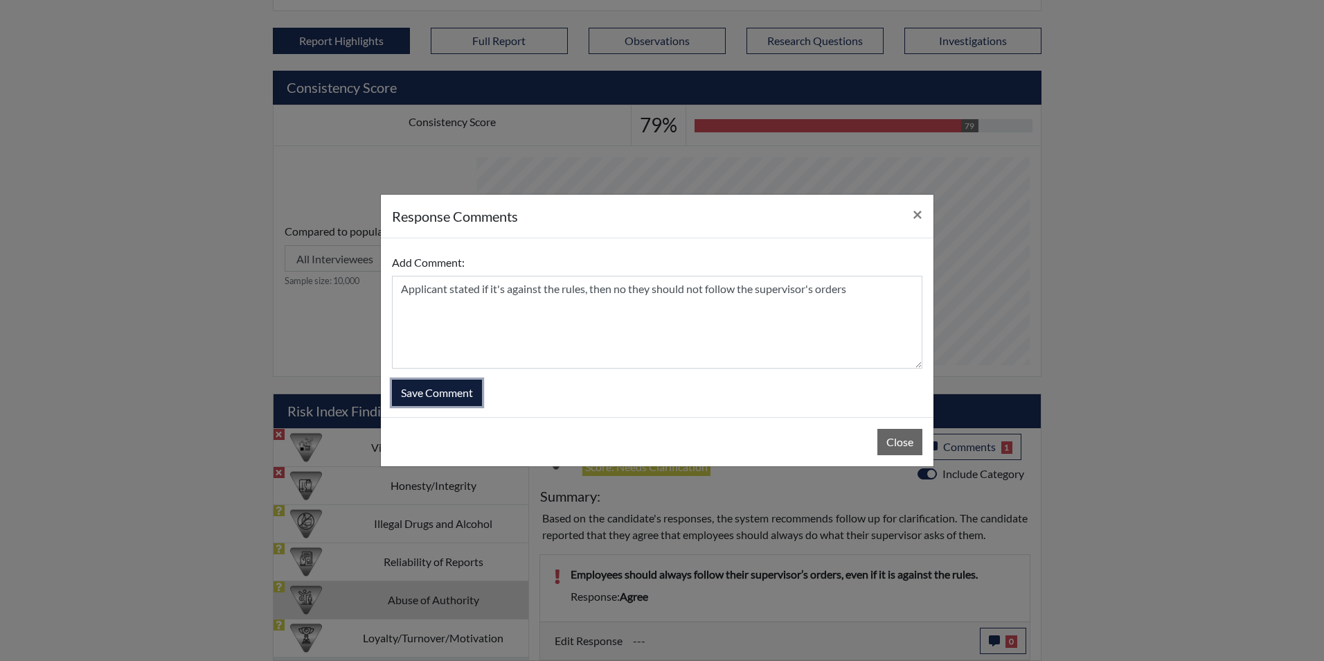
click at [423, 389] on button "Save Comment" at bounding box center [437, 393] width 90 height 26
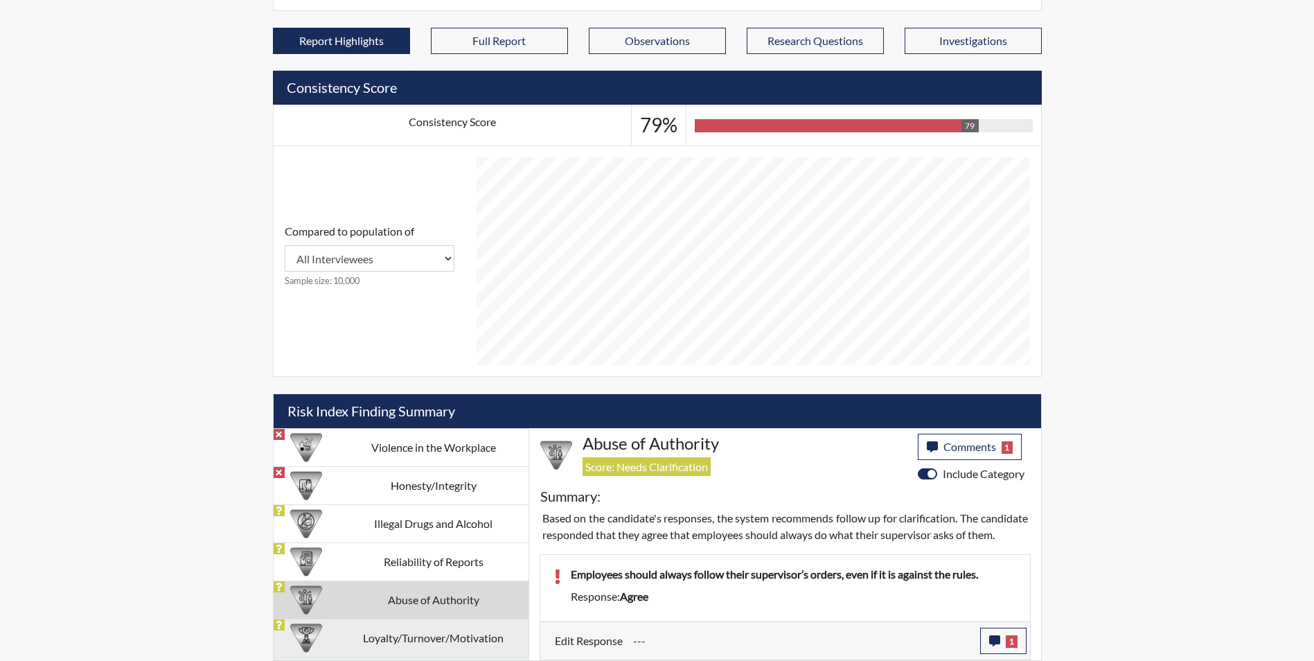
click at [393, 623] on td "Loyalty/Turnover/Motivation" at bounding box center [434, 638] width 190 height 38
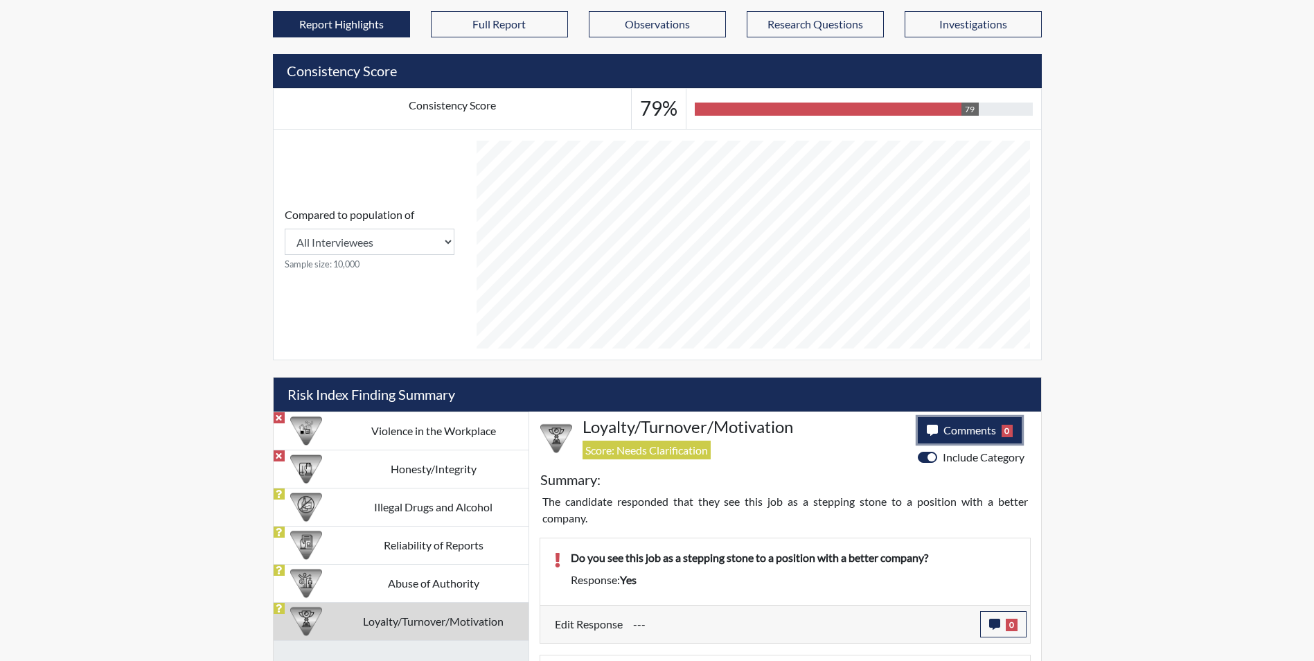
click at [959, 432] on span "Comments" at bounding box center [969, 429] width 53 height 13
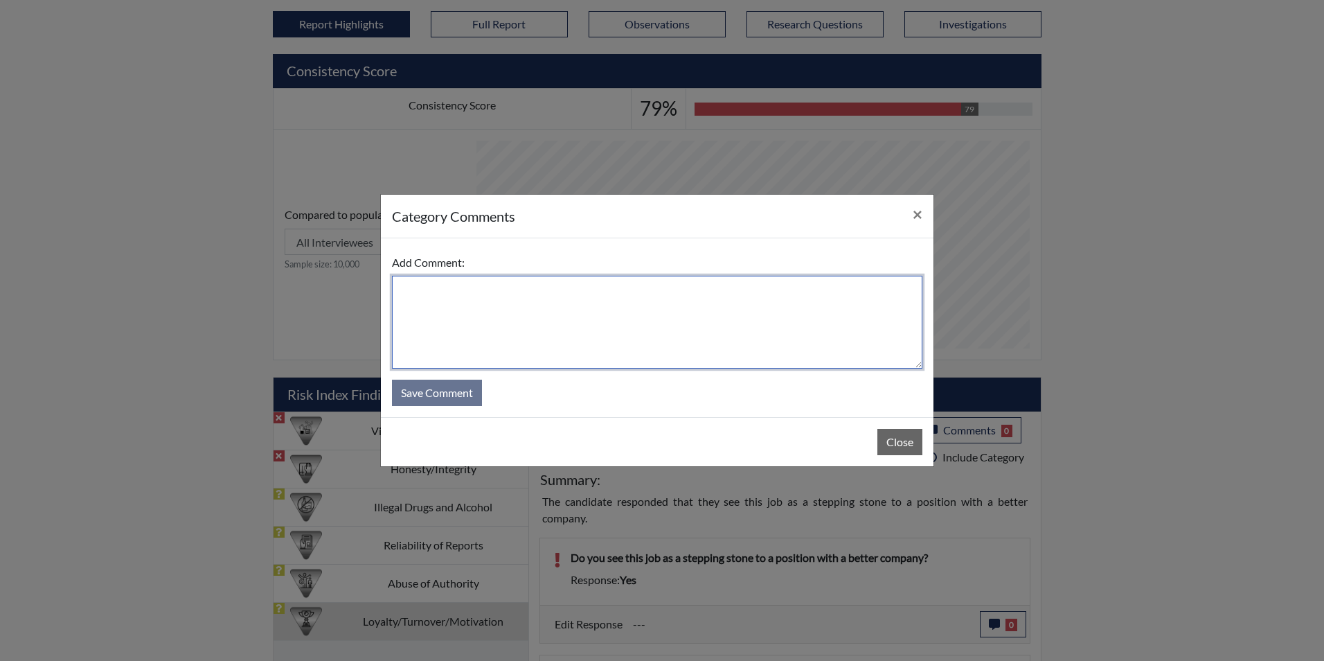
click at [547, 321] on textarea at bounding box center [657, 322] width 531 height 93
type textarea "Applicant stated no he wants a career with GDC"
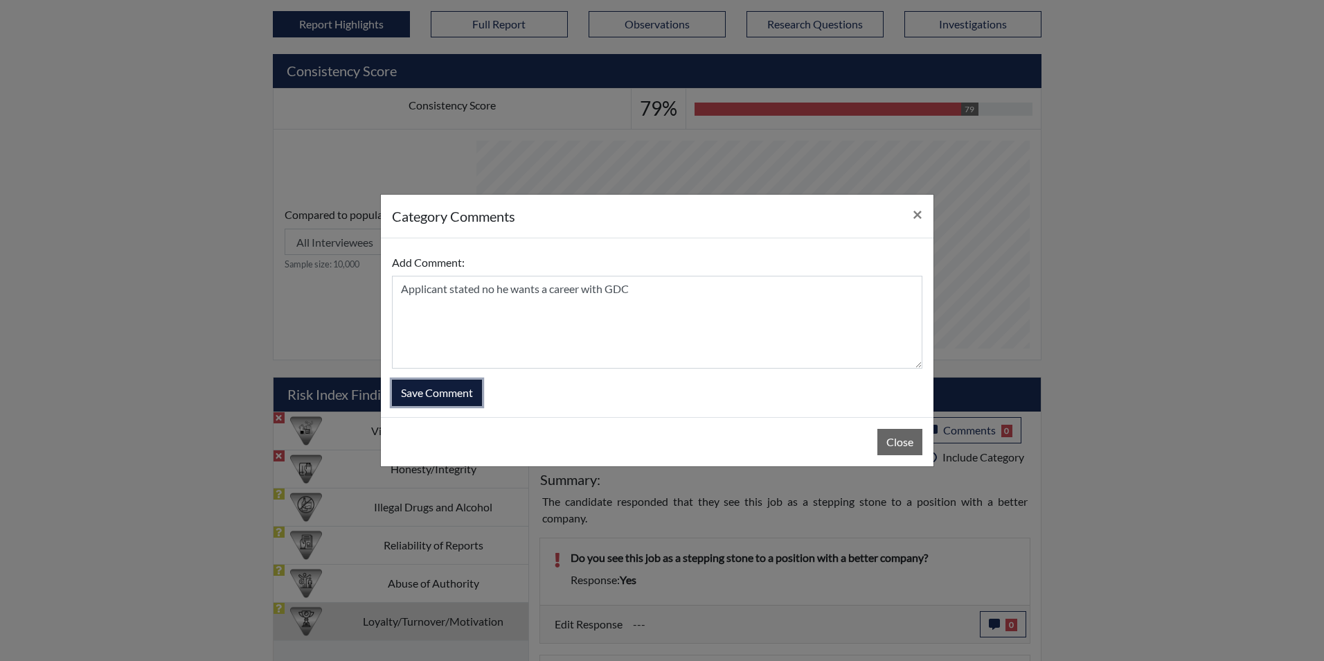
click at [455, 396] on button "Save Comment" at bounding box center [437, 393] width 90 height 26
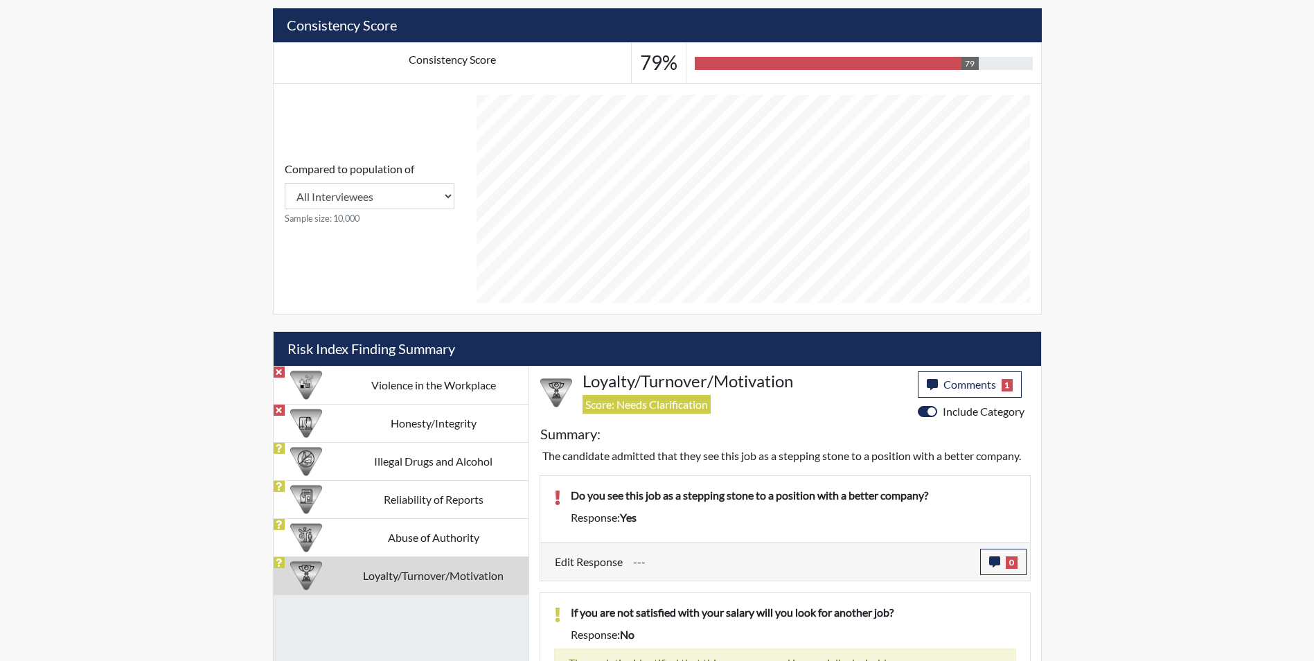
scroll to position [531, 0]
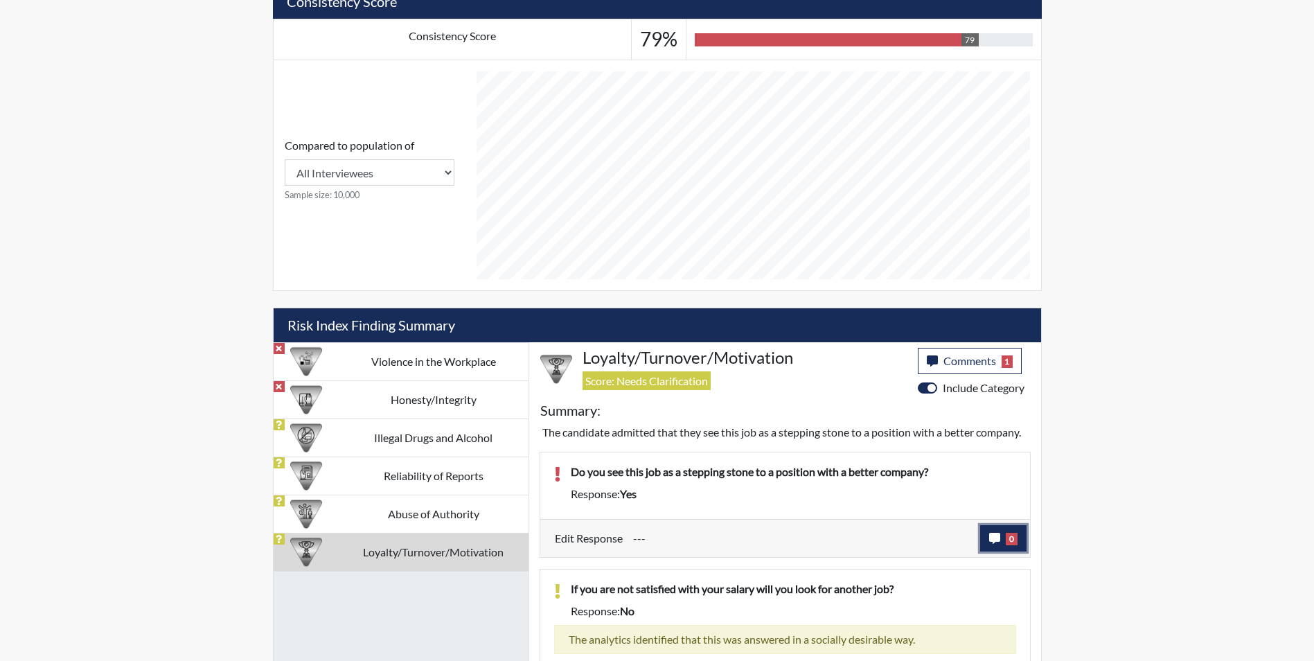
click at [1013, 535] on span "0" at bounding box center [1012, 539] width 12 height 12
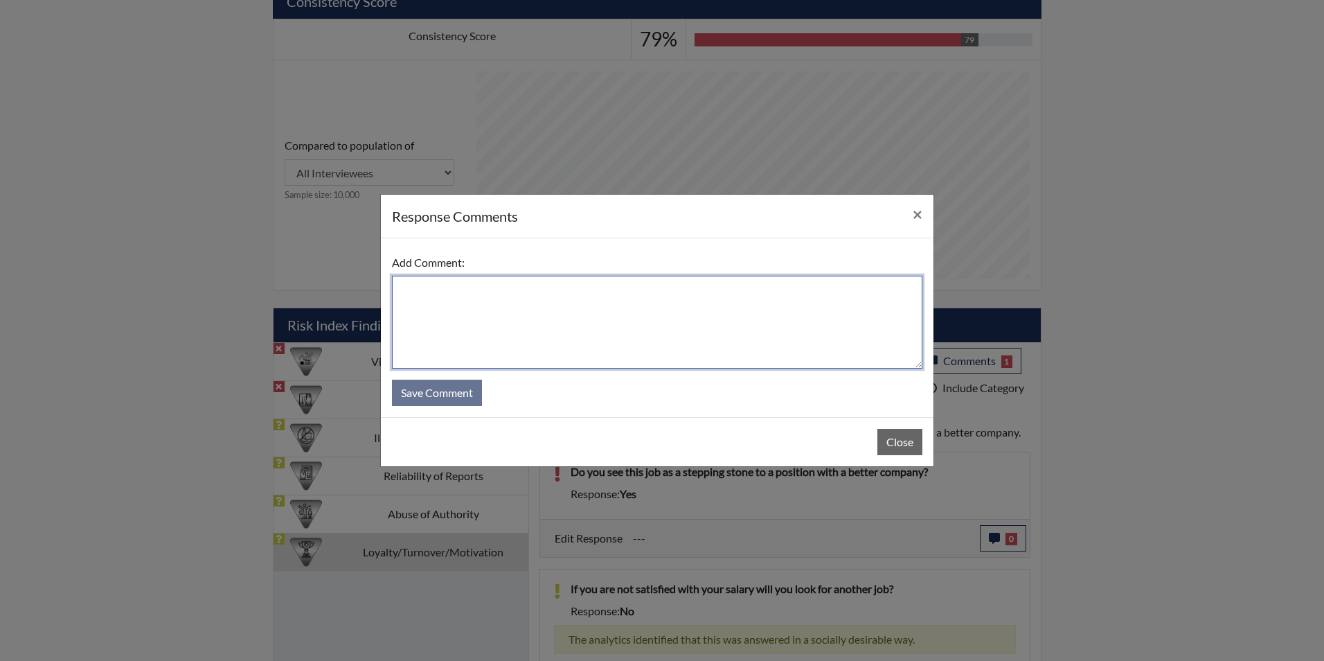
click at [595, 306] on textarea at bounding box center [657, 322] width 531 height 93
type textarea "Applicant stated he wants a career with GDC"
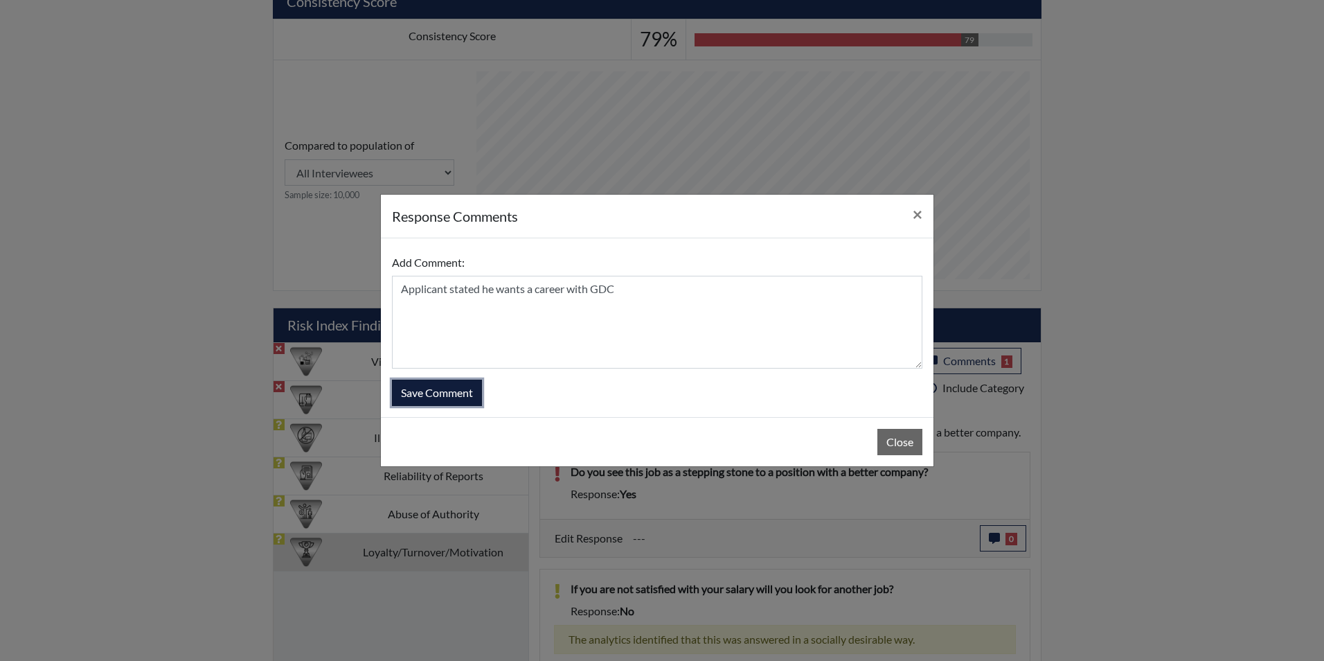
click at [433, 398] on button "Save Comment" at bounding box center [437, 393] width 90 height 26
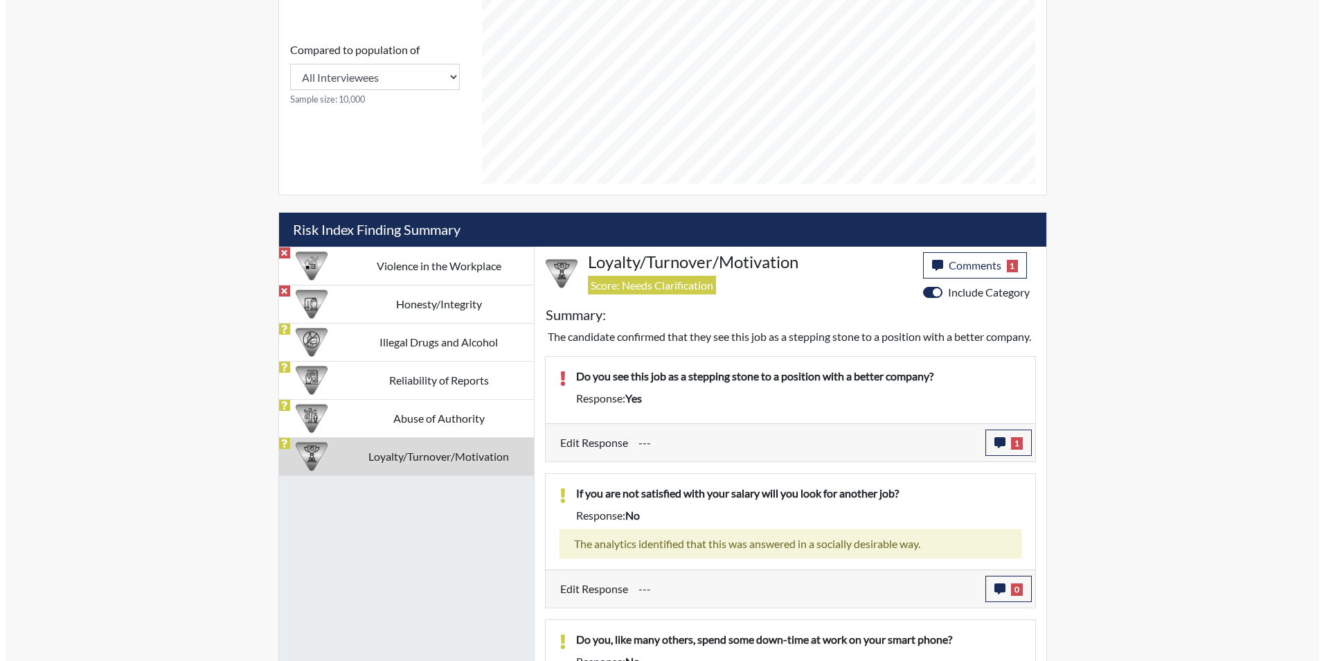
scroll to position [883, 0]
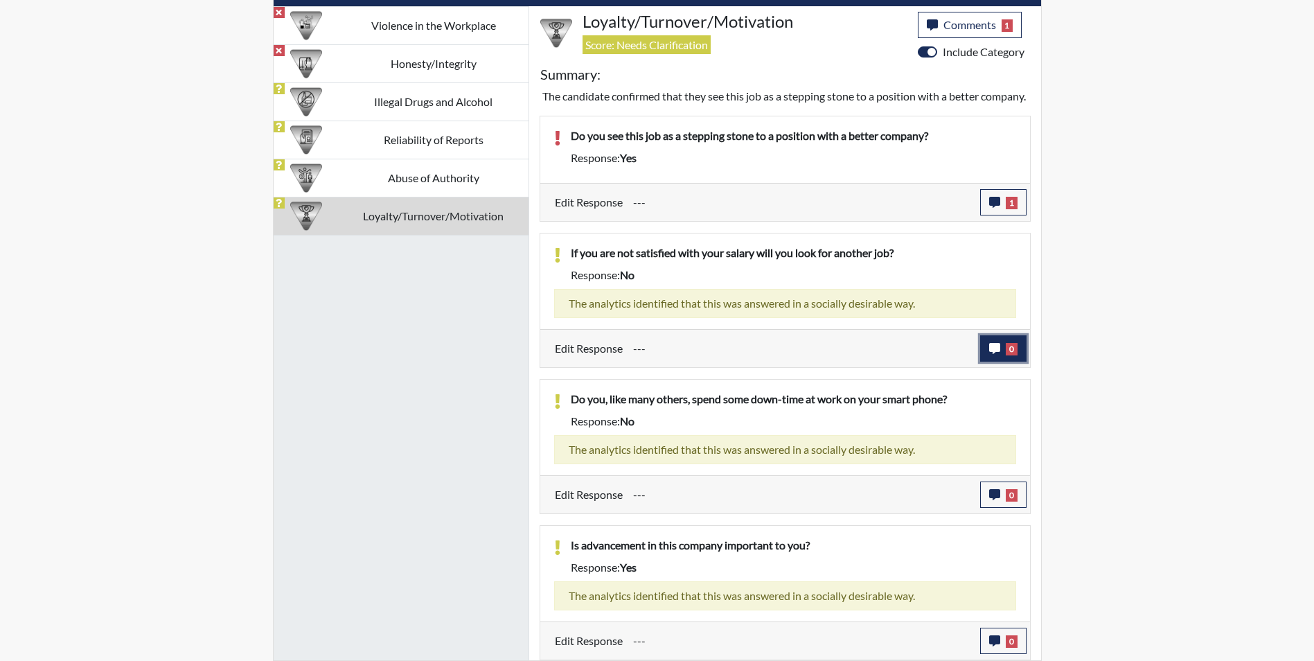
click at [994, 353] on icon "button" at bounding box center [994, 348] width 11 height 11
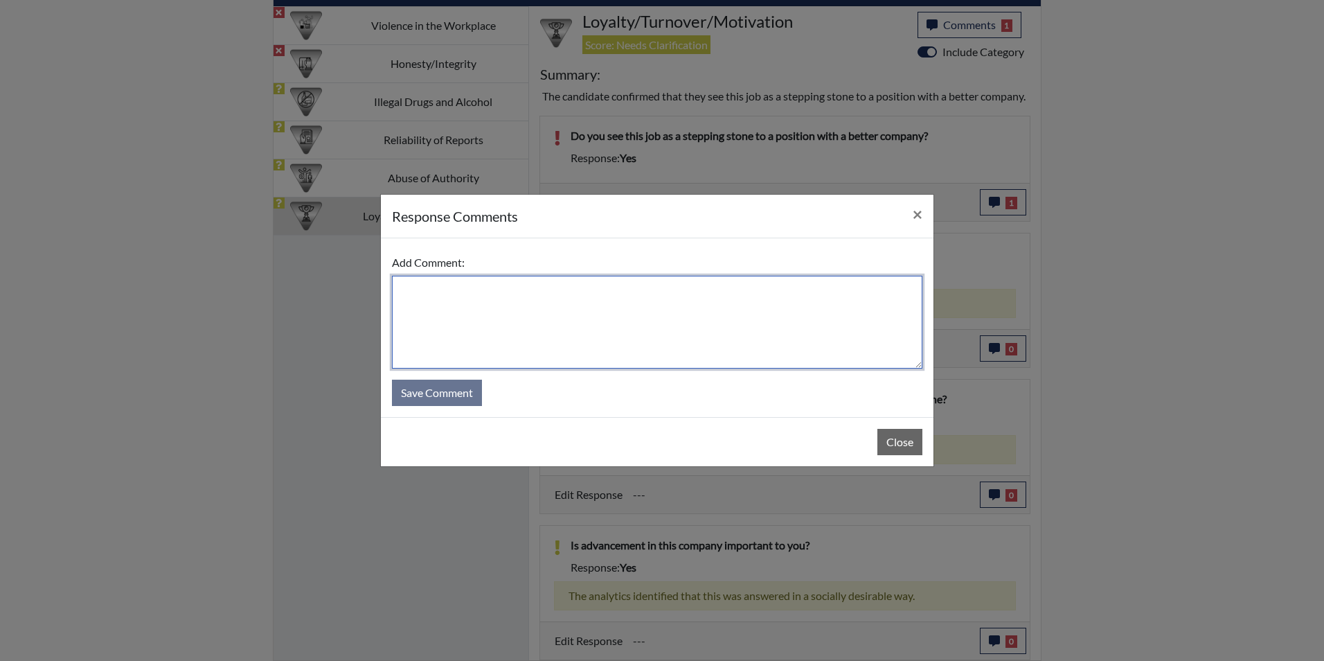
click at [574, 319] on textarea at bounding box center [657, 322] width 531 height 93
type textarea "Applicant stated he would not look for another job"
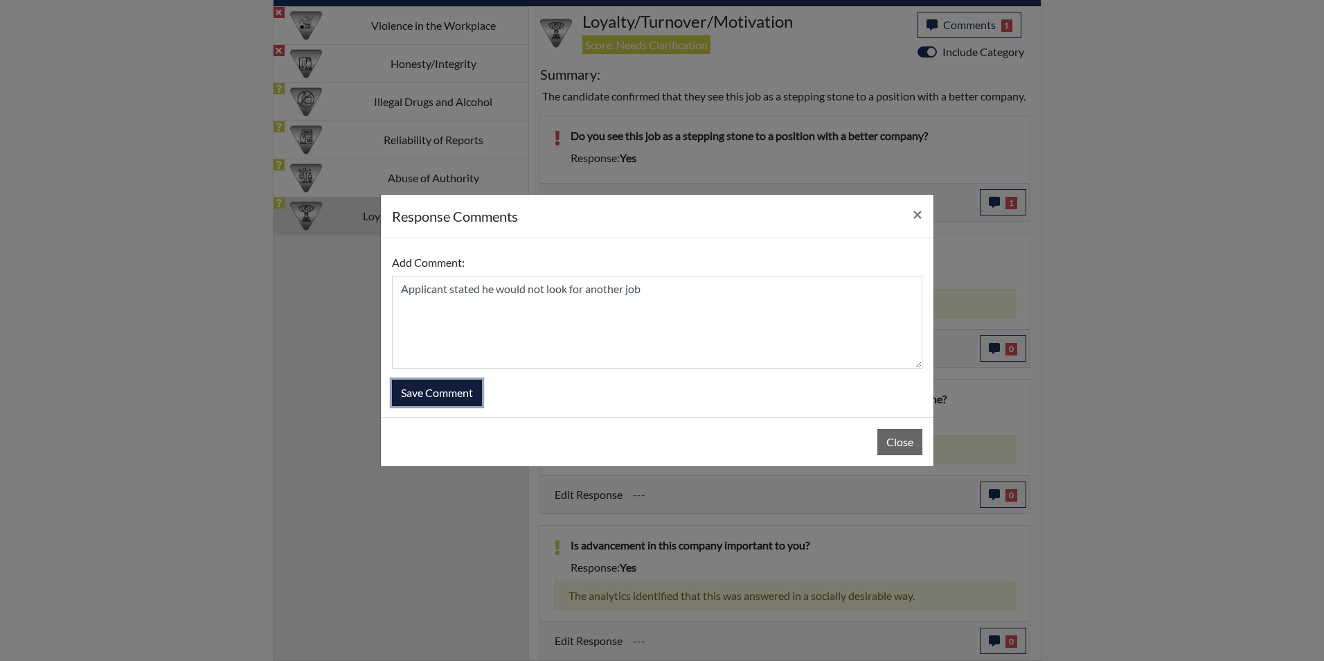
click at [458, 380] on button "Save Comment" at bounding box center [437, 393] width 90 height 26
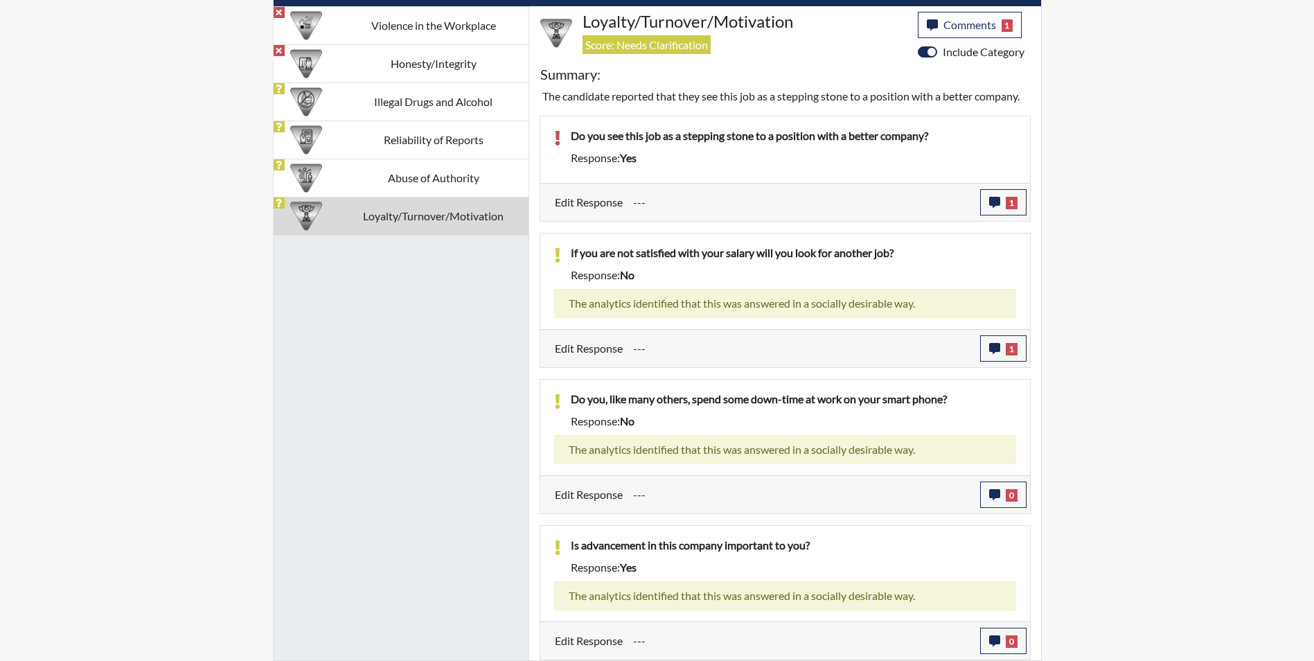
scroll to position [230, 576]
click at [1011, 500] on span "0" at bounding box center [1012, 495] width 12 height 12
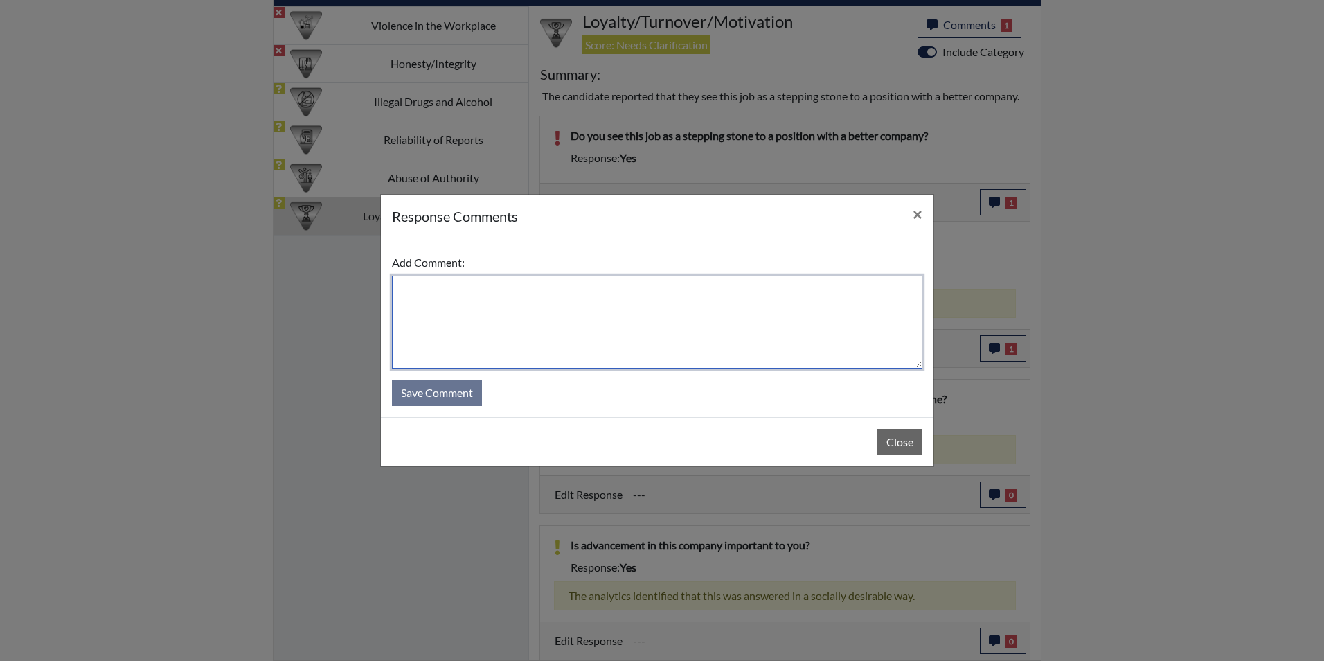
click at [632, 334] on textarea at bounding box center [657, 322] width 531 height 93
type textarea "Applicant stated no phones are not allowed at work"
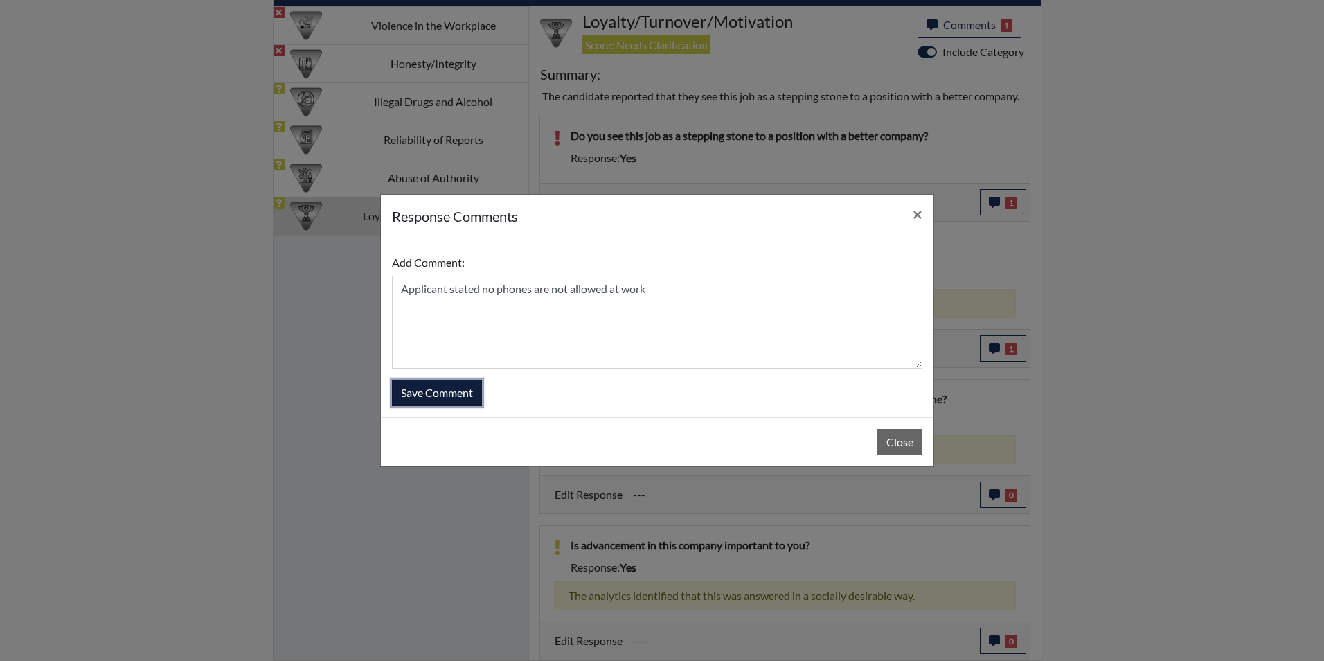
click at [441, 393] on button "Save Comment" at bounding box center [437, 393] width 90 height 26
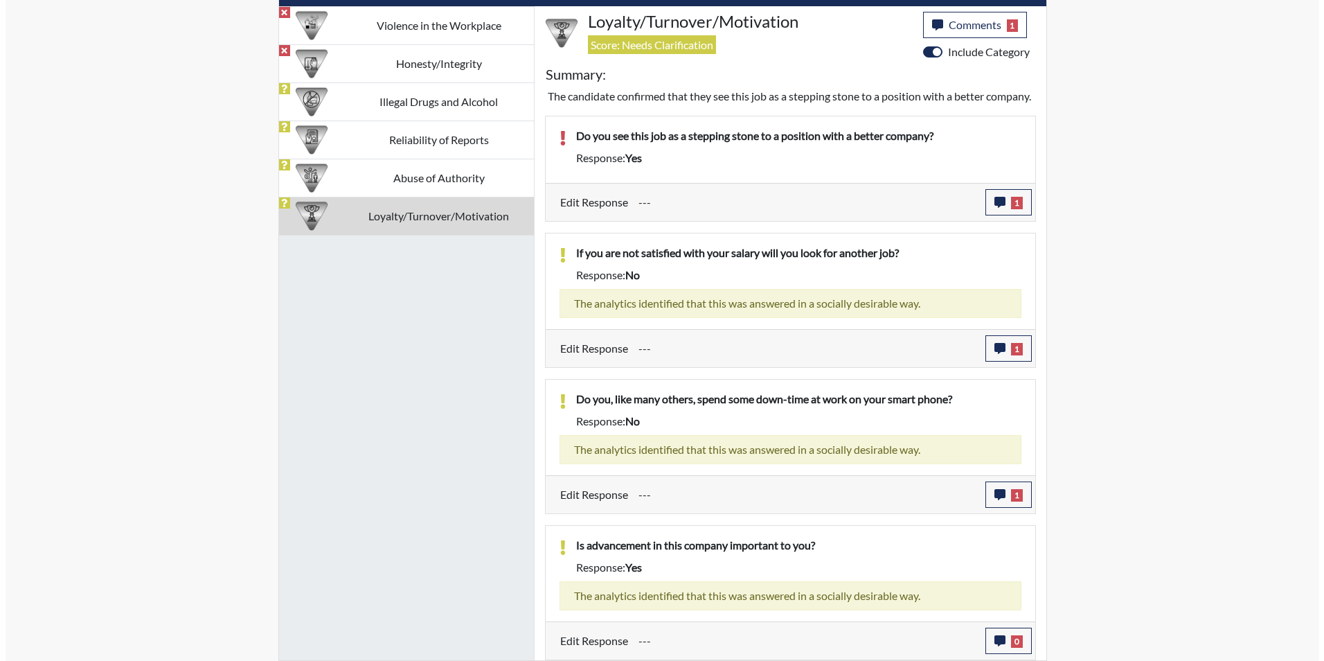
scroll to position [883, 0]
click at [992, 643] on icon "button" at bounding box center [994, 640] width 11 height 11
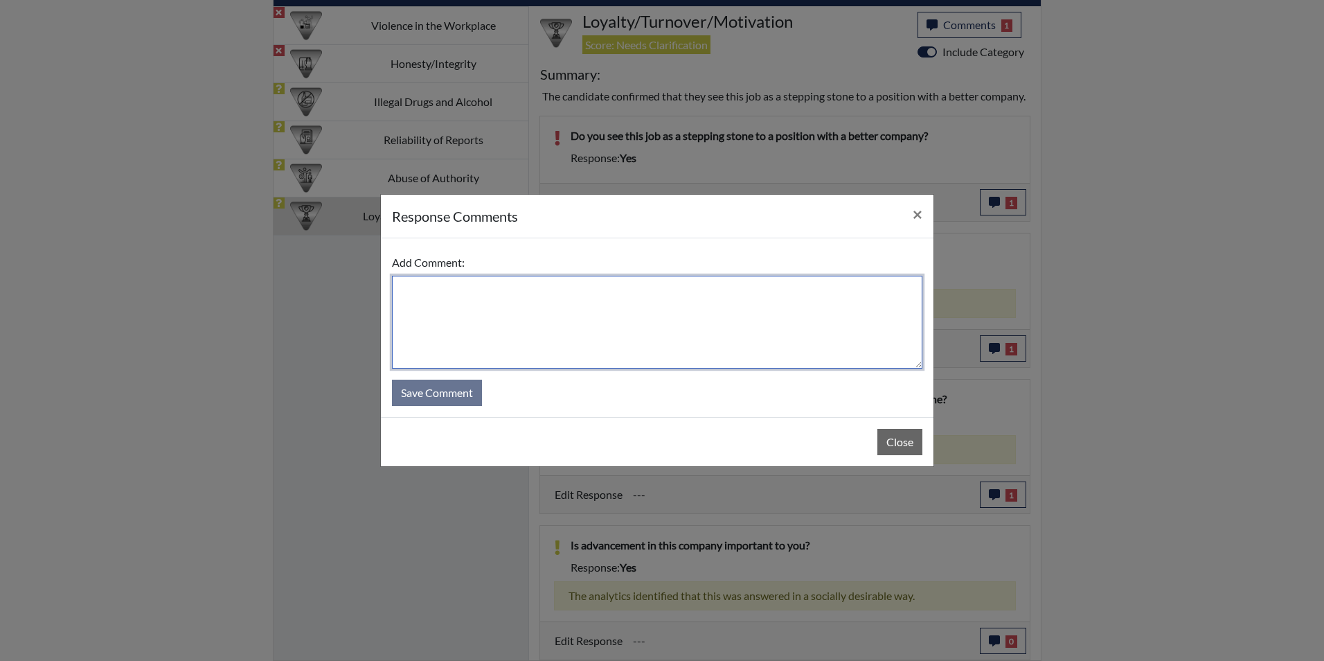
click at [684, 354] on textarea at bounding box center [657, 322] width 531 height 93
type textarea "Applicant stated yes he would like to advance his career with GDC"
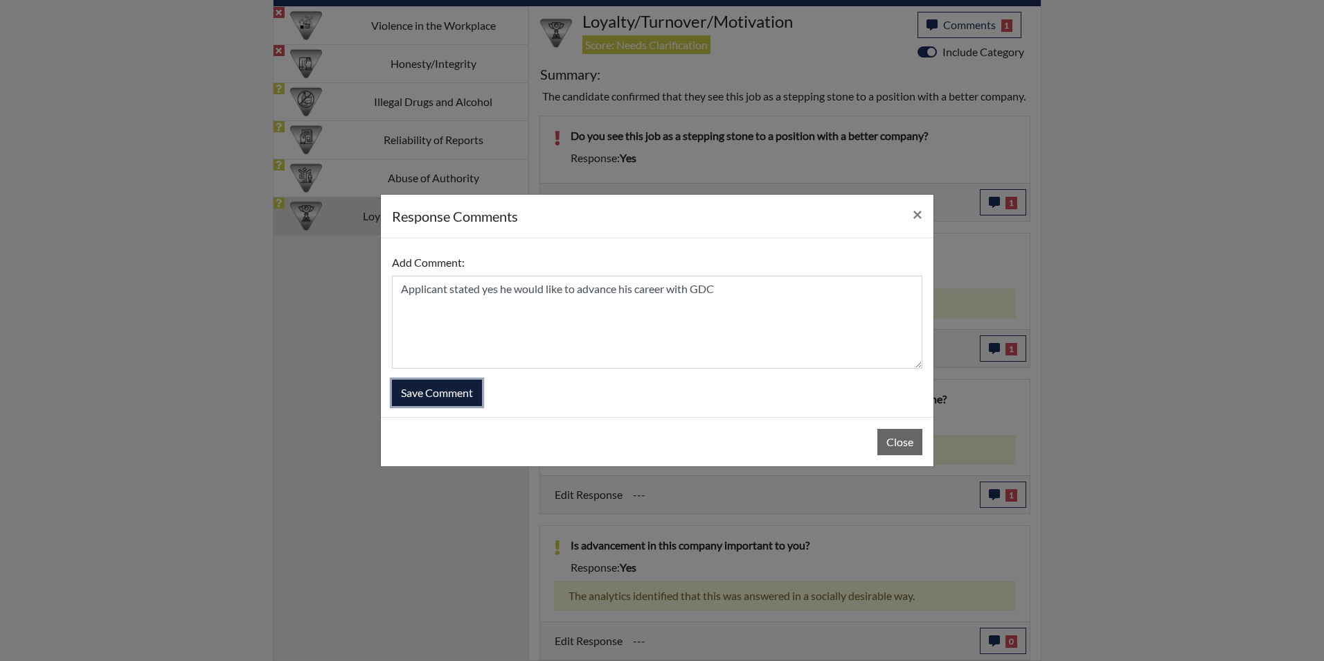
click at [441, 389] on button "Save Comment" at bounding box center [437, 393] width 90 height 26
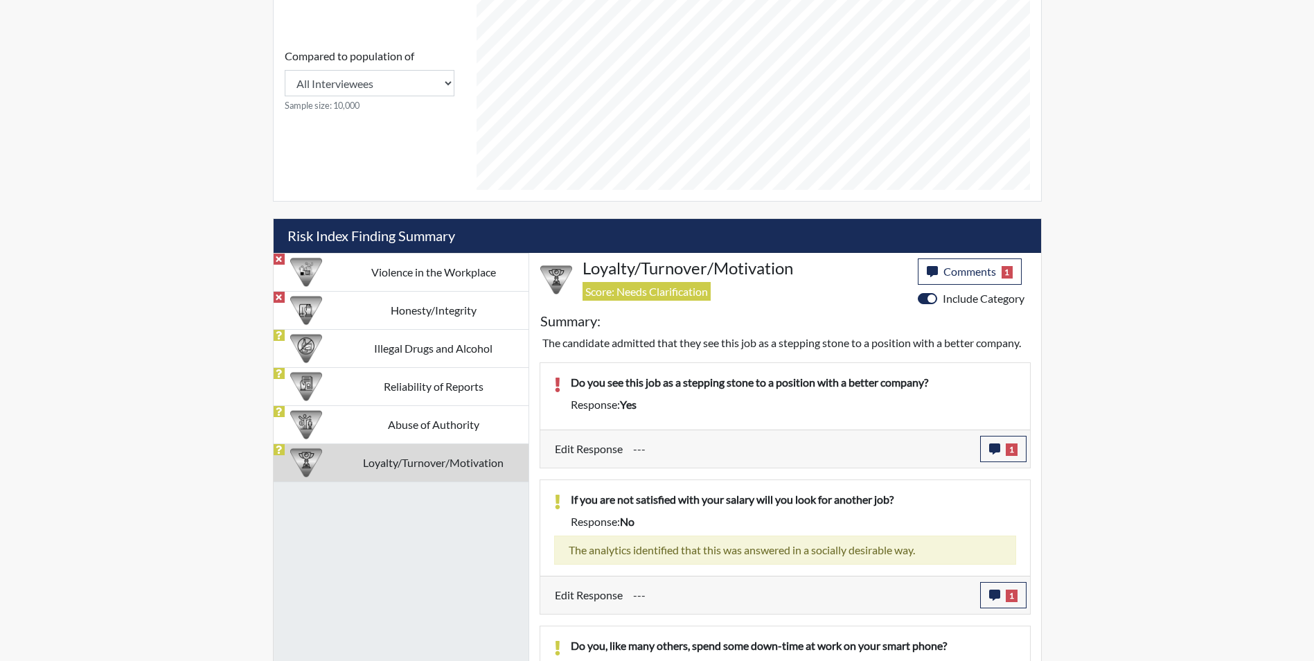
scroll to position [659, 0]
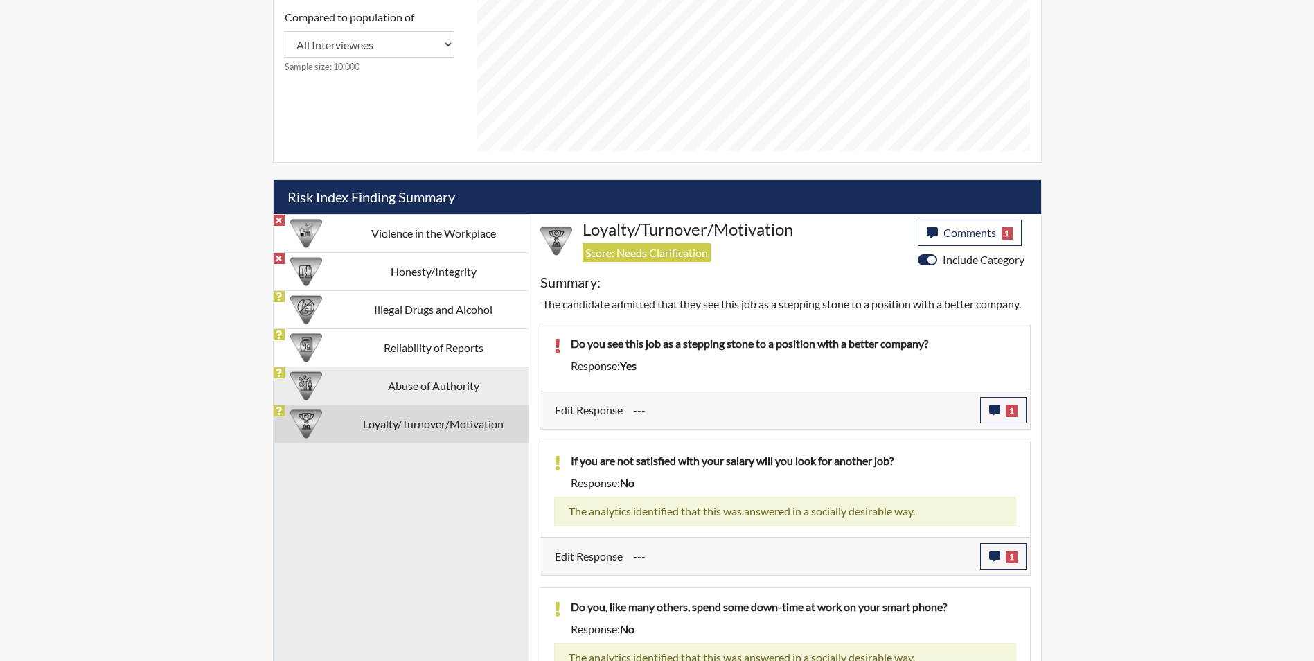
click at [382, 393] on td "Abuse of Authority" at bounding box center [434, 385] width 190 height 38
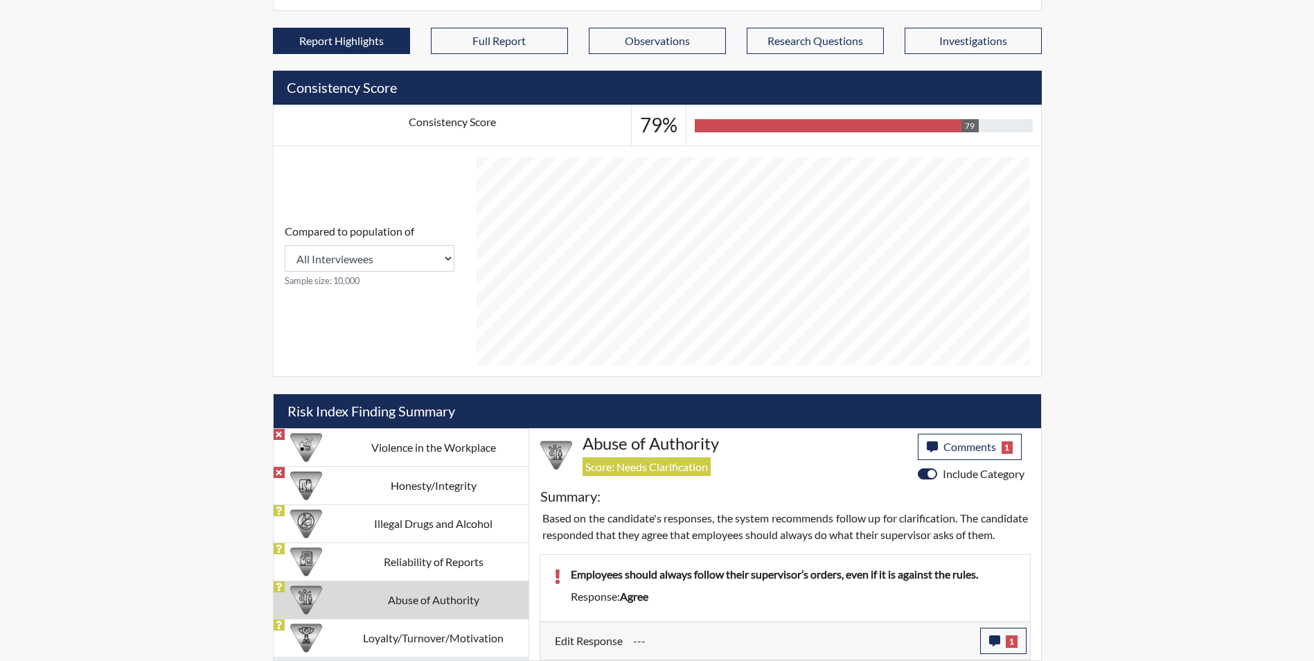
drag, startPoint x: 445, startPoint y: 549, endPoint x: 502, endPoint y: 543, distance: 57.8
click at [445, 549] on td "Reliability of Reports" at bounding box center [434, 561] width 190 height 38
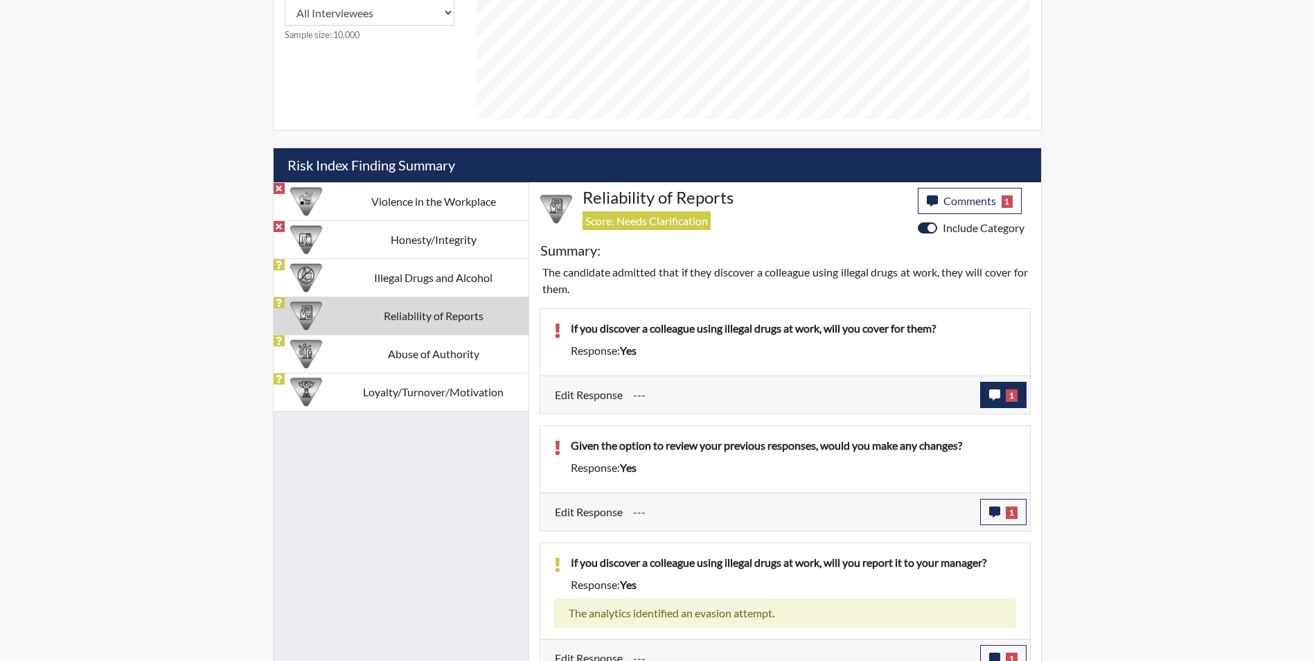
scroll to position [708, 0]
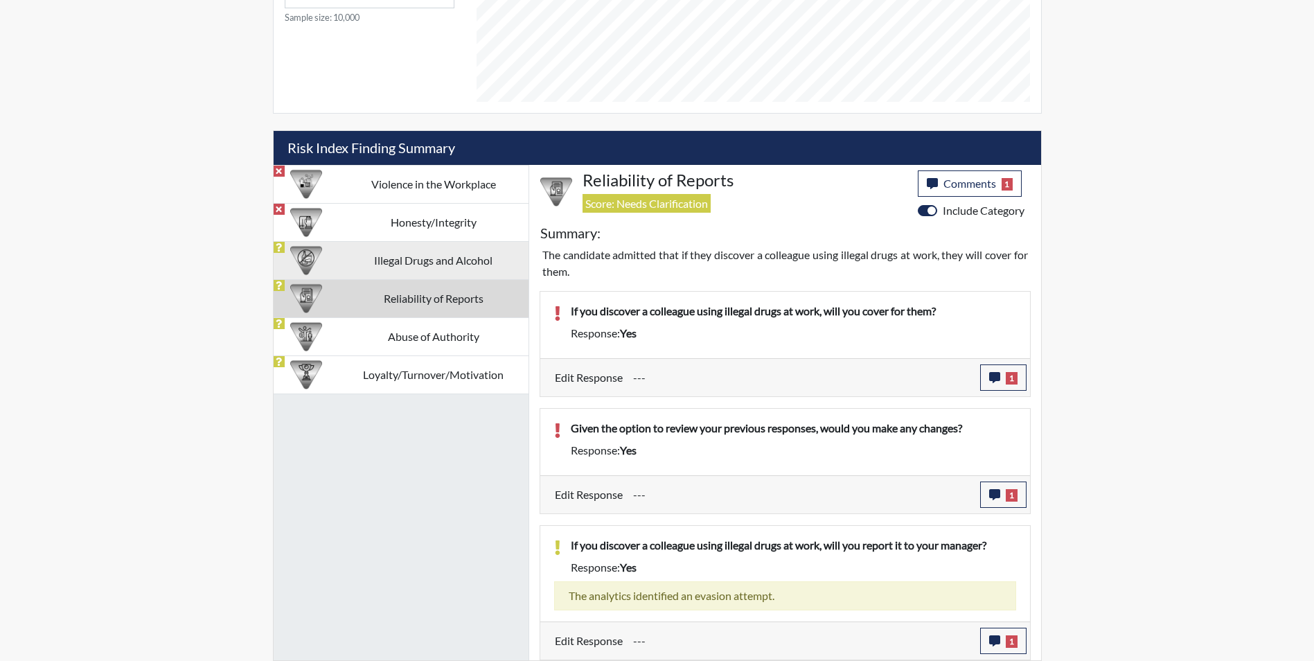
click at [427, 261] on td "Illegal Drugs and Alcohol" at bounding box center [434, 260] width 190 height 38
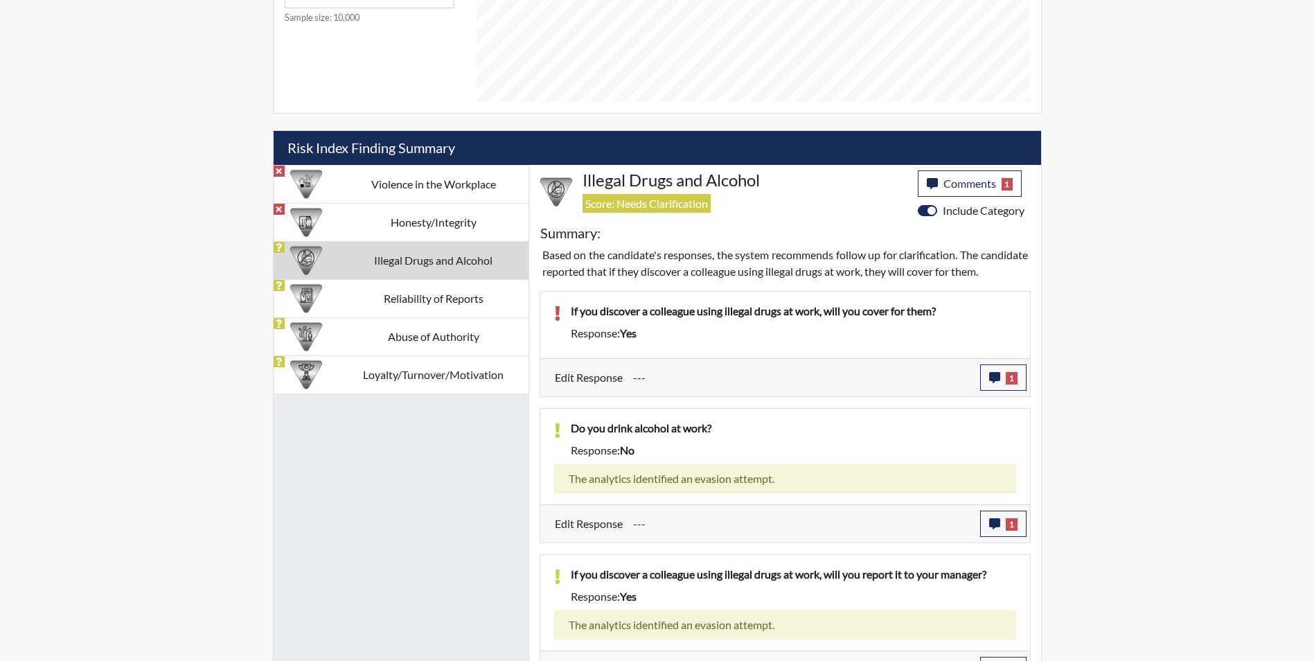
scroll to position [684, 0]
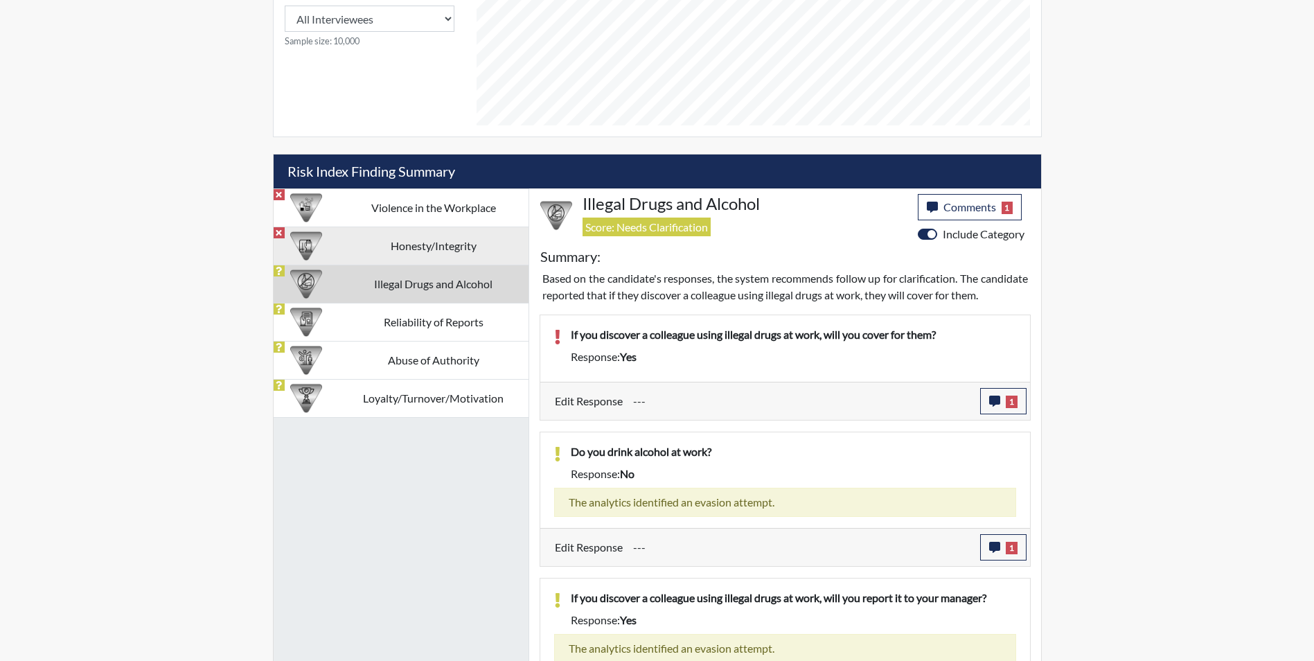
click at [486, 251] on td "Honesty/Integrity" at bounding box center [434, 246] width 190 height 38
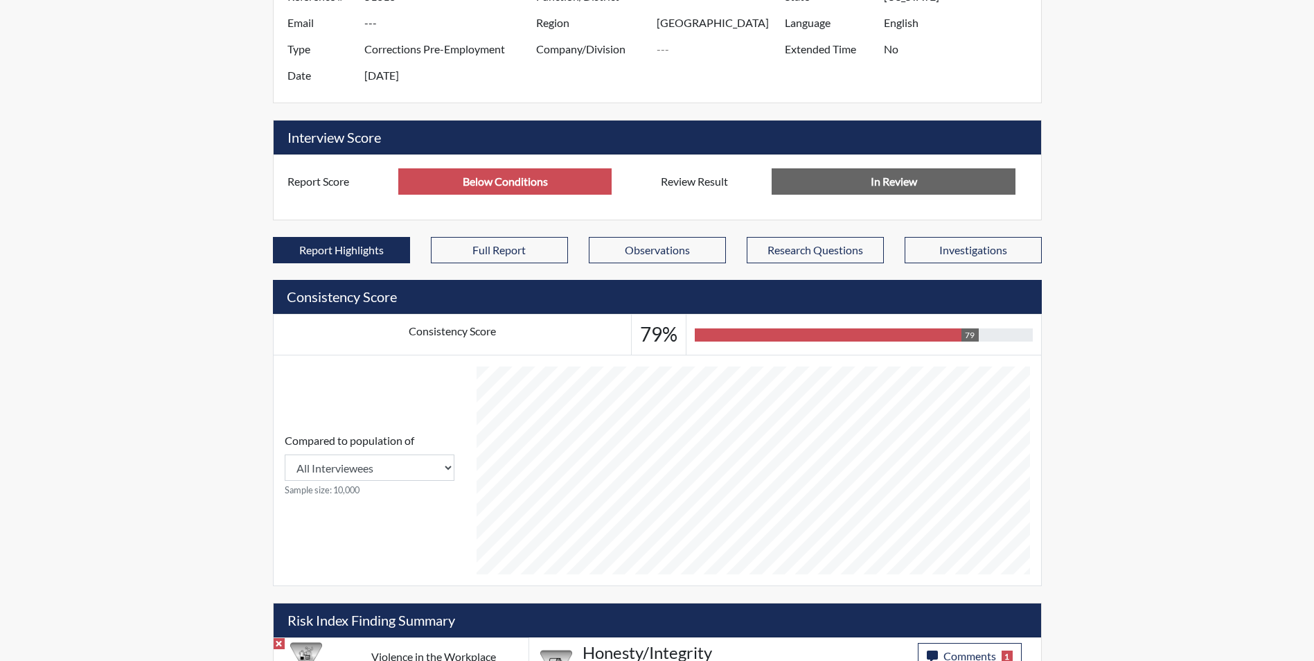
scroll to position [485, 0]
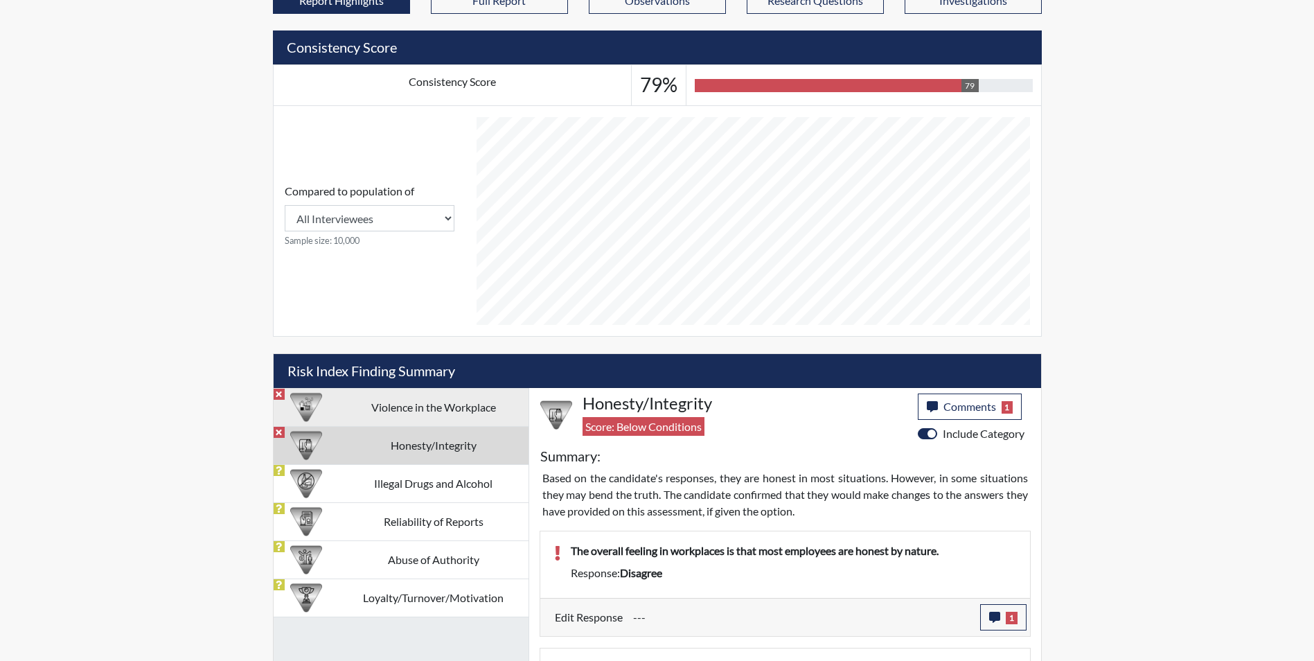
click at [436, 411] on td "Violence in the Workplace" at bounding box center [434, 407] width 190 height 38
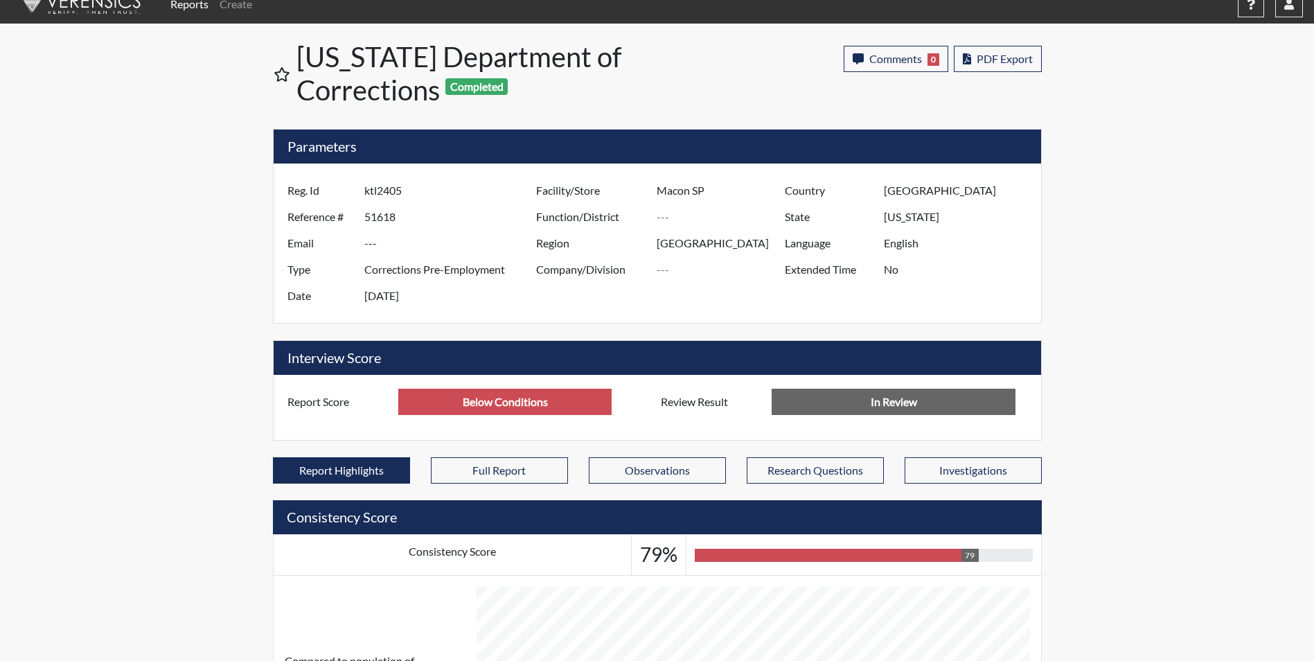
scroll to position [0, 0]
